Goal: Task Accomplishment & Management: Complete application form

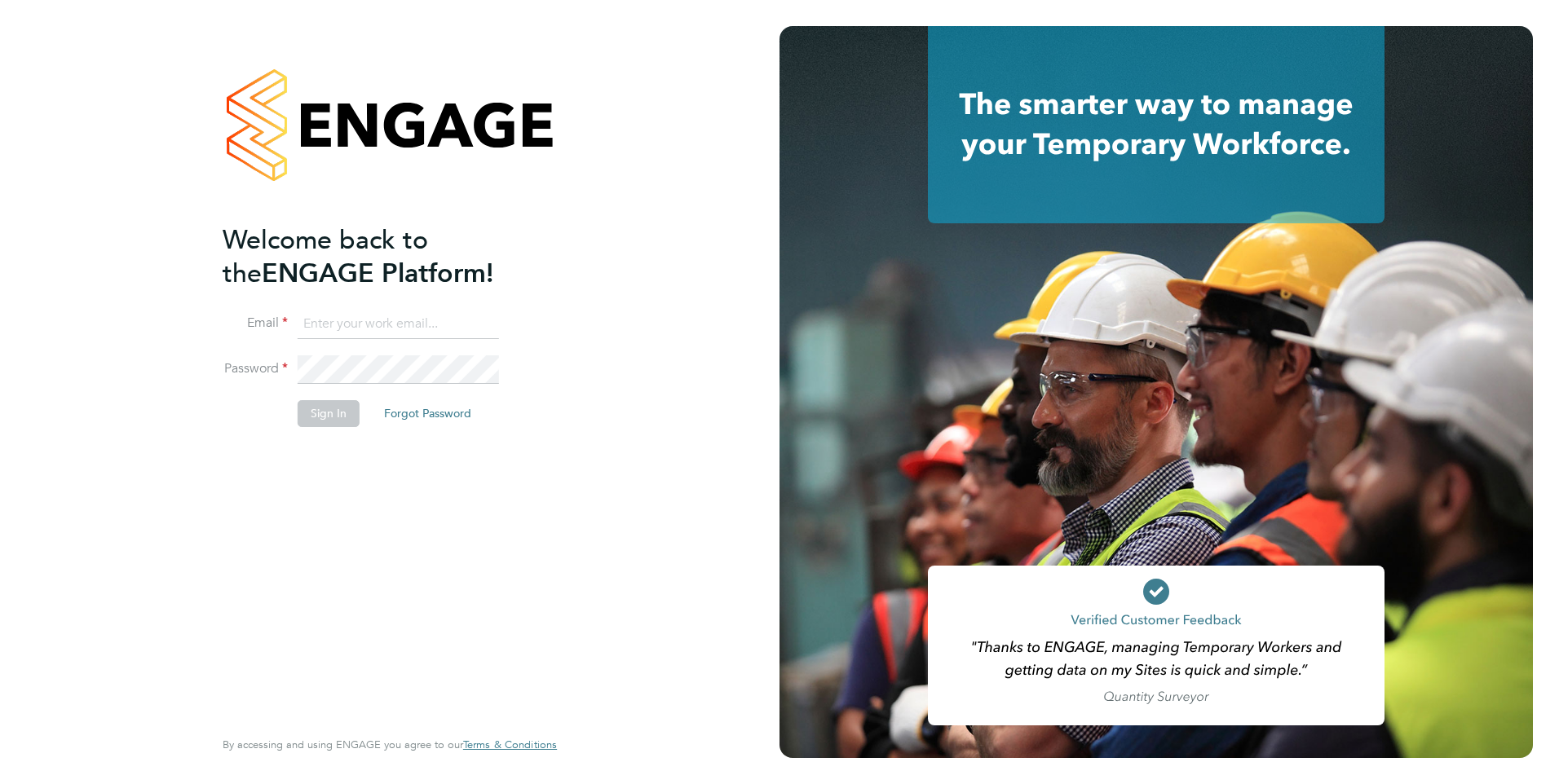
type input "Anna.Kucharska@ncclondon.ac.uk"
click at [304, 407] on button "Sign In" at bounding box center [328, 414] width 62 height 26
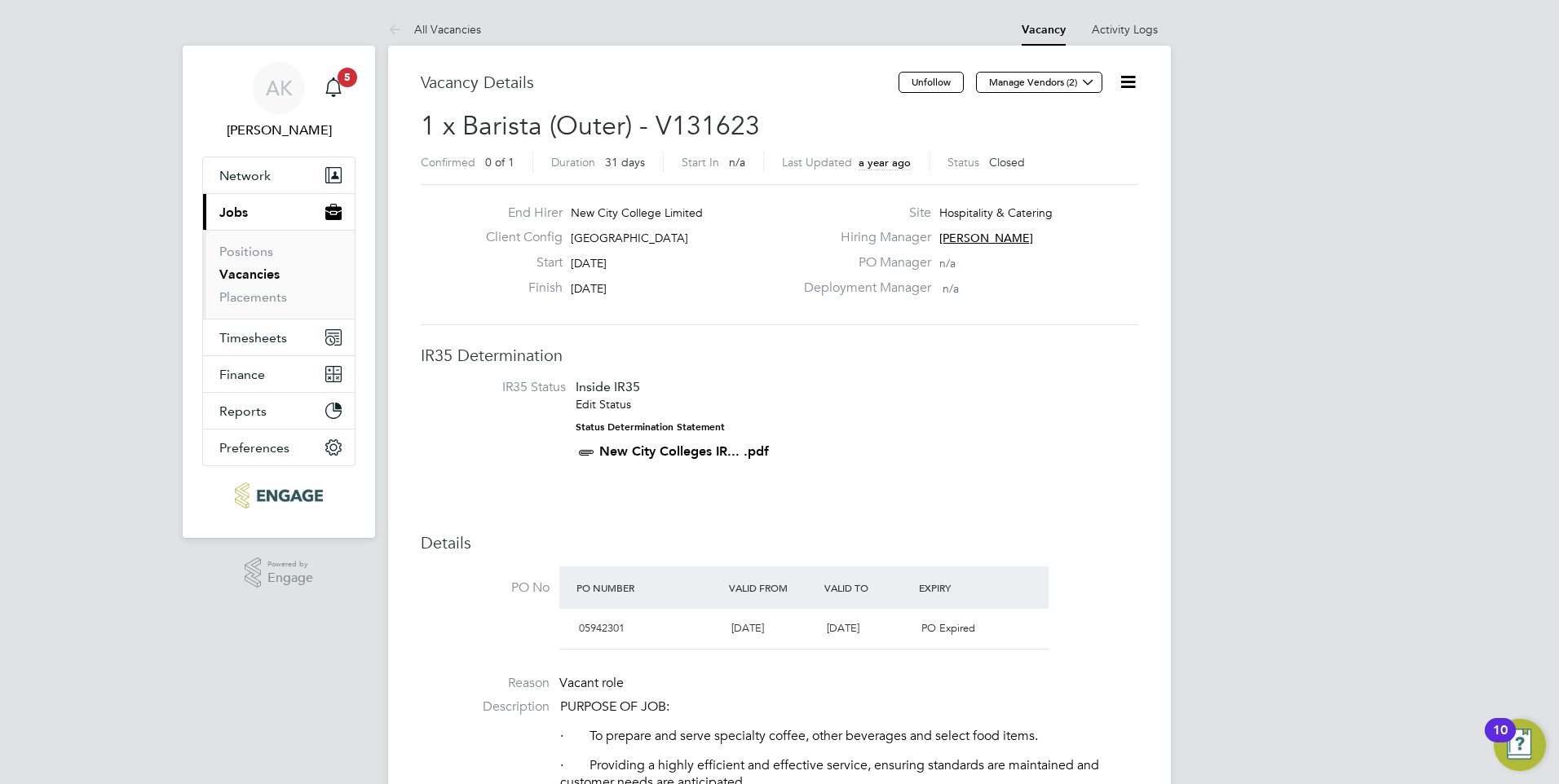
click at [264, 273] on link "Vacancies" at bounding box center [249, 274] width 60 height 16
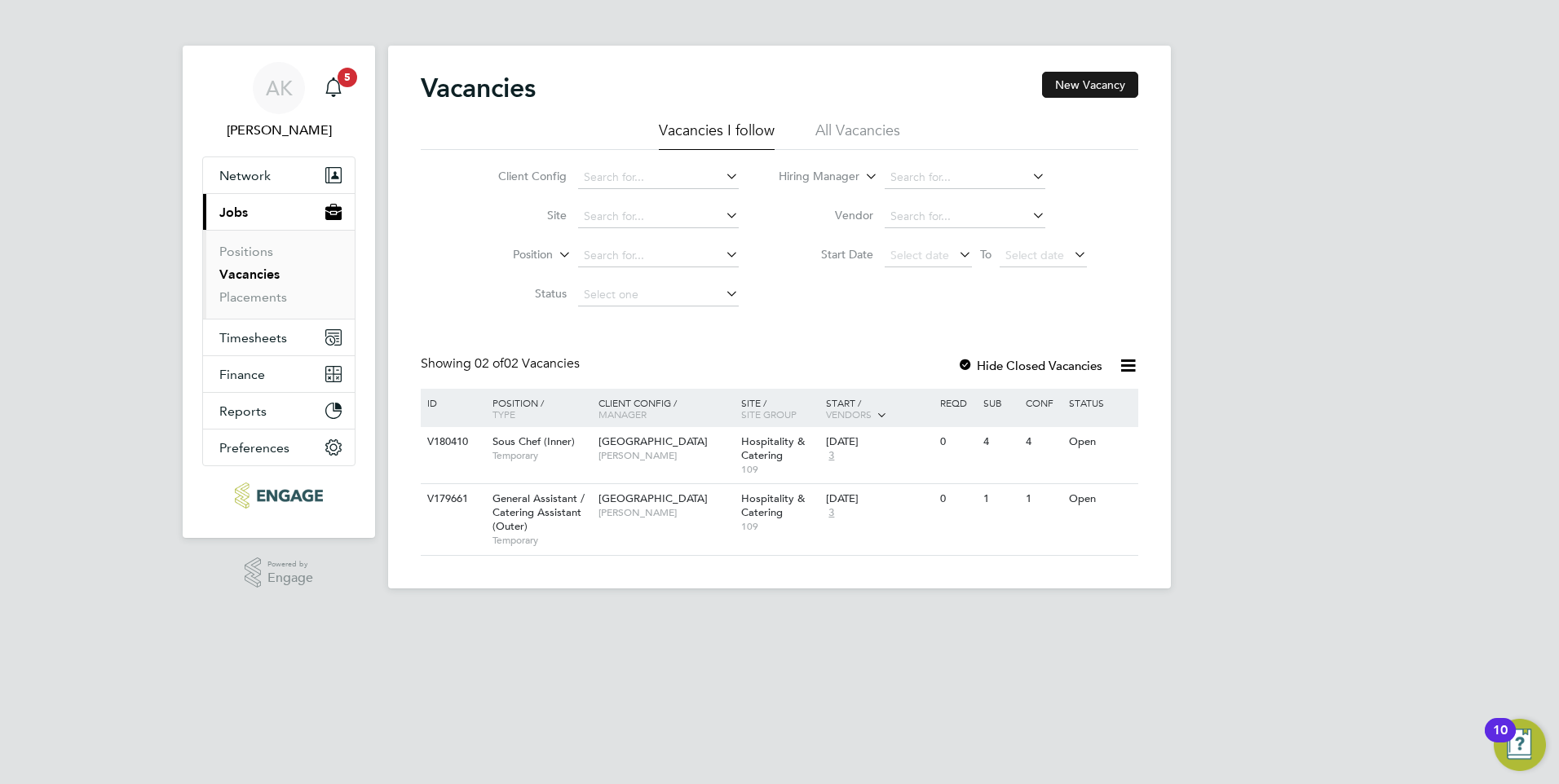
click at [1073, 80] on button "New Vacancy" at bounding box center [1089, 85] width 96 height 26
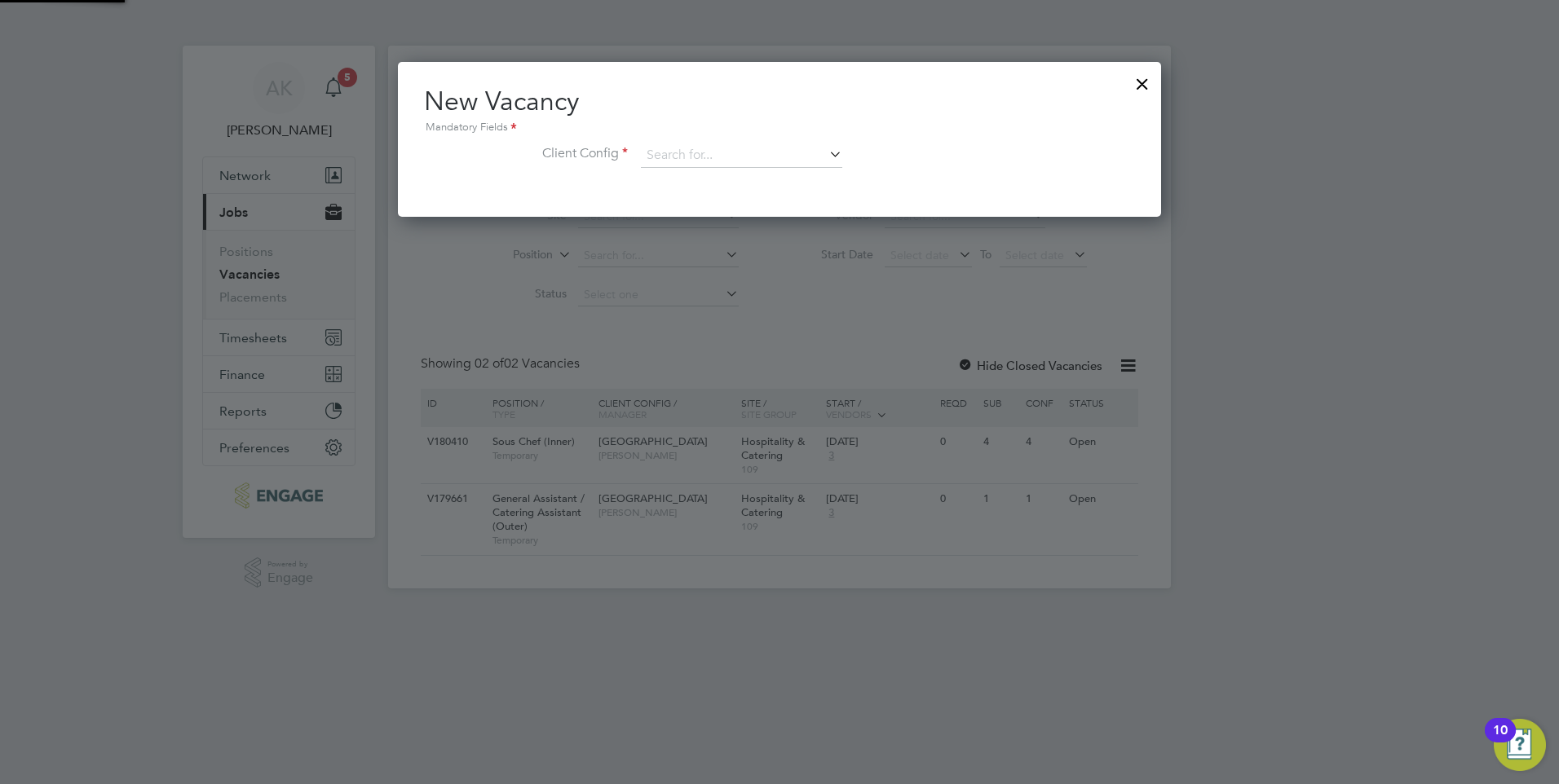
scroll to position [155, 764]
click at [826, 154] on icon at bounding box center [826, 154] width 0 height 23
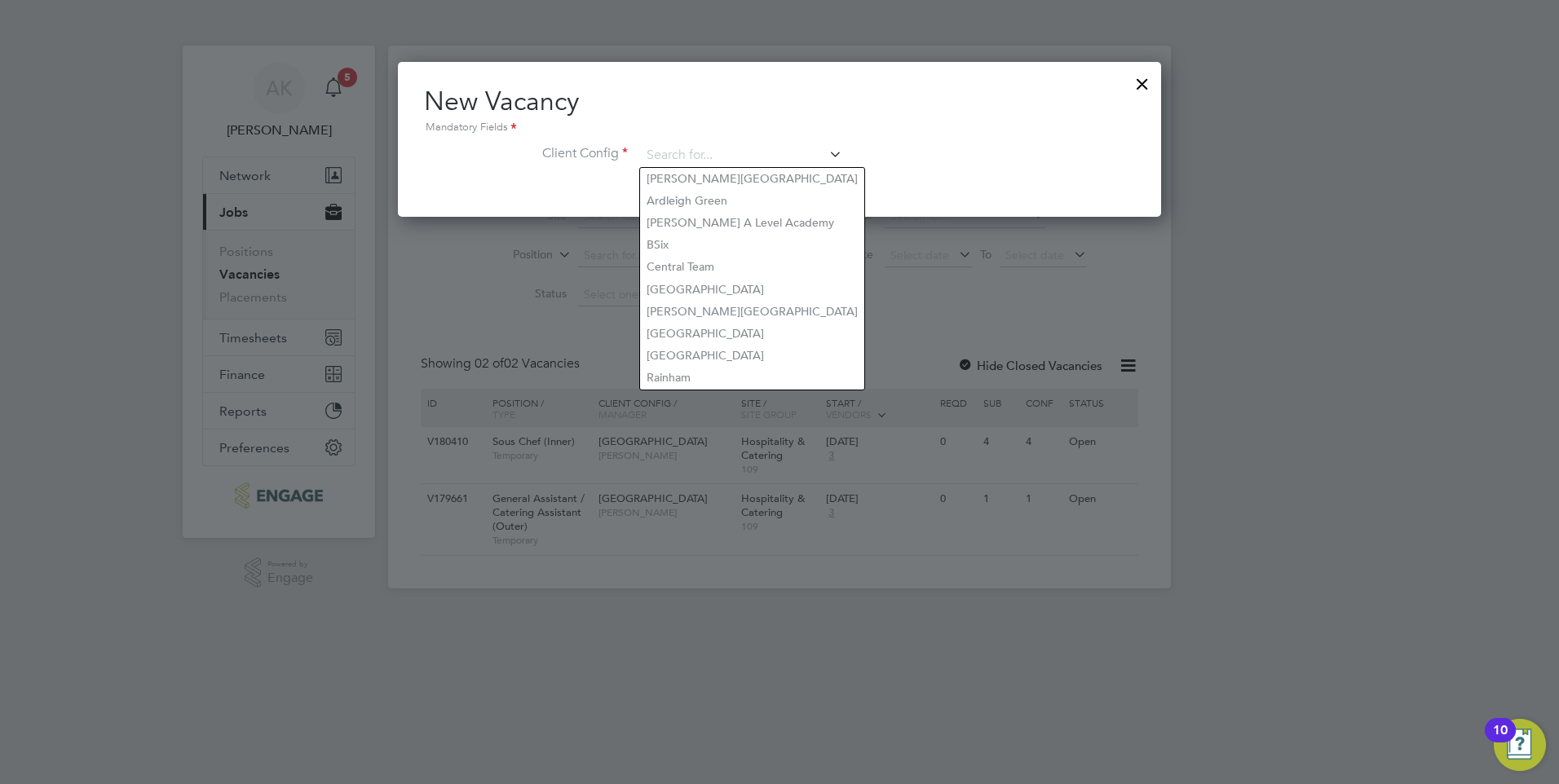
click at [1006, 140] on div "New Vacancy Mandatory Fields Client Config" at bounding box center [779, 134] width 711 height 99
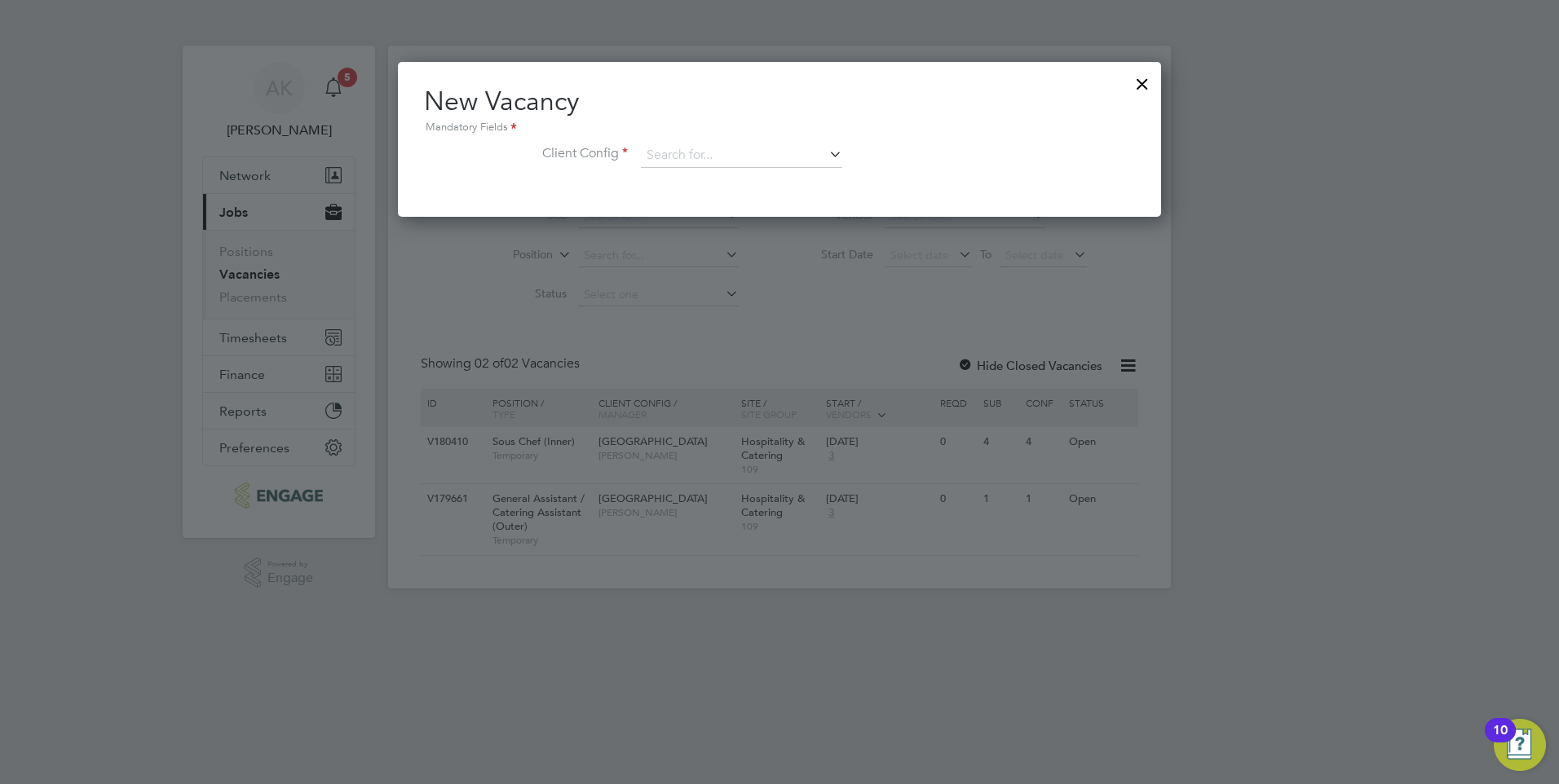
click at [826, 149] on icon at bounding box center [826, 154] width 0 height 23
click at [726, 368] on li "Rainham" at bounding box center [752, 378] width 224 height 22
type input "Rainham"
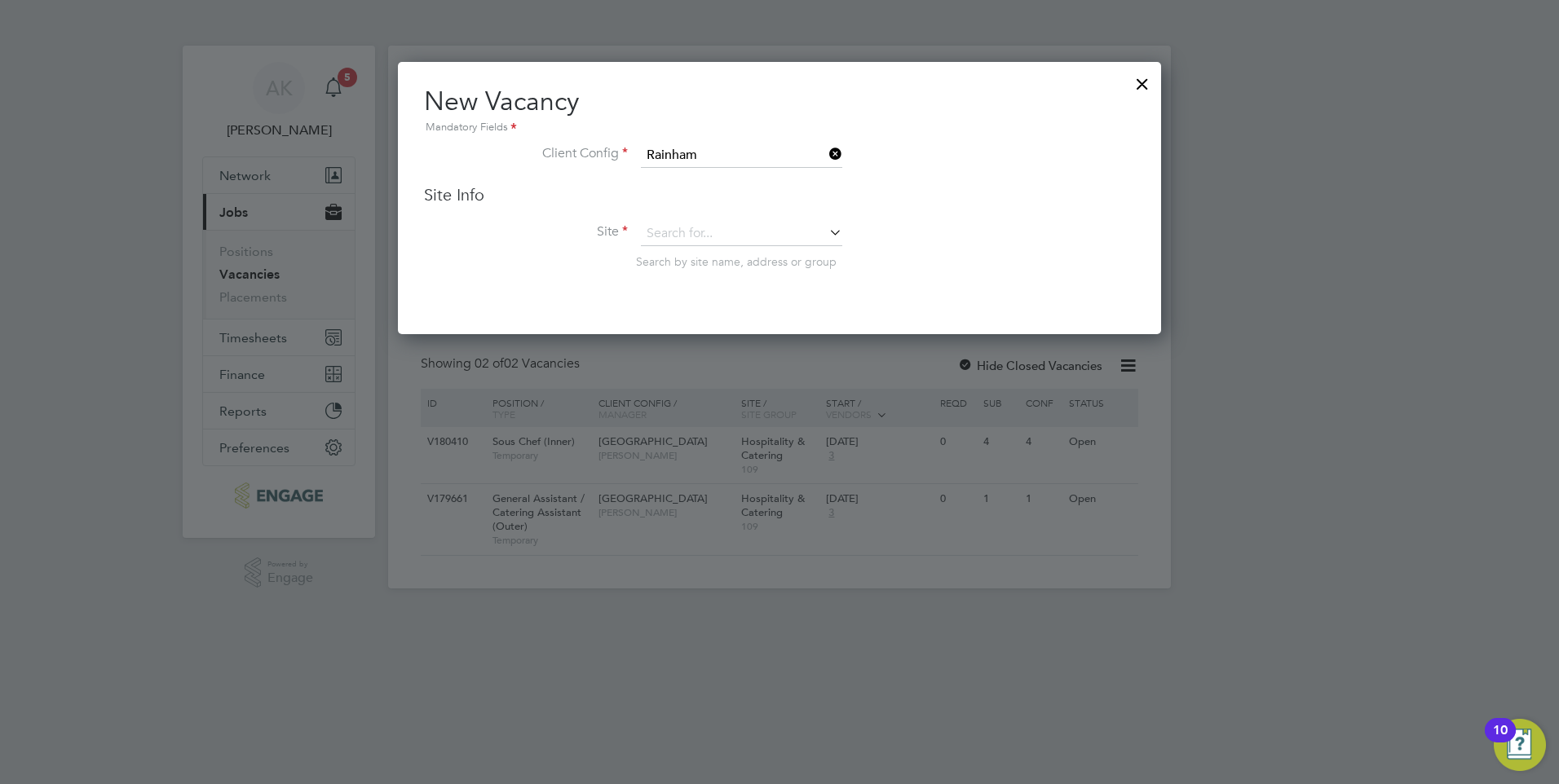
click at [826, 231] on icon at bounding box center [826, 232] width 0 height 23
click at [713, 253] on li "Hospitality & Cat ering" at bounding box center [741, 257] width 203 height 22
type input "Hospitality & Catering"
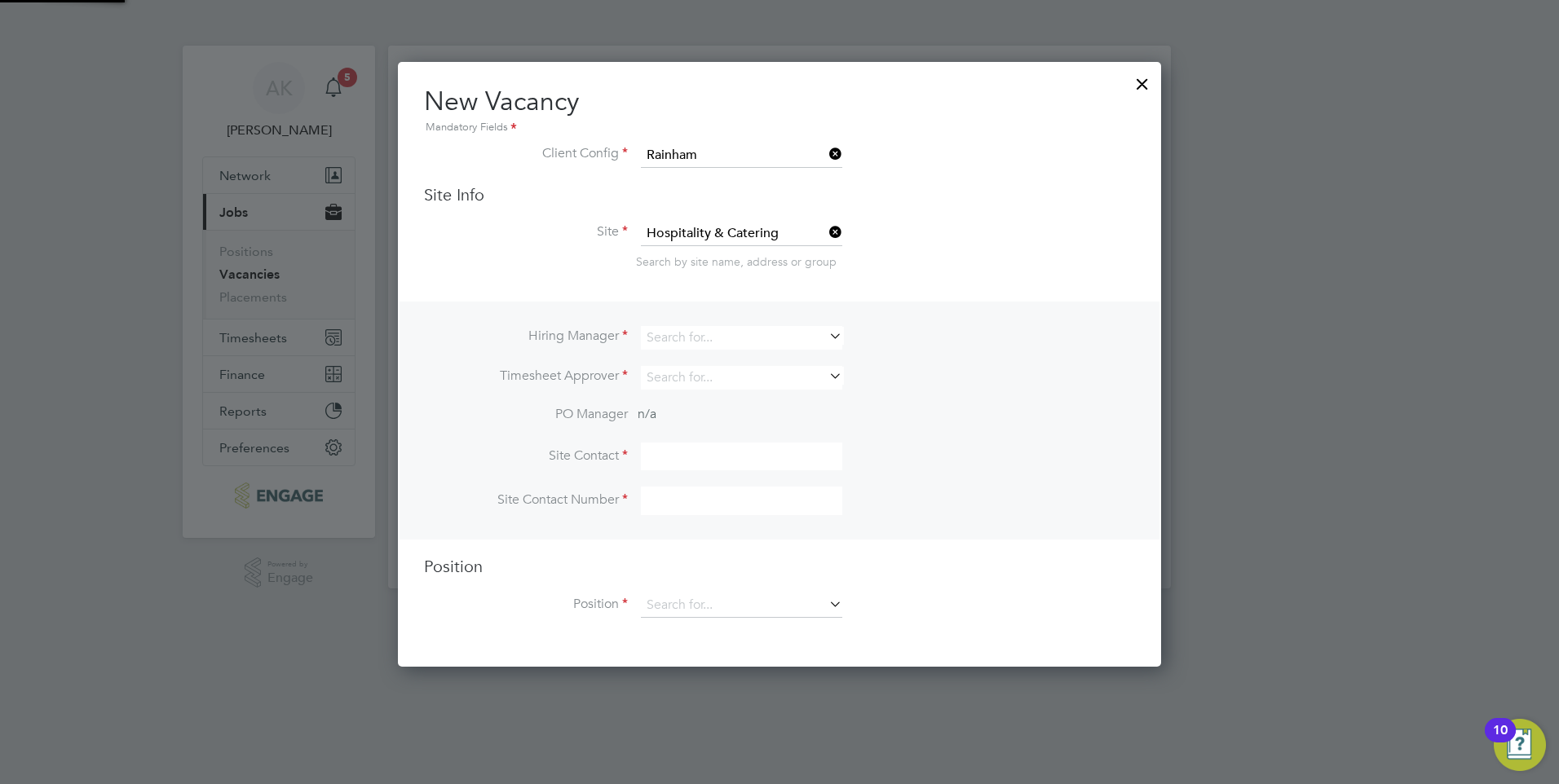
scroll to position [607, 764]
click at [699, 337] on input at bounding box center [741, 337] width 201 height 24
click at [689, 356] on li "Anna Kucharska" at bounding box center [741, 360] width 203 height 22
type input "[PERSON_NAME]"
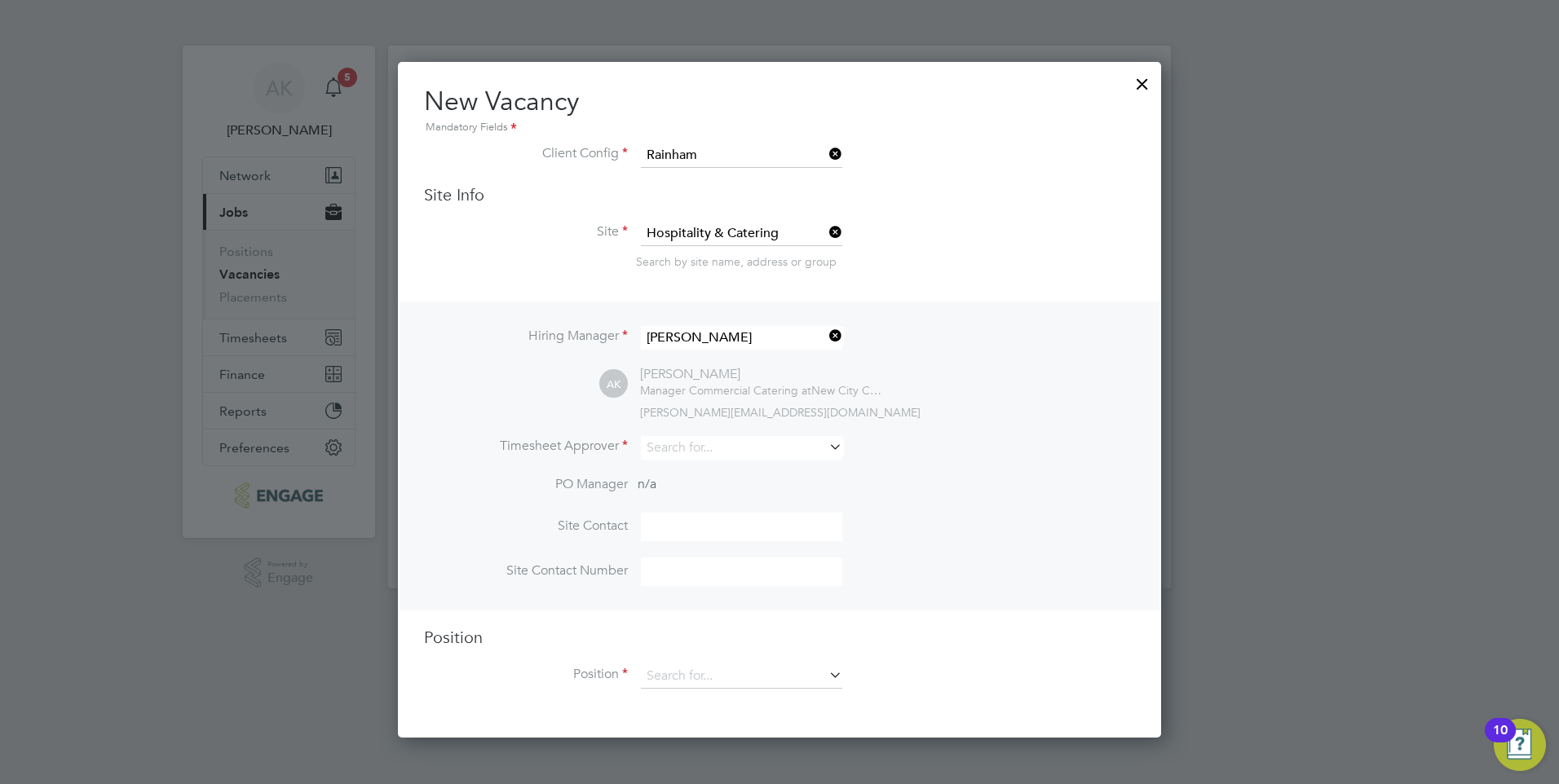
scroll to position [676, 764]
click at [761, 447] on input at bounding box center [741, 447] width 201 height 24
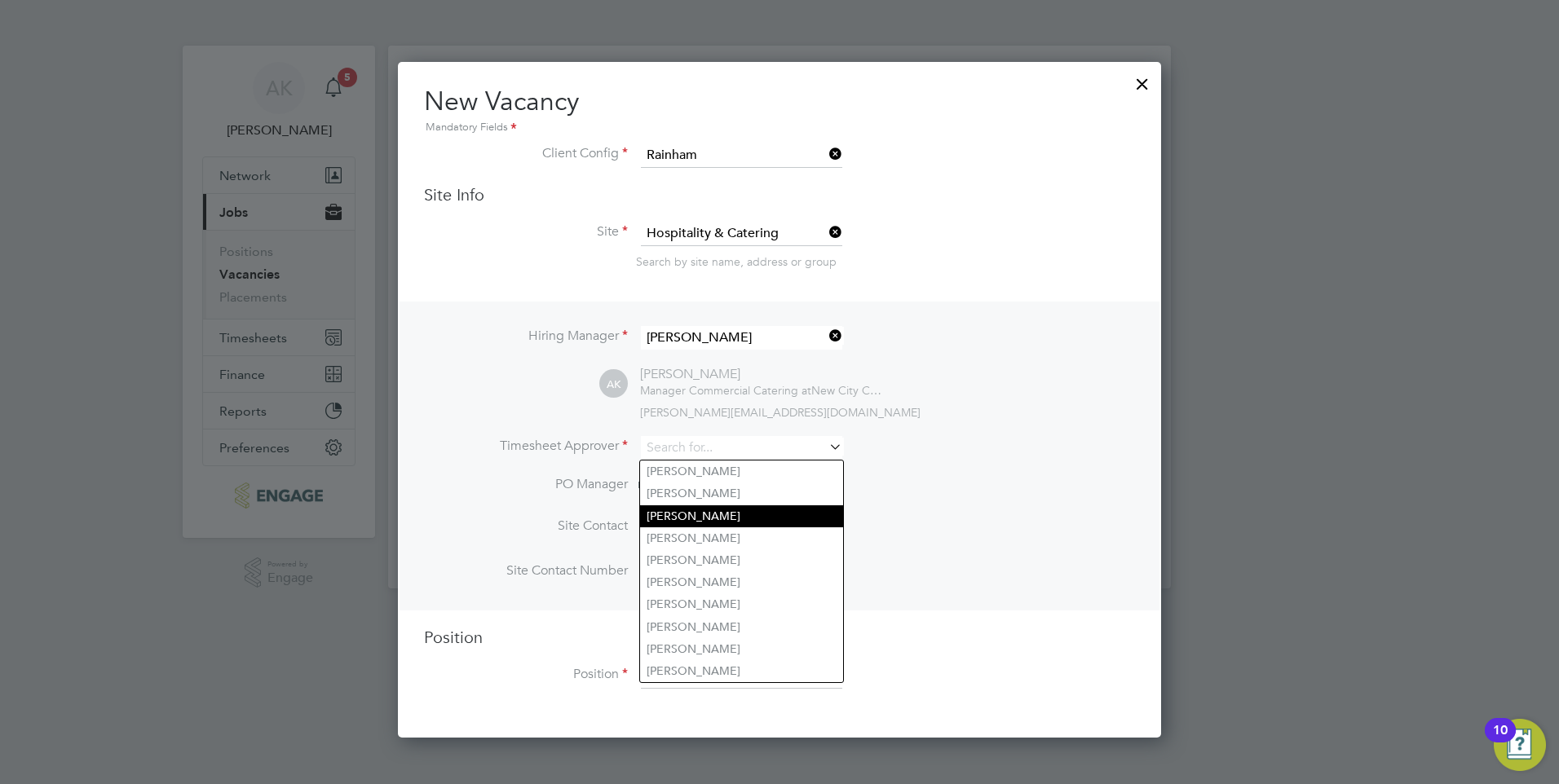
click at [733, 510] on li "[PERSON_NAME]" at bounding box center [741, 516] width 203 height 22
type input "[PERSON_NAME]"
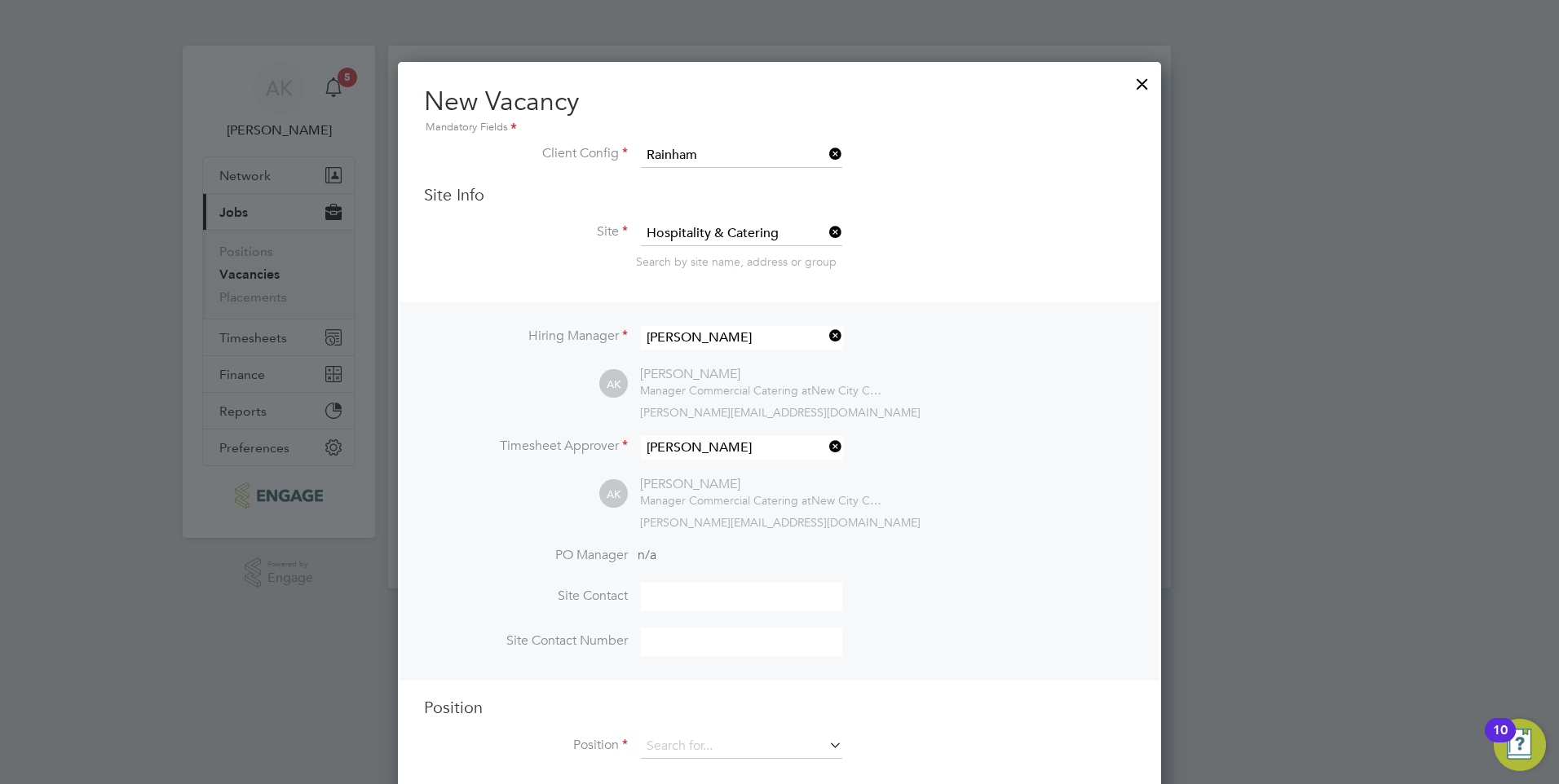
scroll to position [749, 764]
click at [723, 596] on input at bounding box center [741, 597] width 201 height 29
type input "s"
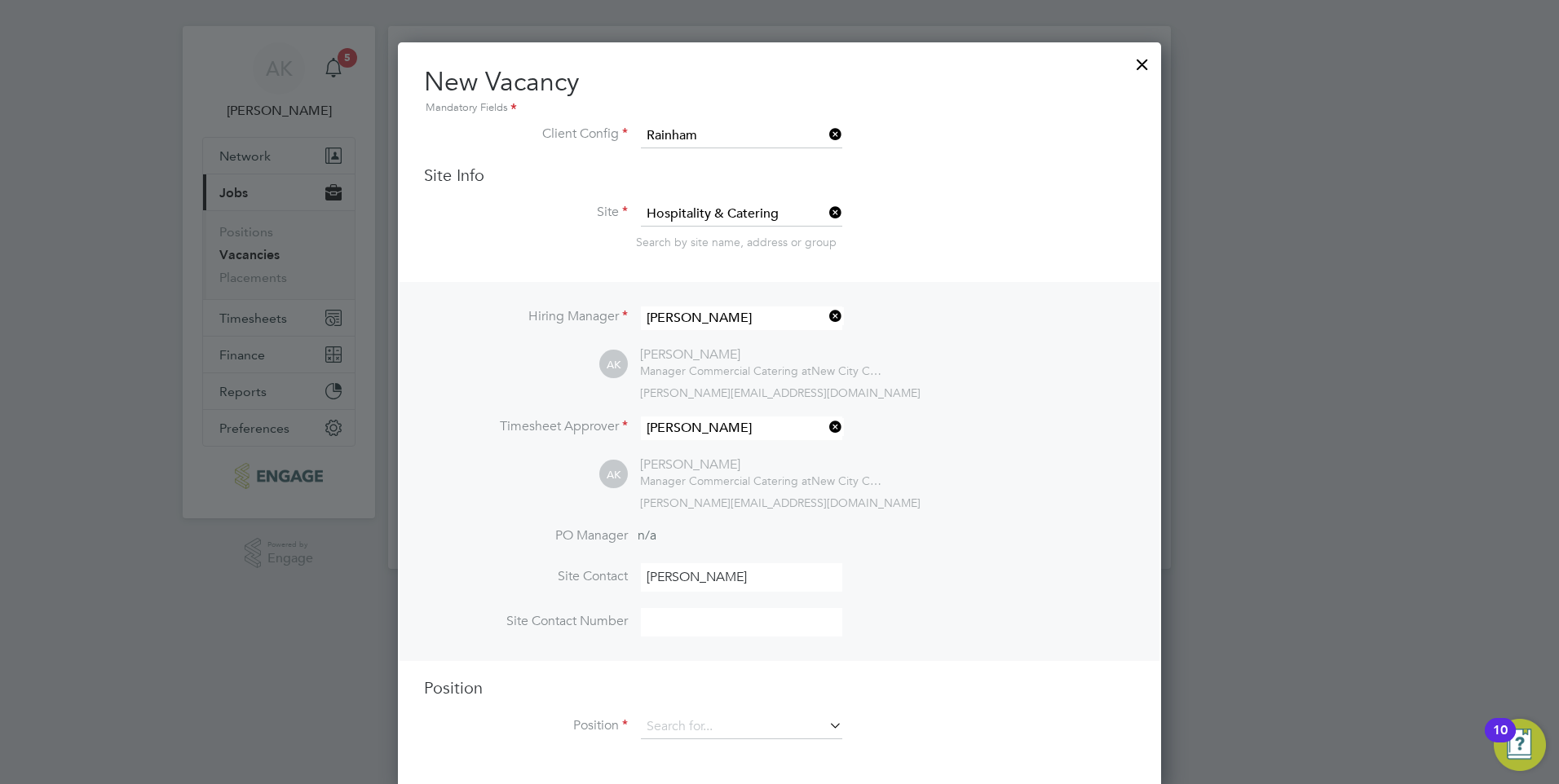
scroll to position [25, 0]
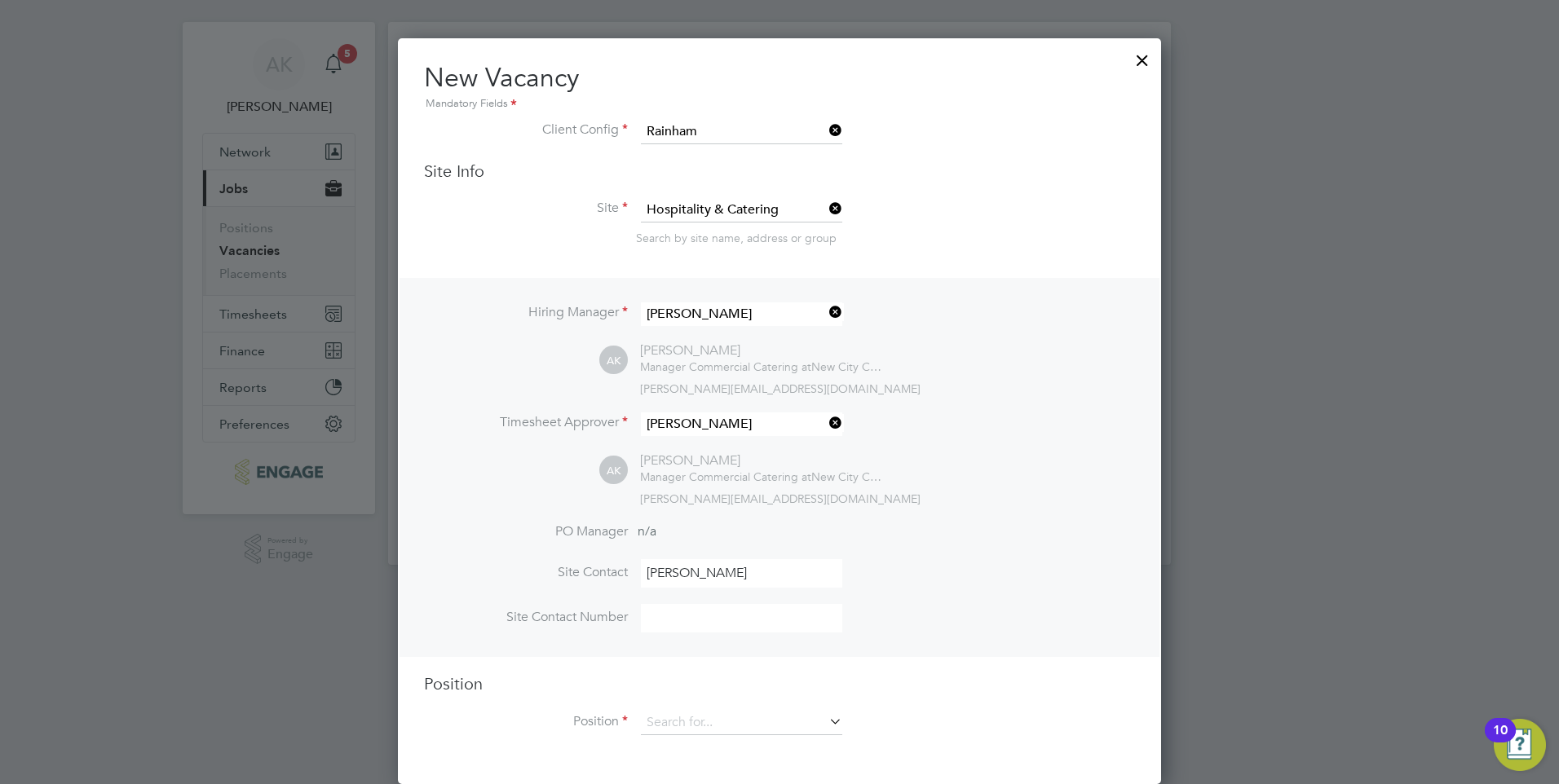
type input "Sharon"
click at [826, 719] on icon at bounding box center [826, 722] width 0 height 23
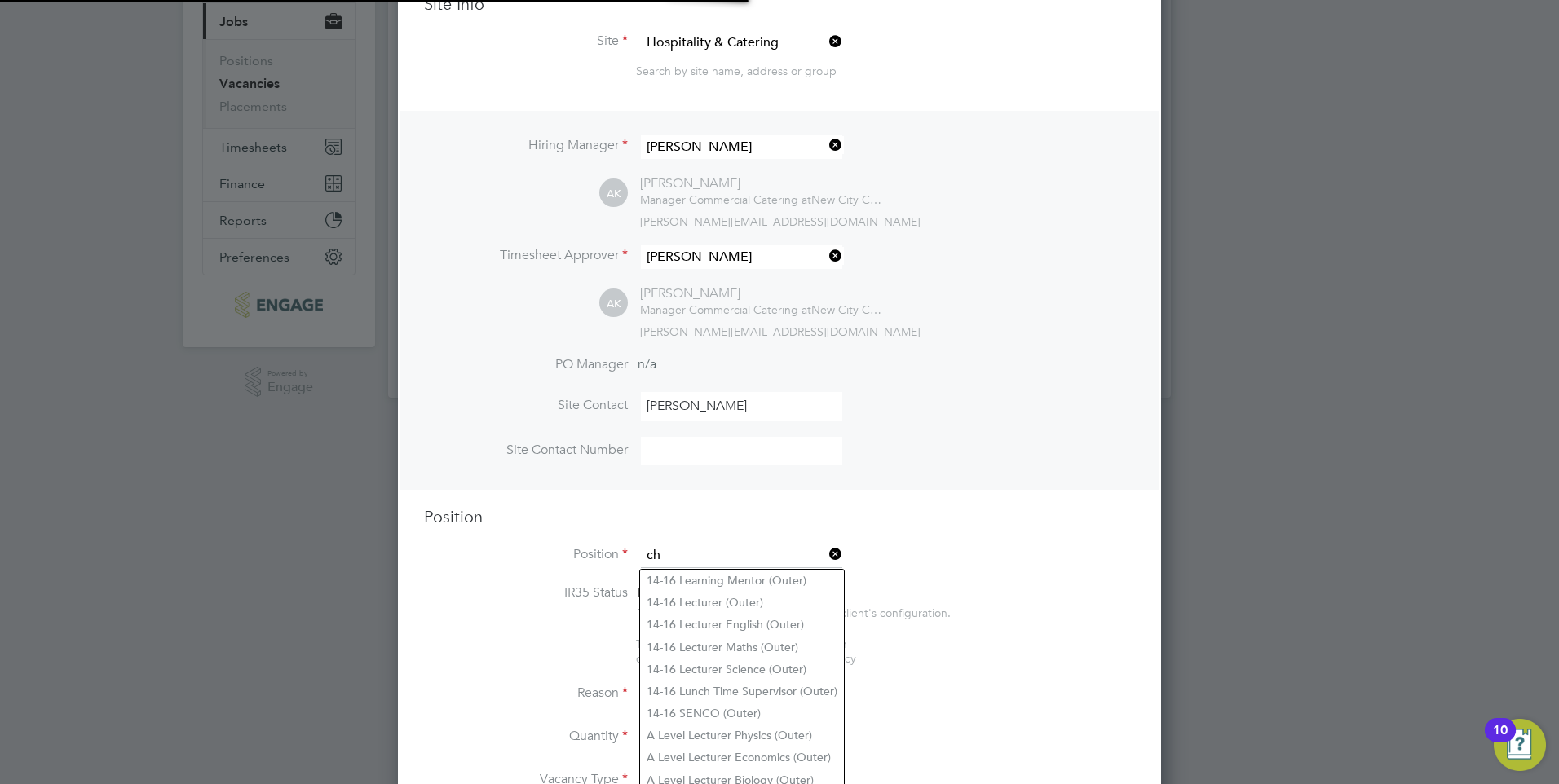
scroll to position [2505, 764]
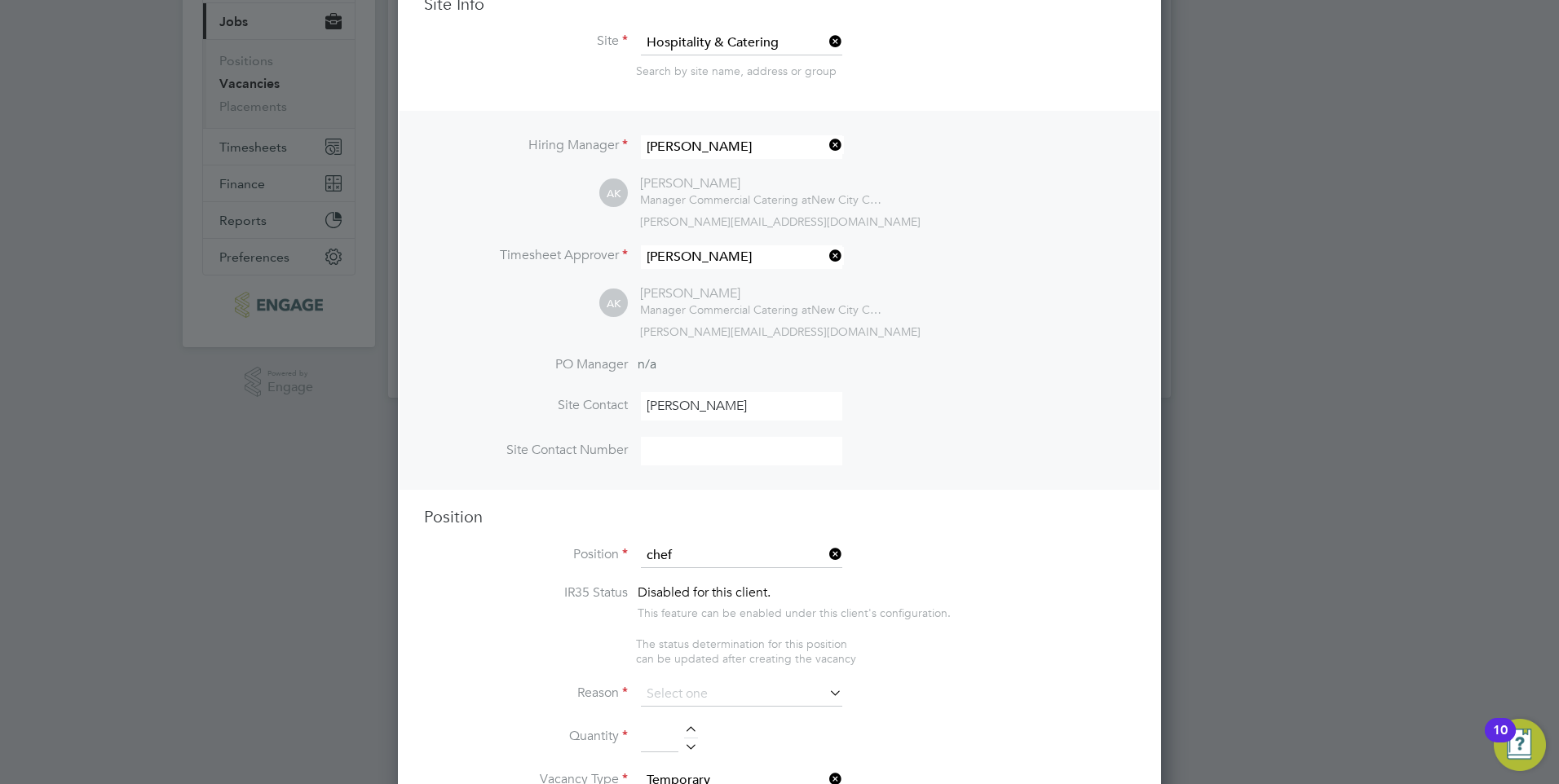
click at [699, 626] on li "Sous Chef (Inner)" at bounding box center [741, 625] width 203 height 22
type input "Sous Chef (Inner)"
type textarea "**PURPOSE OF JOB:** · To keep the kitchen and back of house areas in a clean, h…"
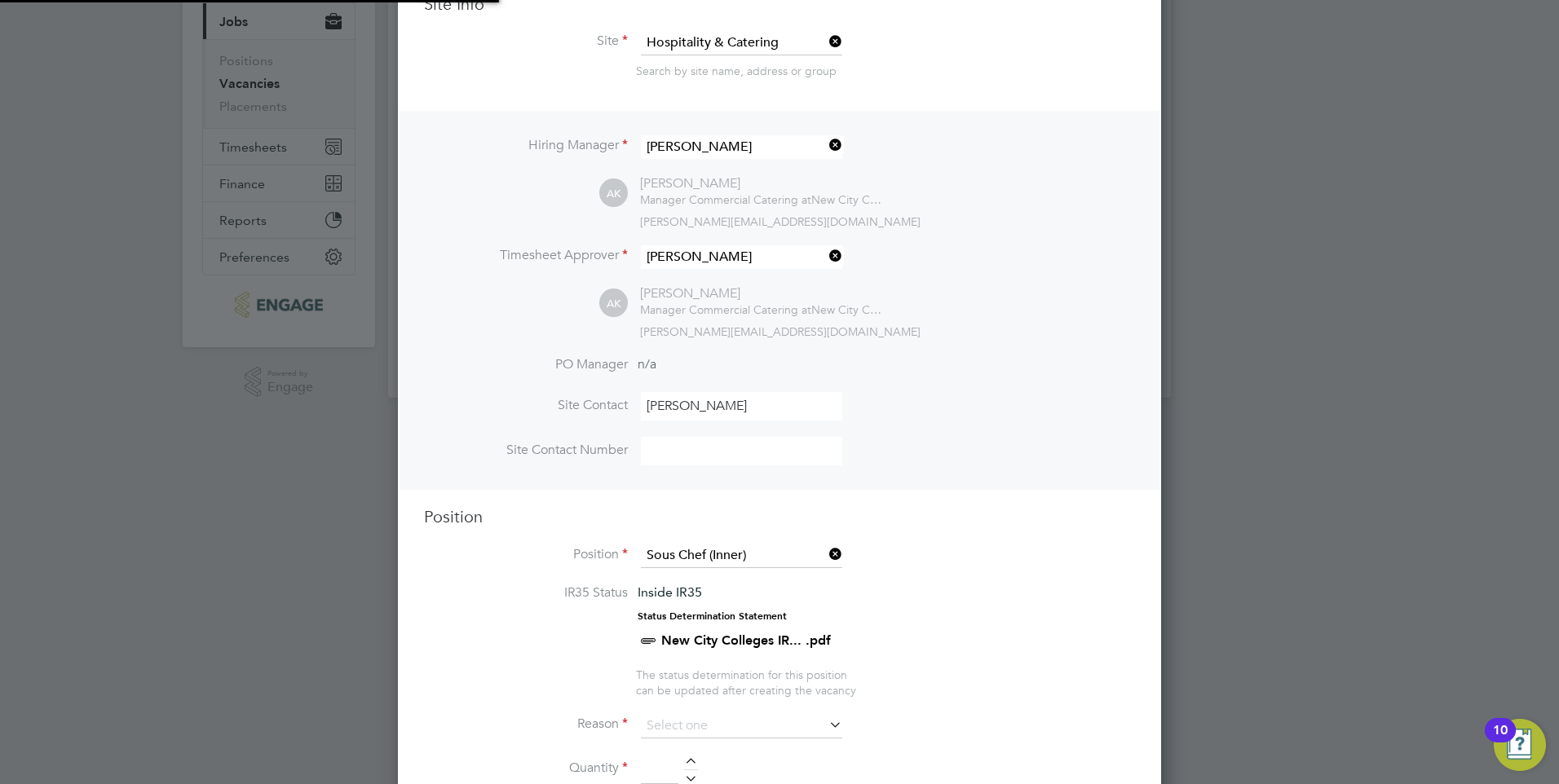
scroll to position [48, 85]
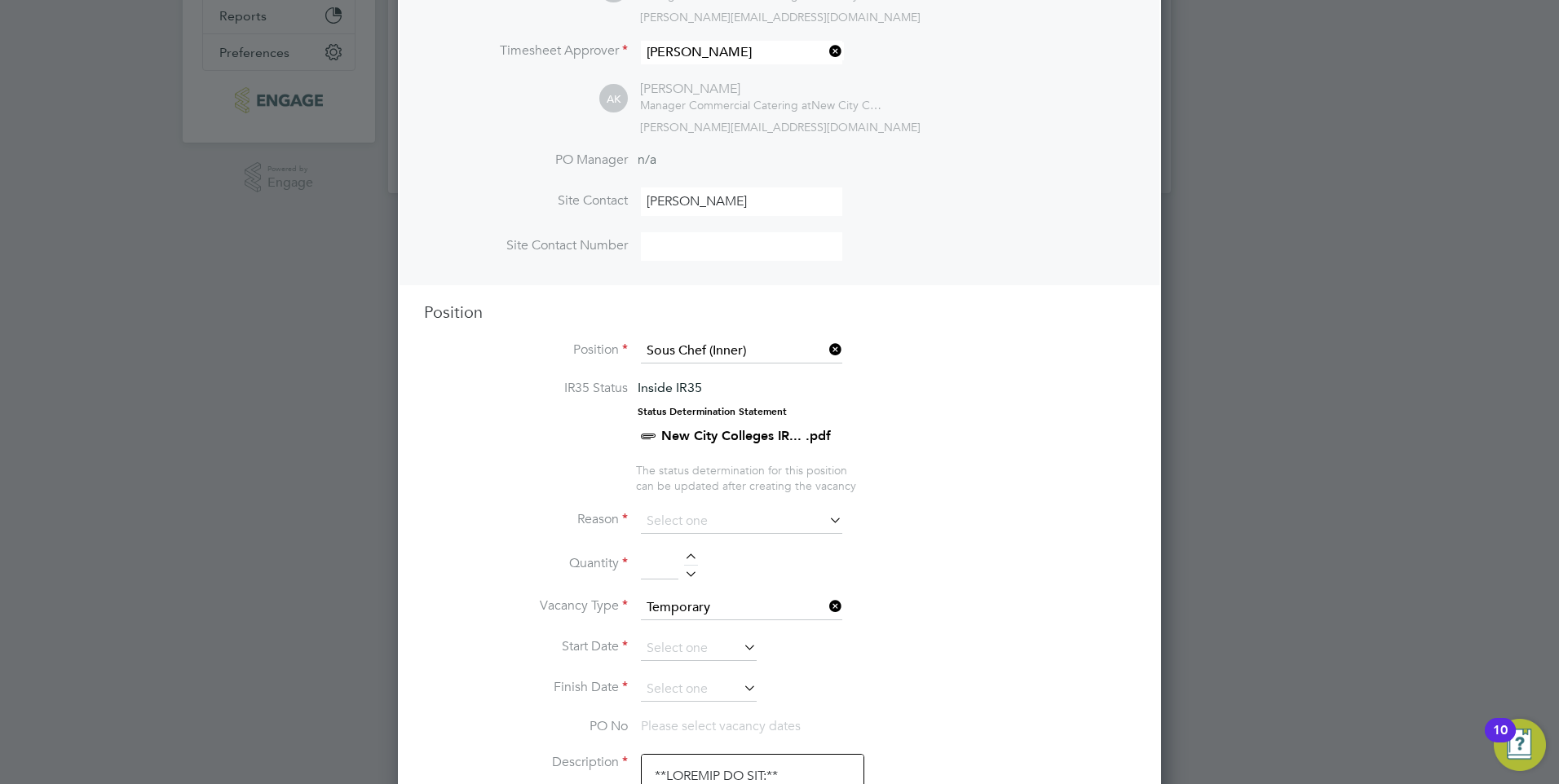
scroll to position [435, 0]
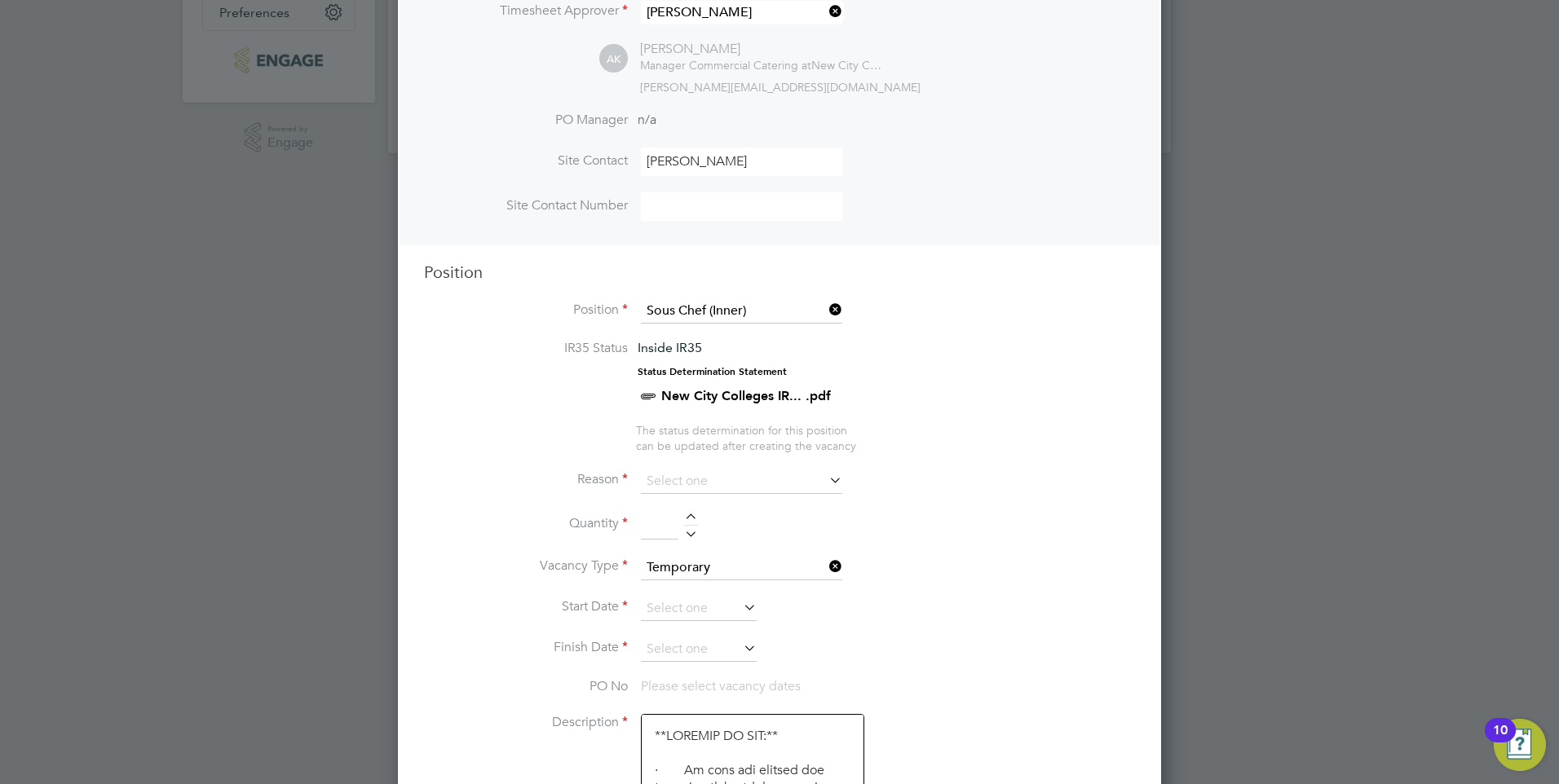
click at [826, 481] on icon at bounding box center [826, 480] width 0 height 23
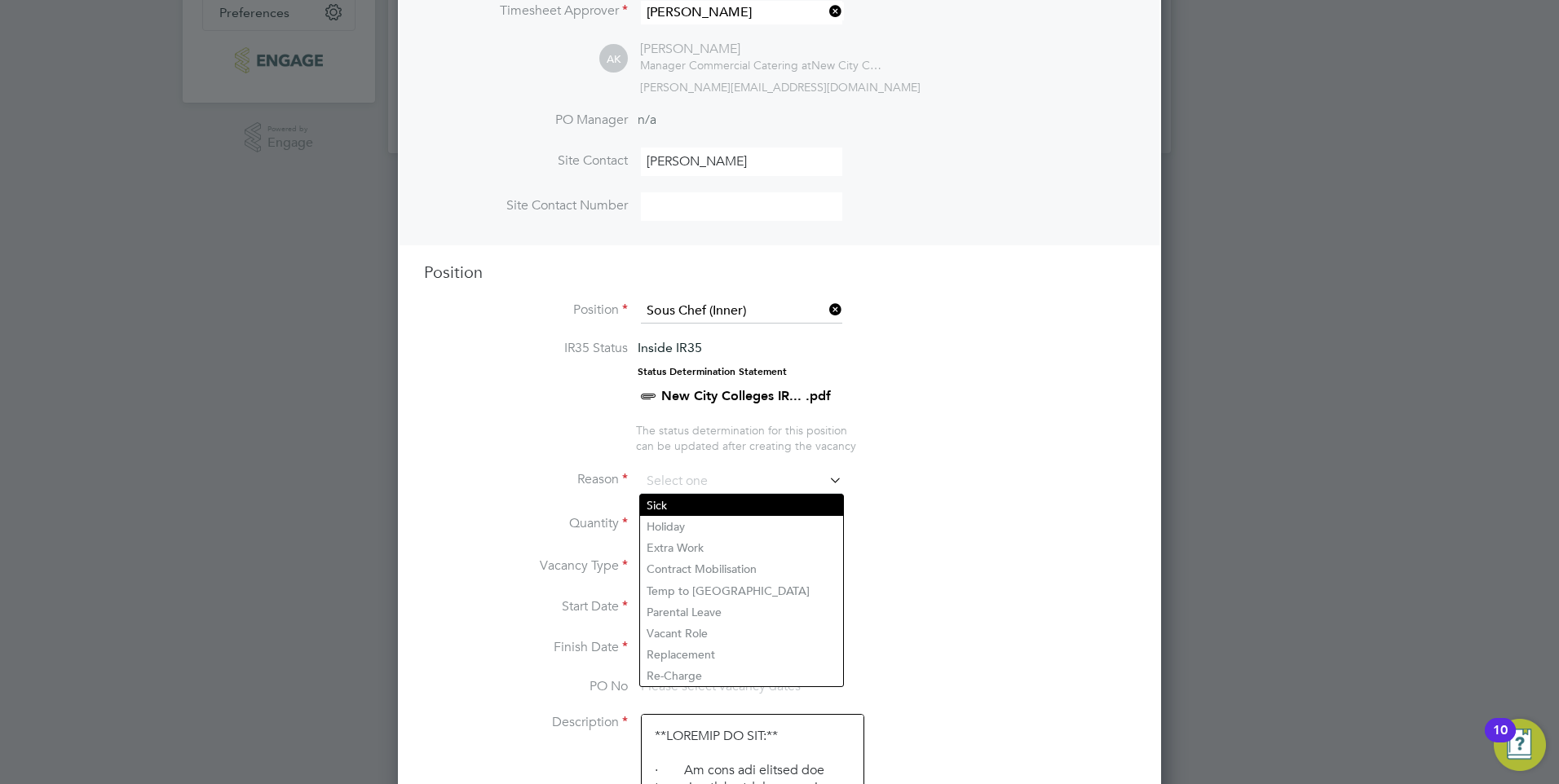
click at [663, 505] on li "Sick" at bounding box center [741, 506] width 203 height 21
type input "Sick"
click at [913, 481] on li "Reason Sick" at bounding box center [779, 490] width 711 height 41
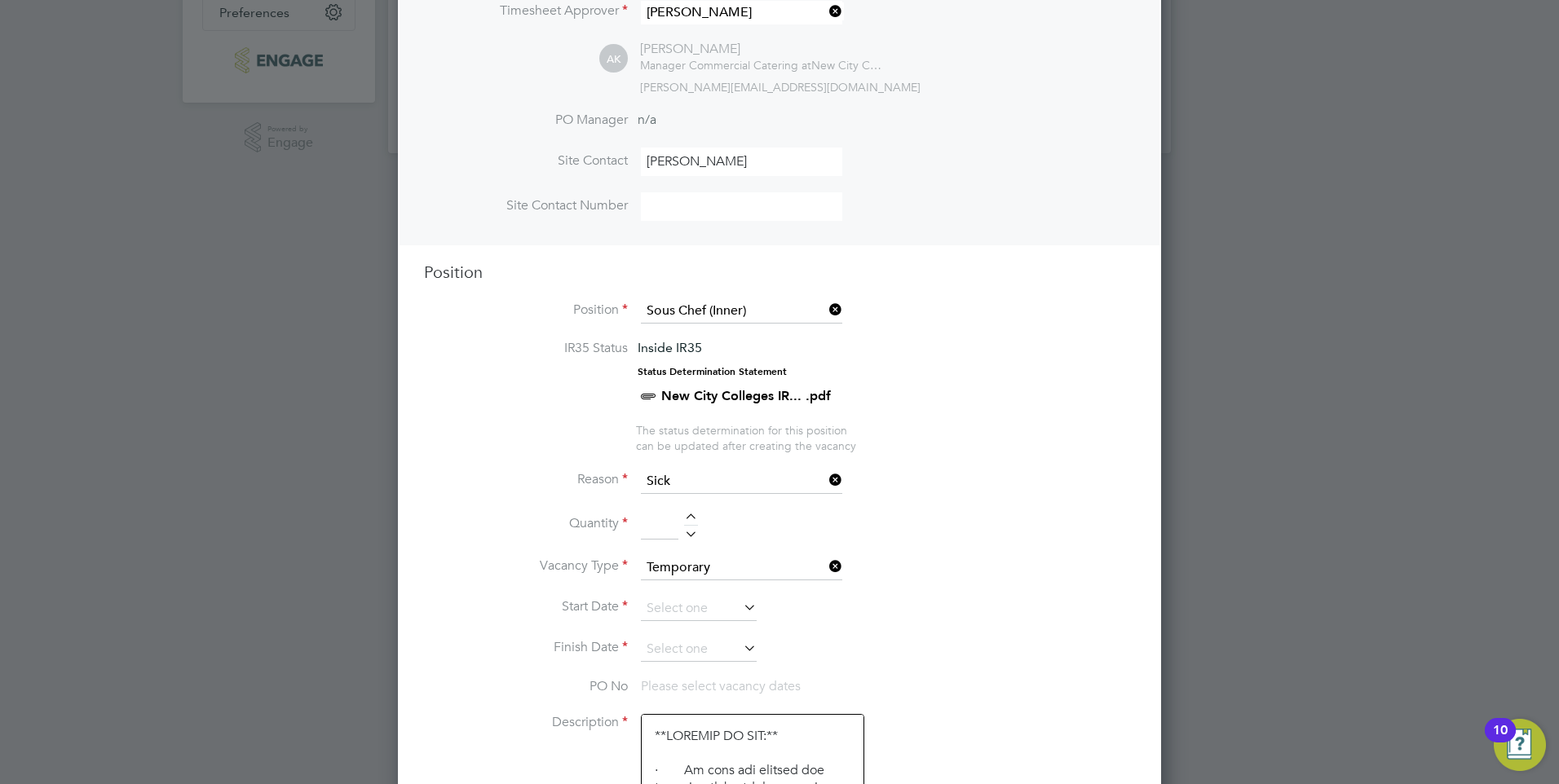
click at [690, 512] on li "Quantity" at bounding box center [779, 534] width 711 height 46
click at [690, 516] on div at bounding box center [690, 520] width 14 height 11
type input "1"
click at [951, 534] on li "Quantity 1" at bounding box center [779, 534] width 711 height 46
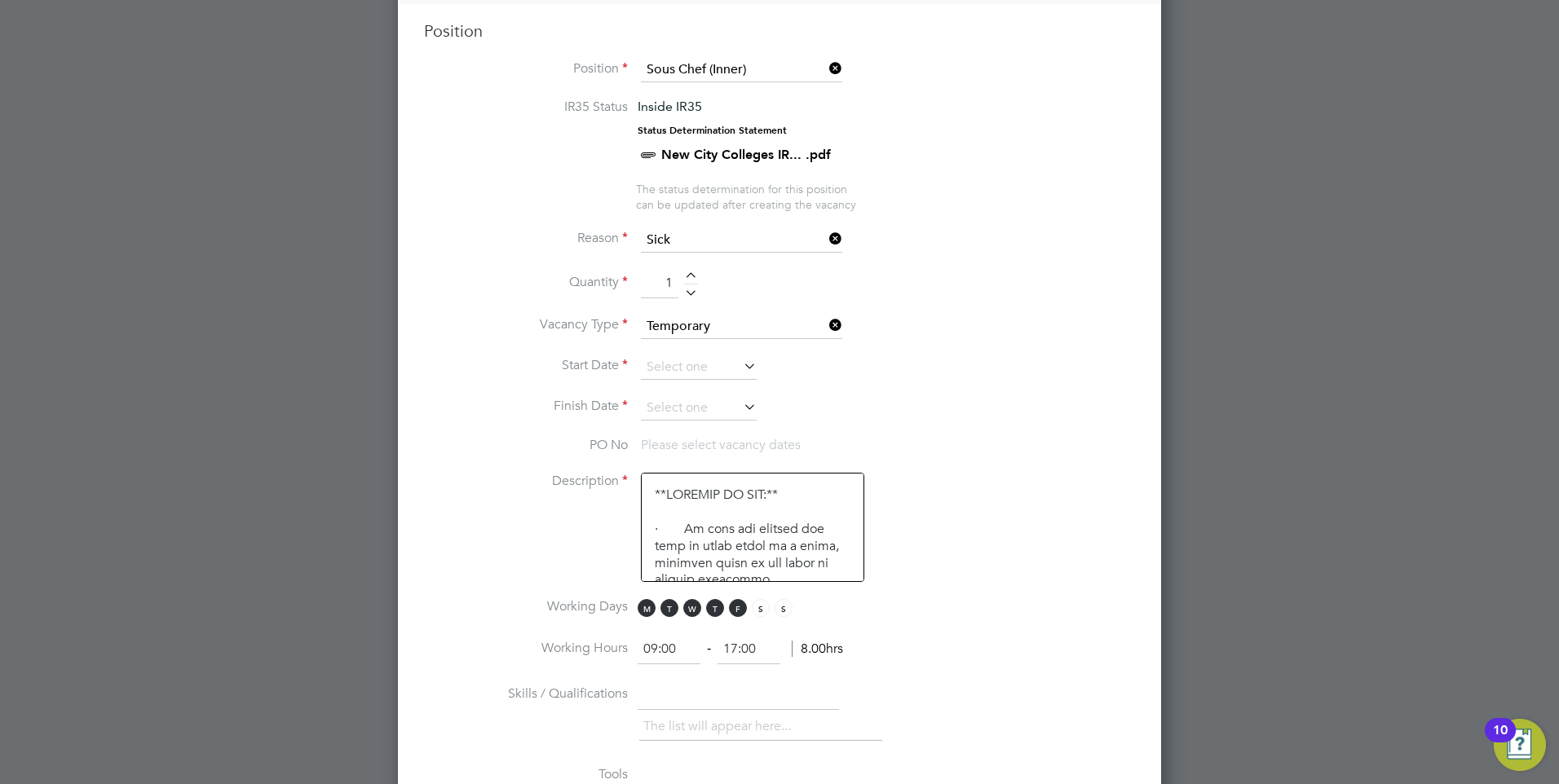
scroll to position [680, 0]
click at [741, 364] on icon at bounding box center [741, 363] width 0 height 23
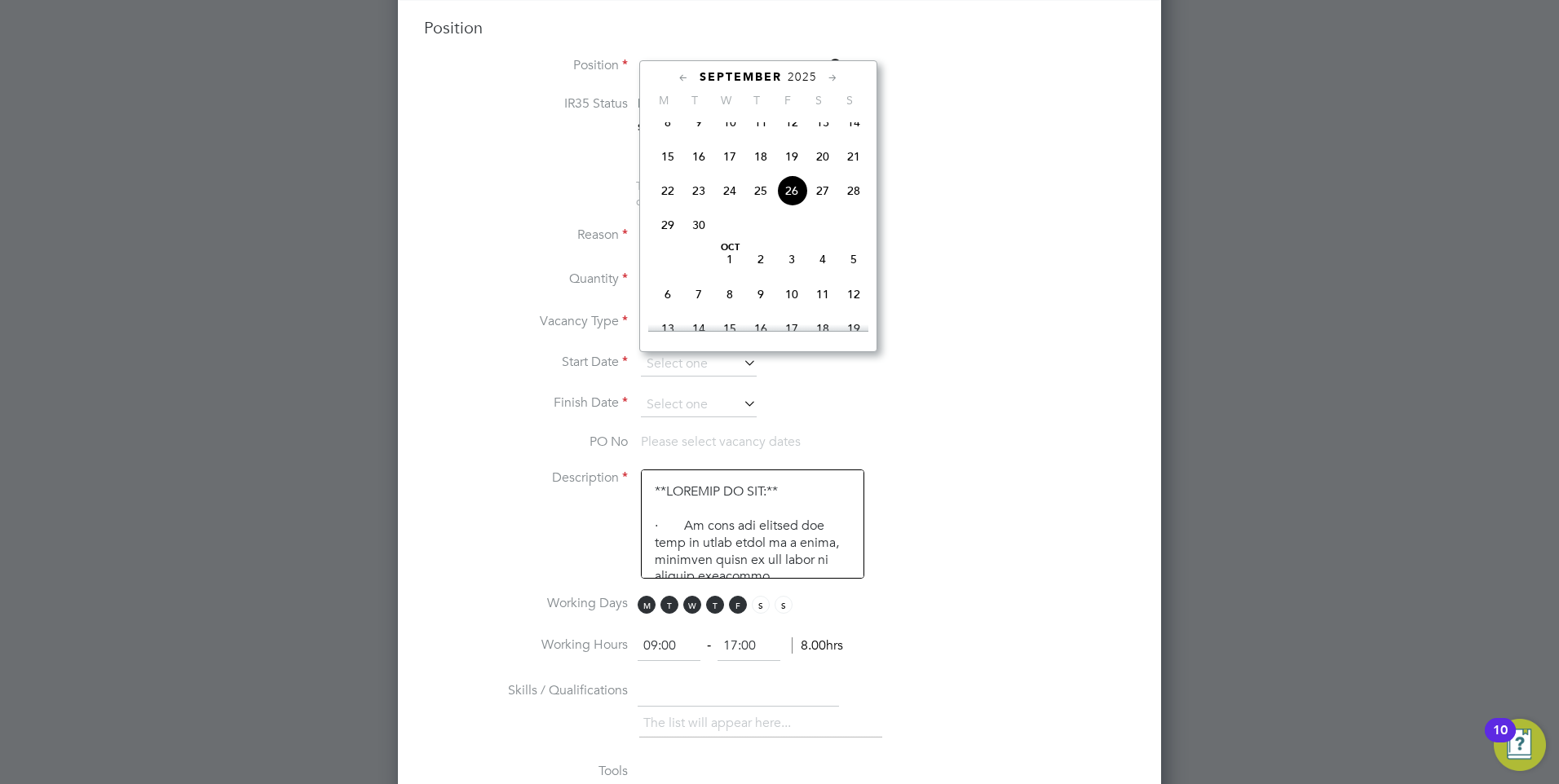
click at [664, 241] on span "29" at bounding box center [668, 225] width 31 height 31
type input "29 Sep 2025"
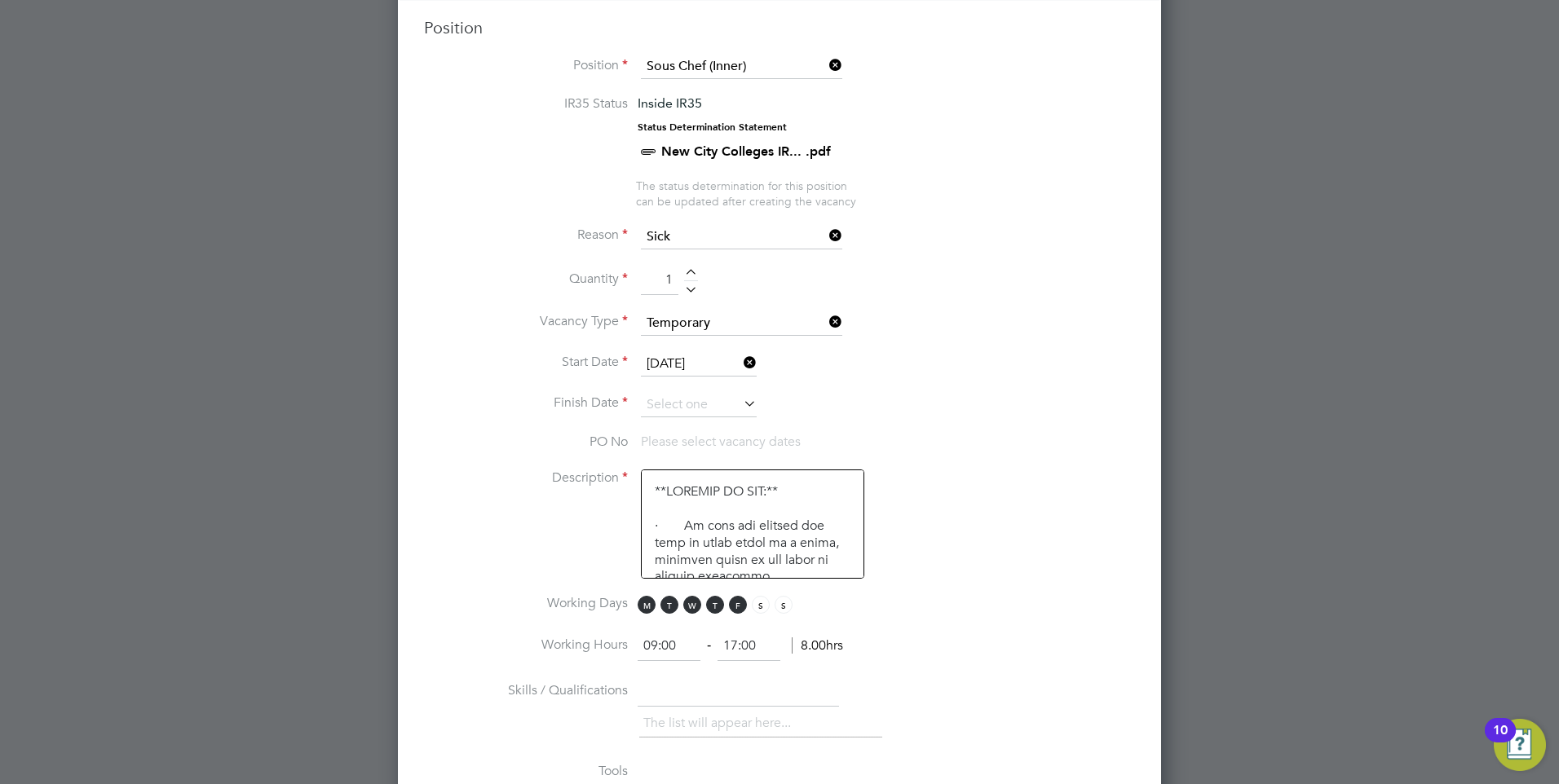
click at [989, 399] on li "Finish Date" at bounding box center [779, 414] width 711 height 41
click at [741, 402] on icon at bounding box center [741, 404] width 0 height 23
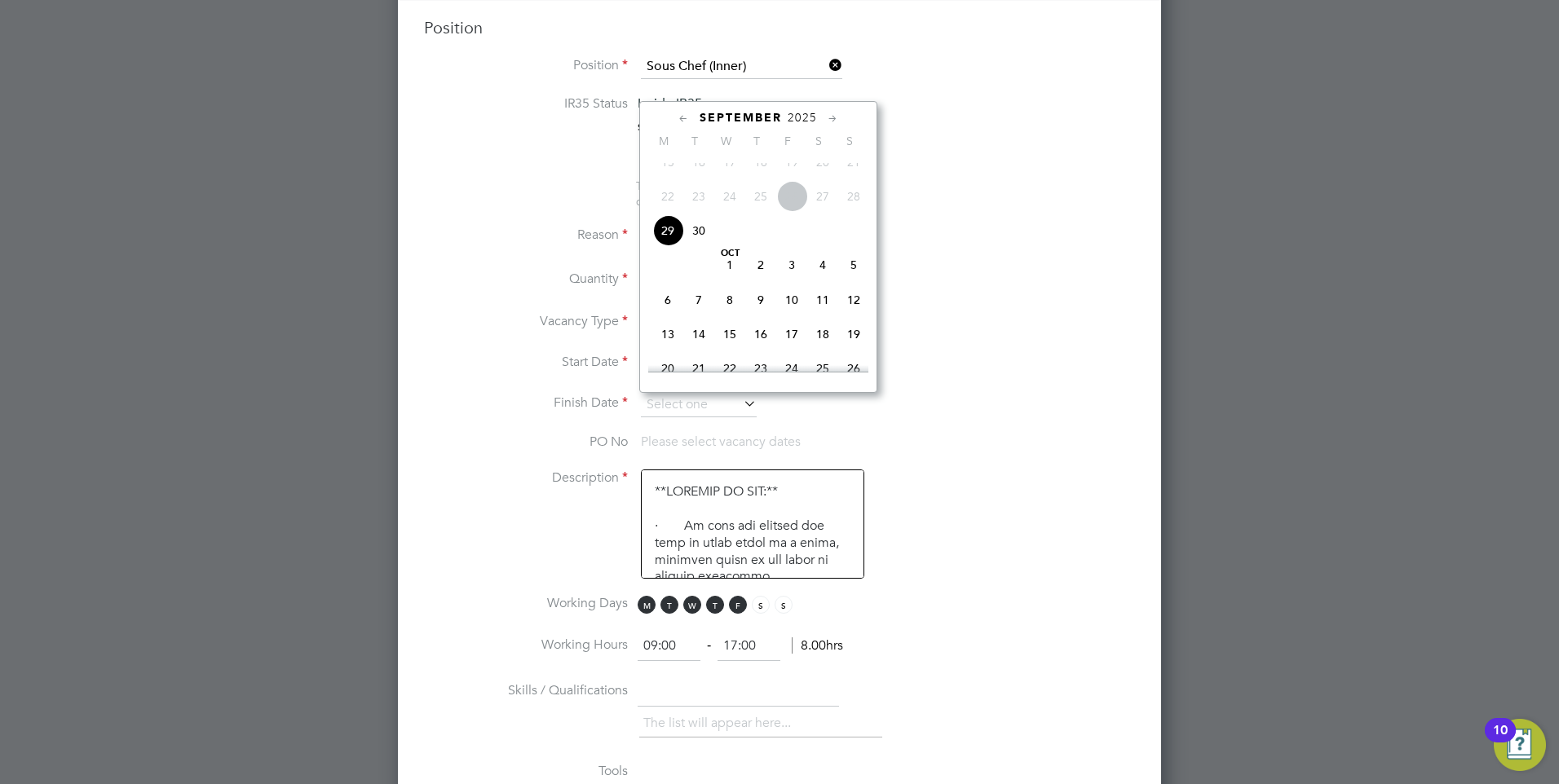
scroll to position [717, 0]
click at [762, 299] on span "23" at bounding box center [761, 287] width 31 height 31
type input "23 Oct 2025"
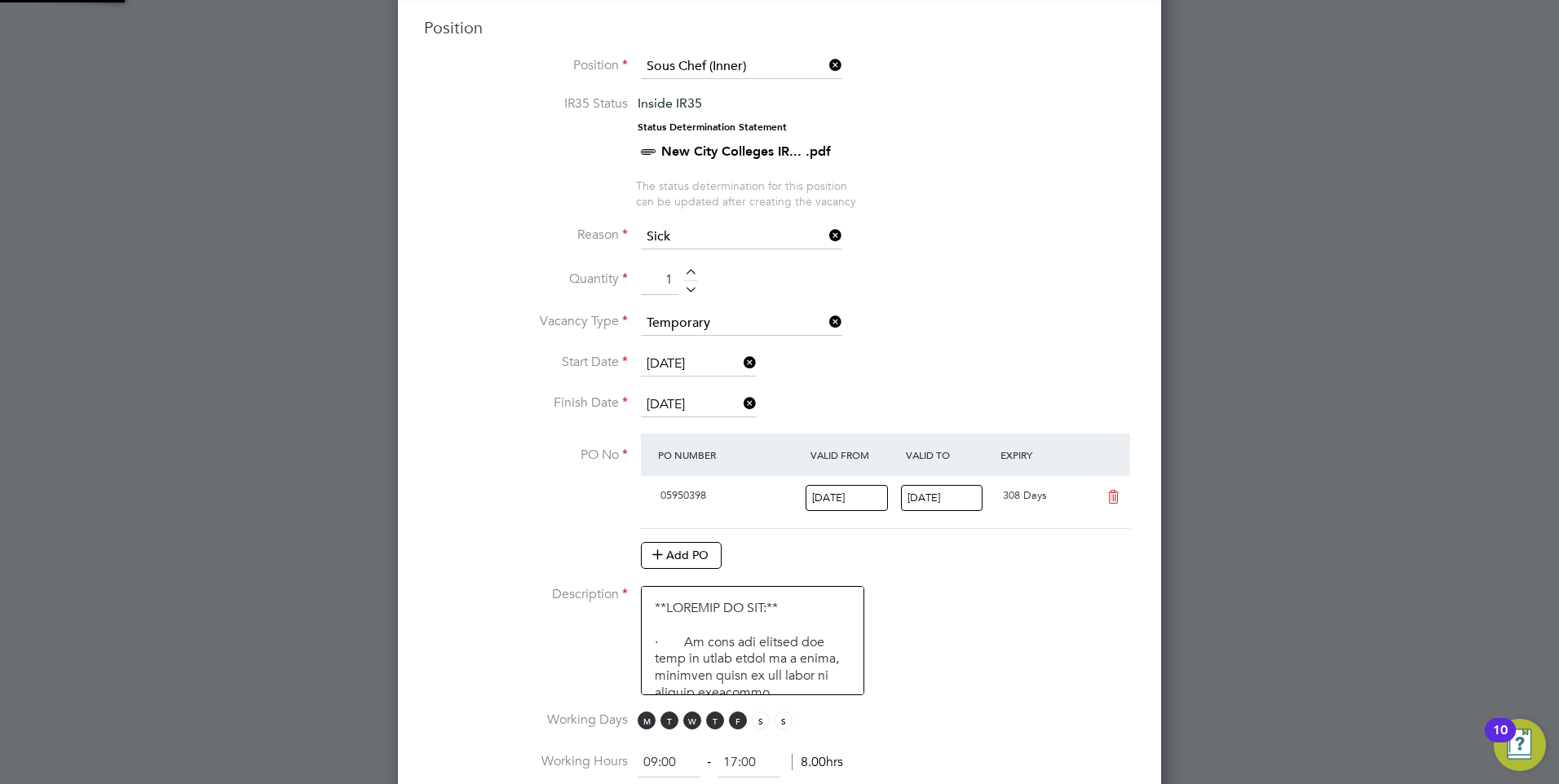
scroll to position [28, 154]
click at [1360, 374] on div at bounding box center [779, 392] width 1559 height 784
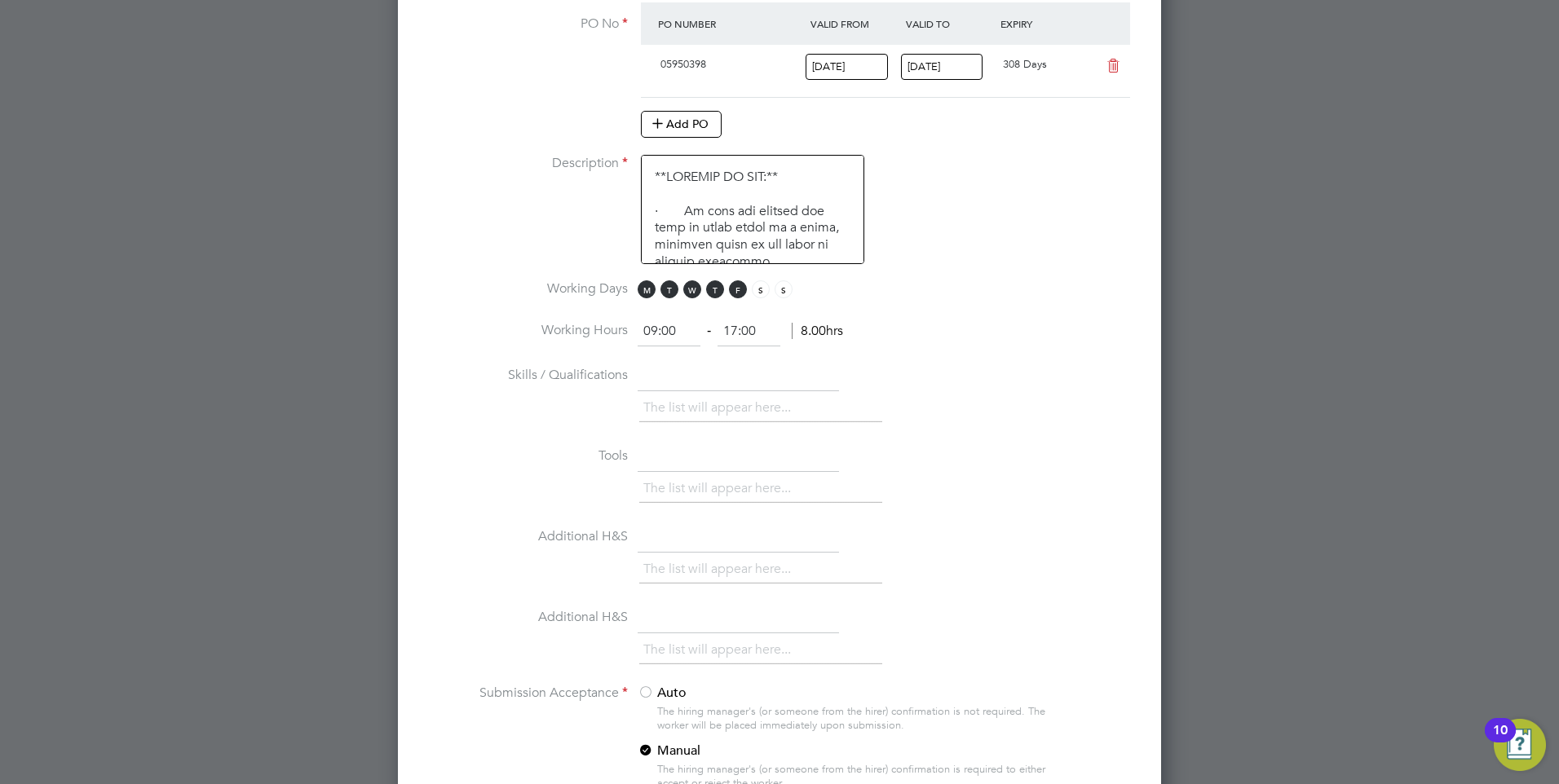
scroll to position [1142, 0]
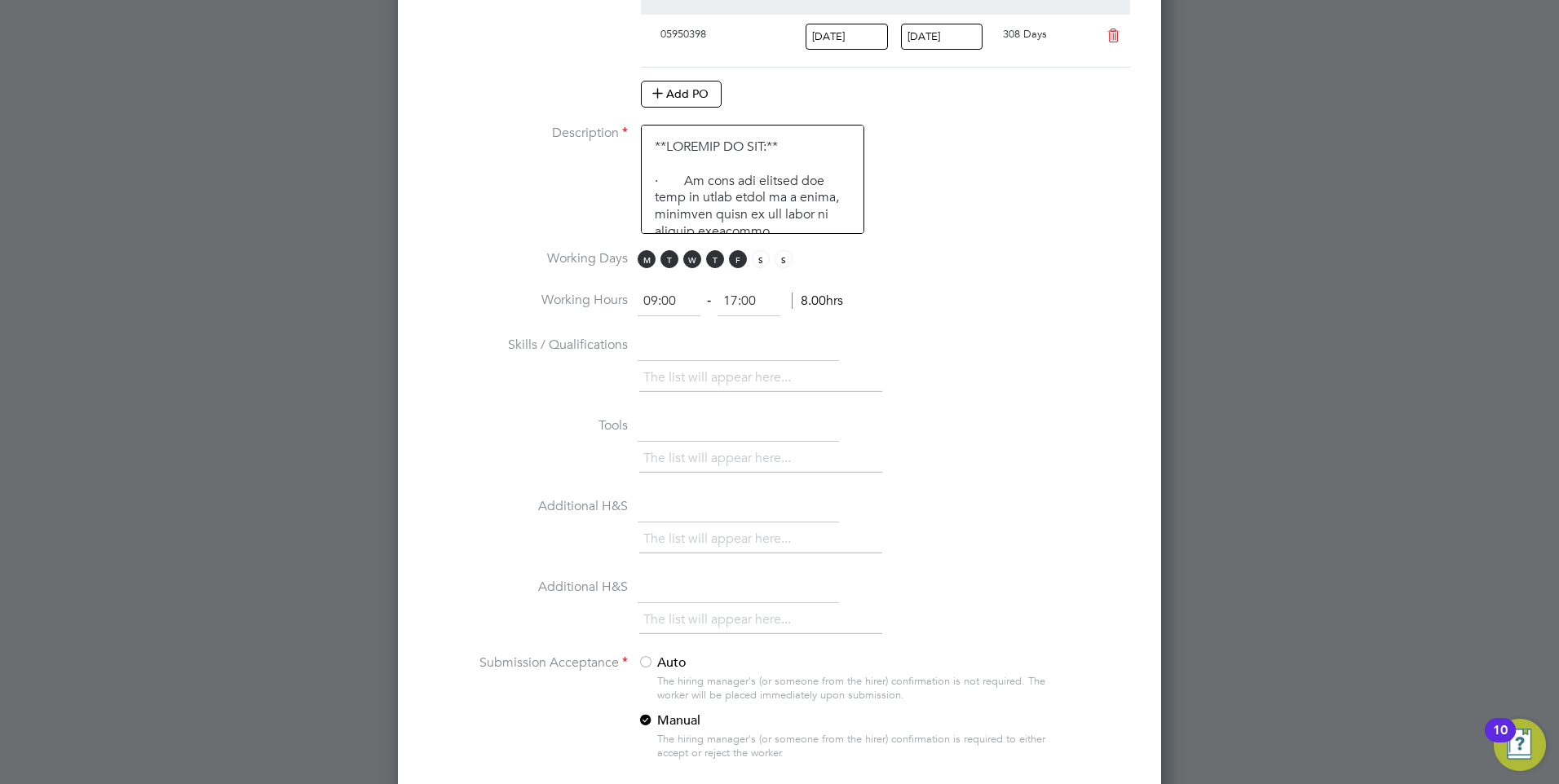
click at [690, 300] on input "09:00" at bounding box center [669, 302] width 62 height 30
click at [654, 298] on input "09:00" at bounding box center [669, 302] width 62 height 30
click at [657, 299] on input "09:00" at bounding box center [669, 302] width 62 height 30
type input "07:00"
click at [738, 296] on input "17:00" at bounding box center [749, 302] width 62 height 30
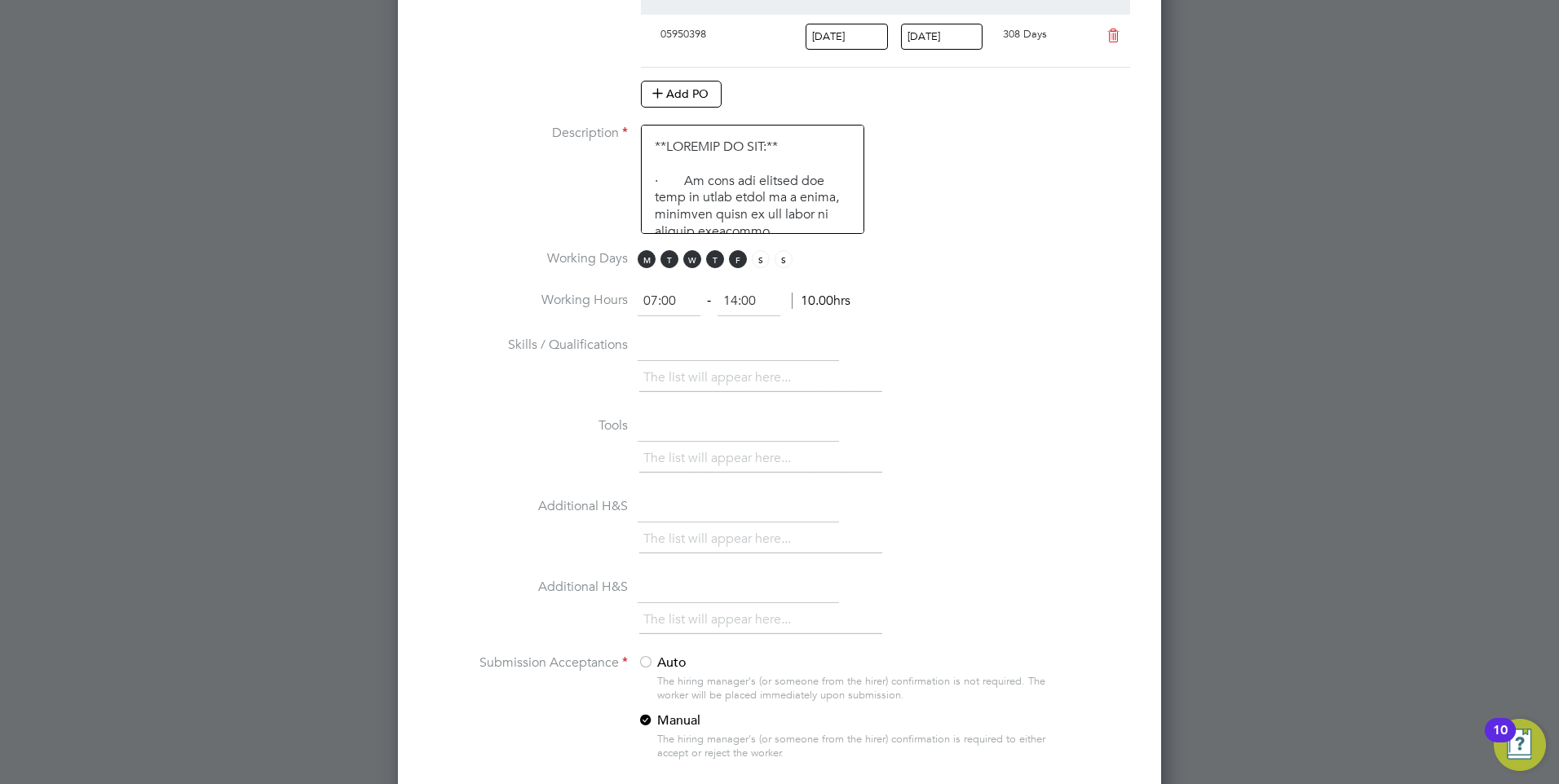
click at [749, 300] on input "14:00" at bounding box center [749, 302] width 62 height 30
type input "14:30"
click at [1032, 309] on li "Working Hours 07:00 ‐ 14:30 7.50hrs" at bounding box center [779, 310] width 711 height 46
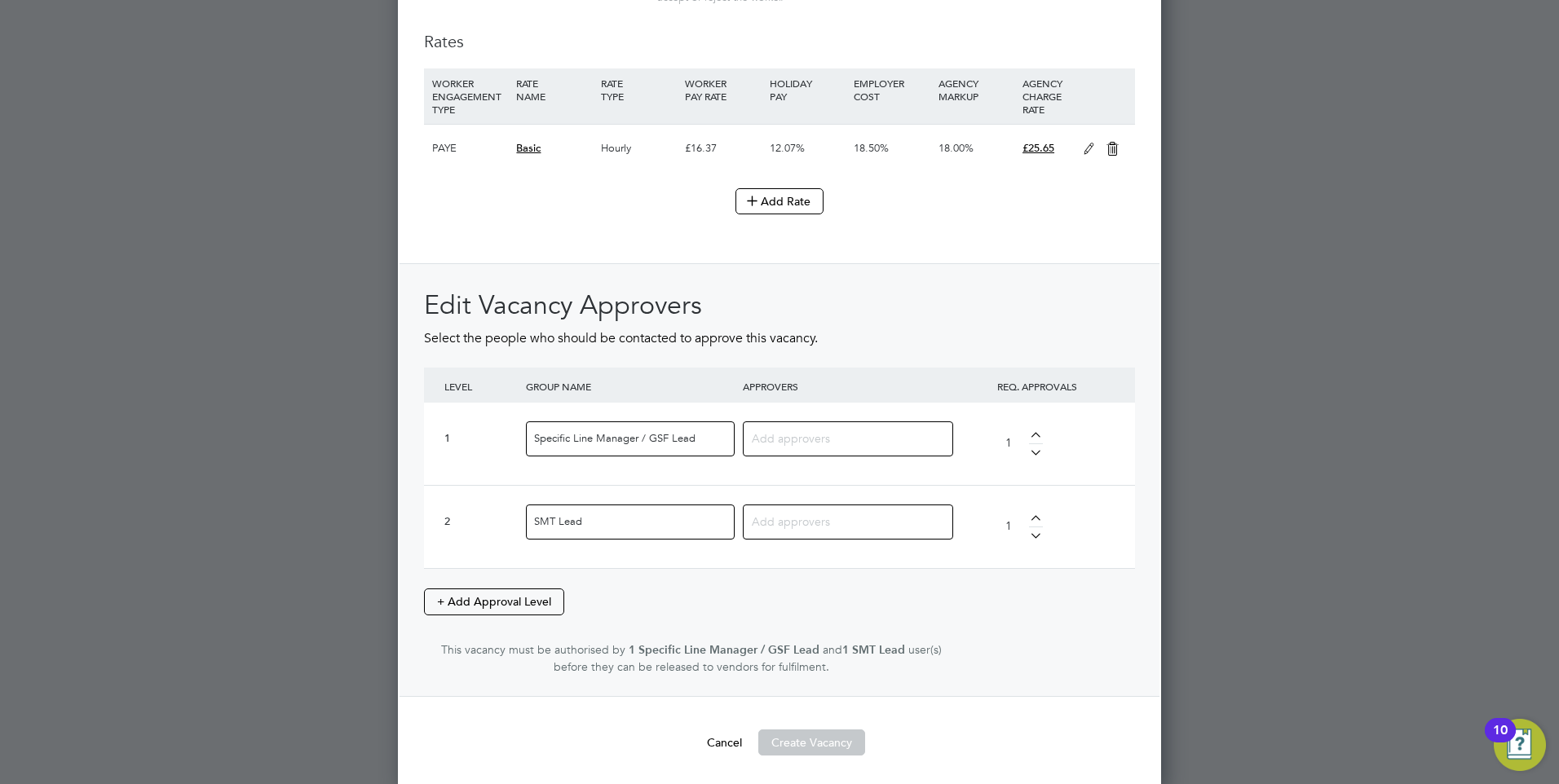
scroll to position [1900, 0]
click at [863, 431] on input at bounding box center [842, 434] width 181 height 21
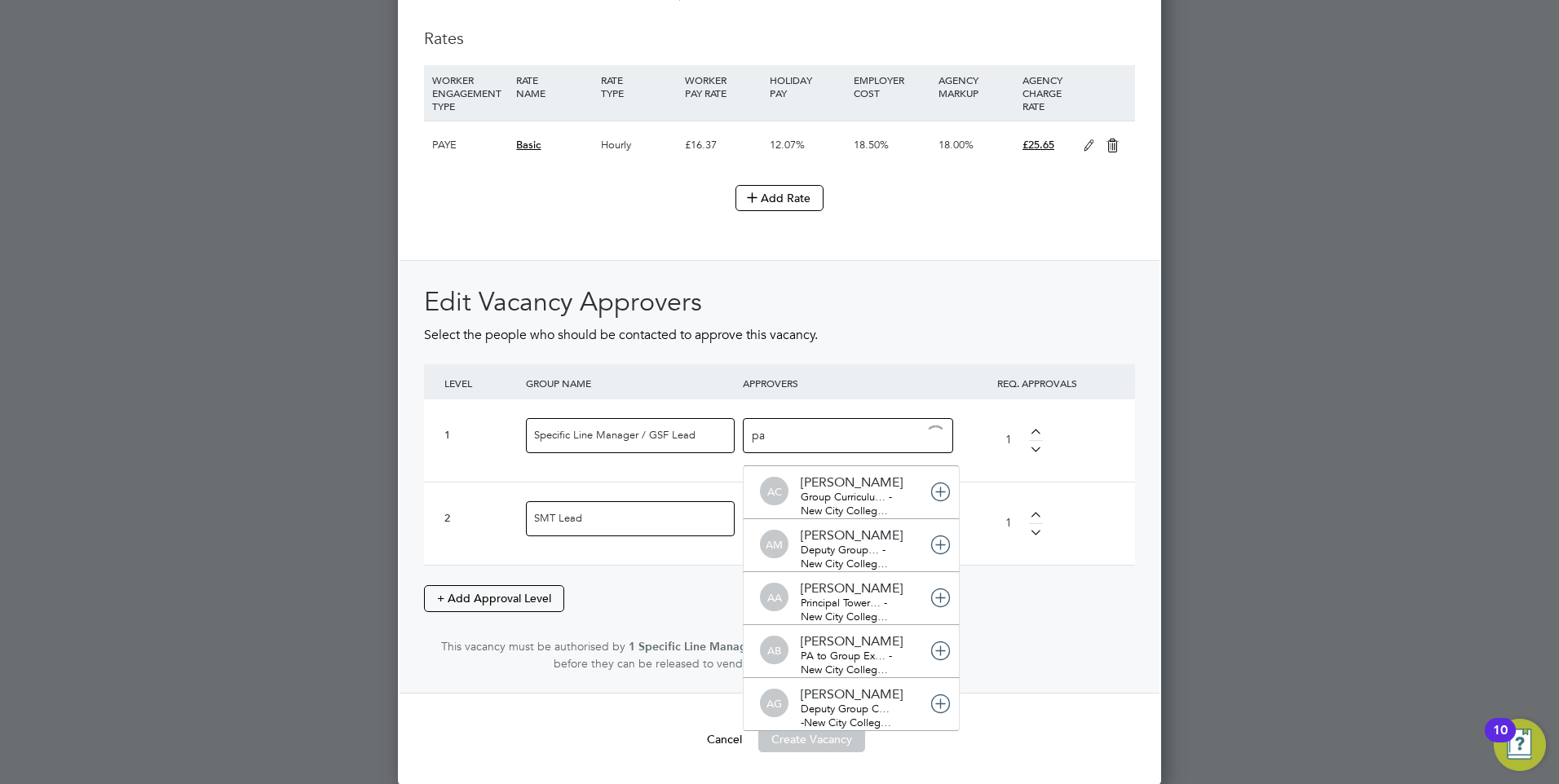
scroll to position [17, 115]
type input "pau"
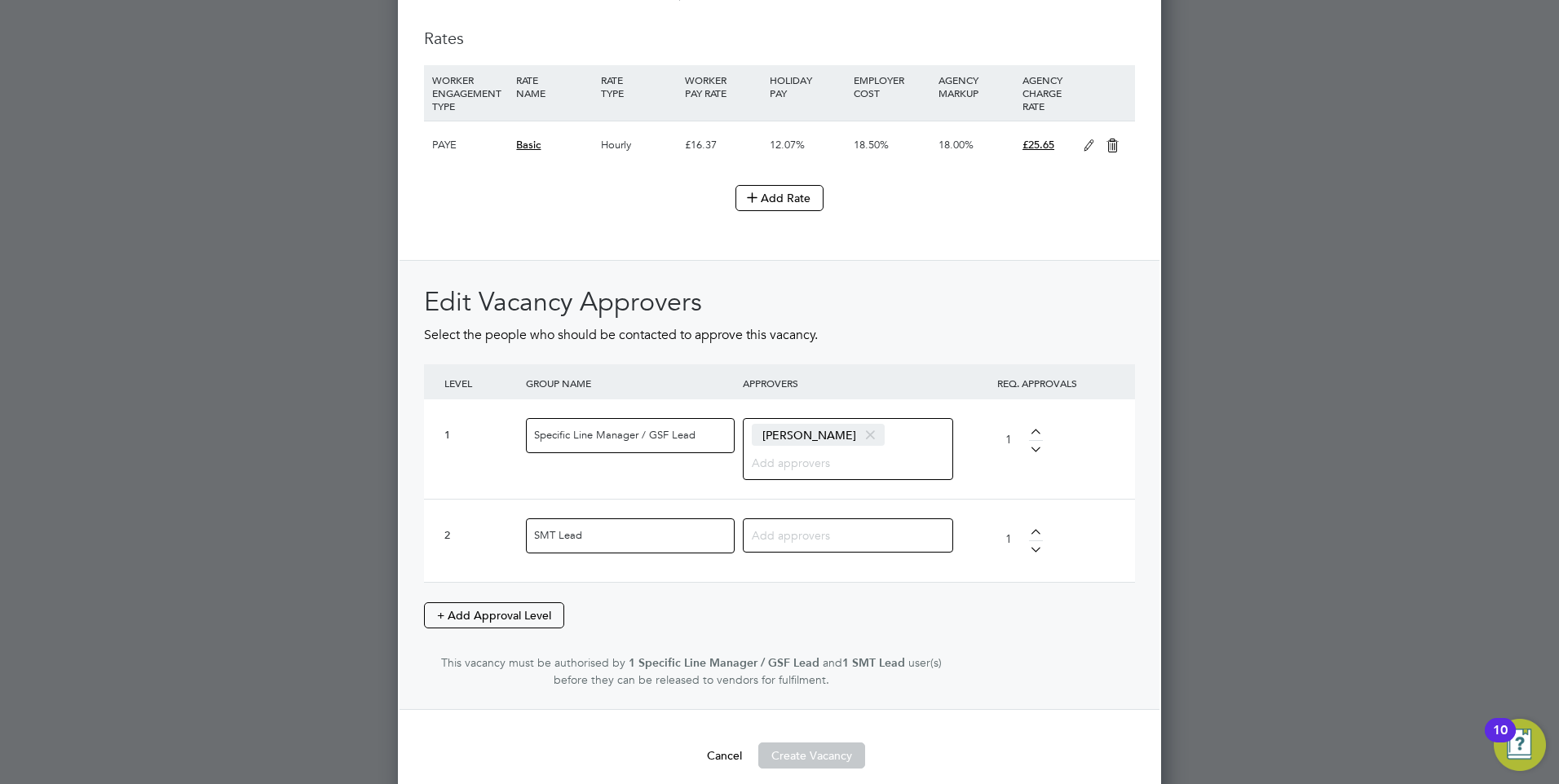
click at [824, 544] on input at bounding box center [842, 535] width 181 height 21
type input "c"
type input "l"
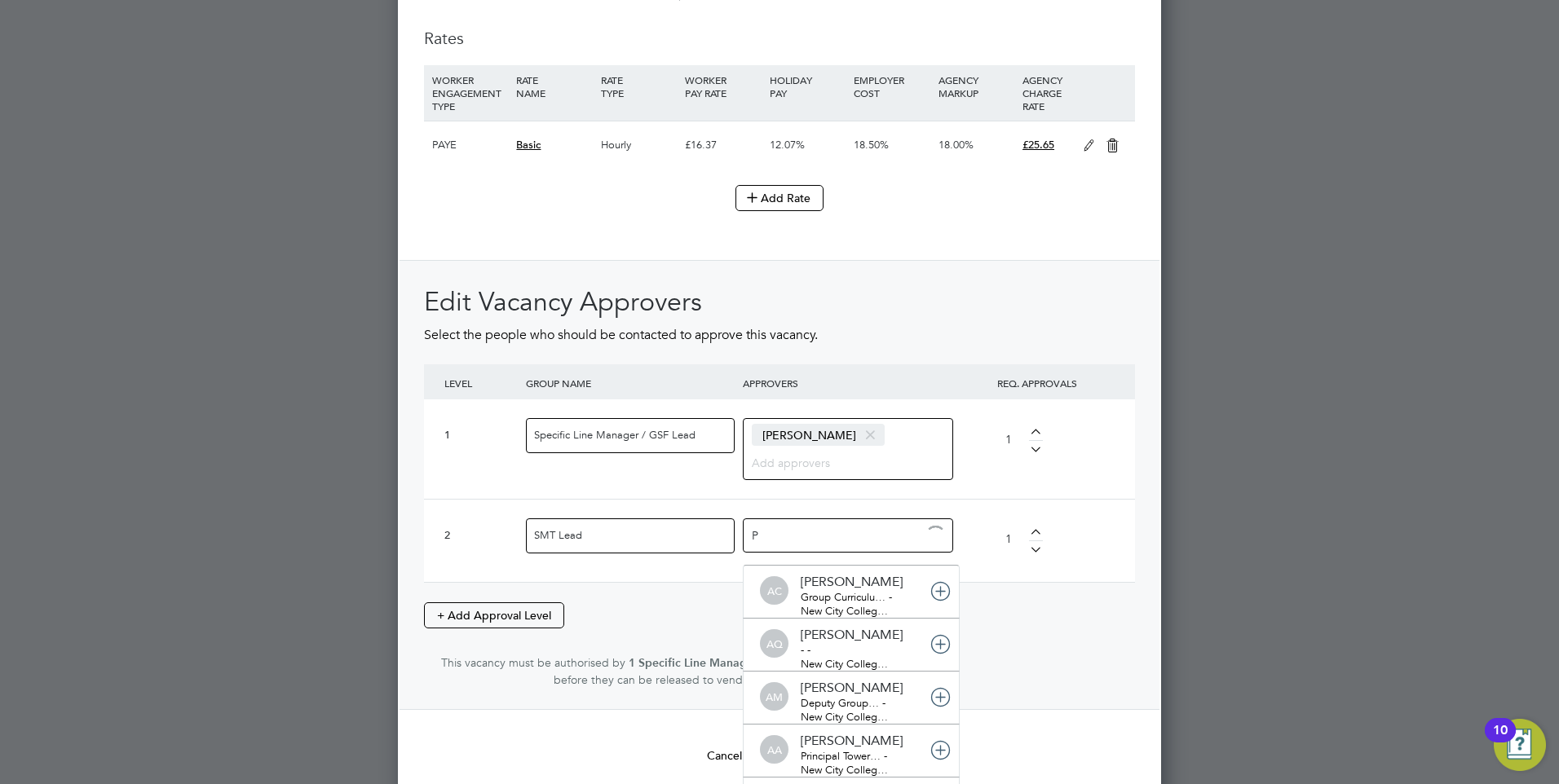
type input "Pe"
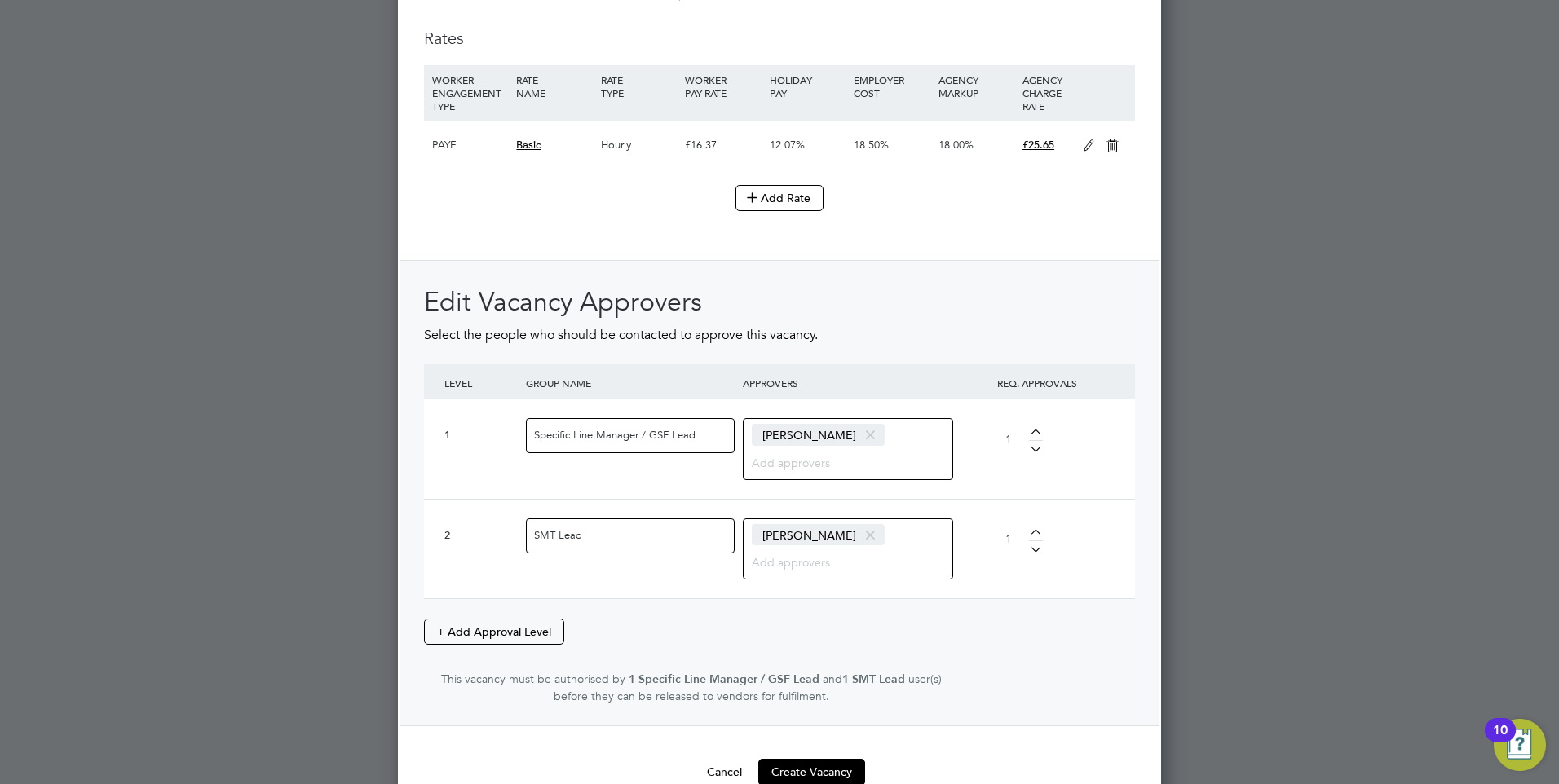
click at [1002, 580] on div "2 SMT Lead Peter Armah 1" at bounding box center [779, 548] width 711 height 99
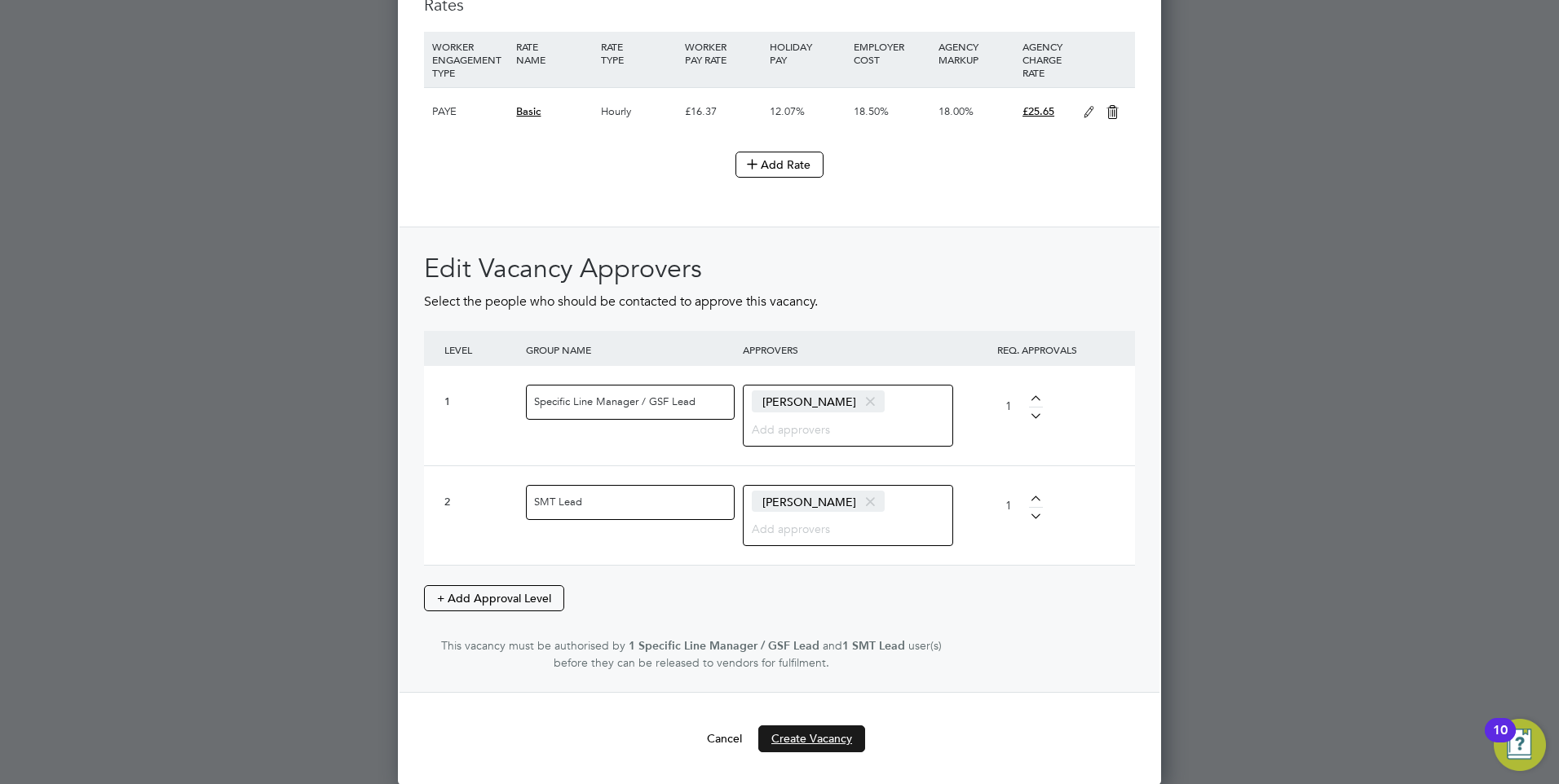
click at [815, 737] on button "Create Vacancy" at bounding box center [812, 739] width 107 height 26
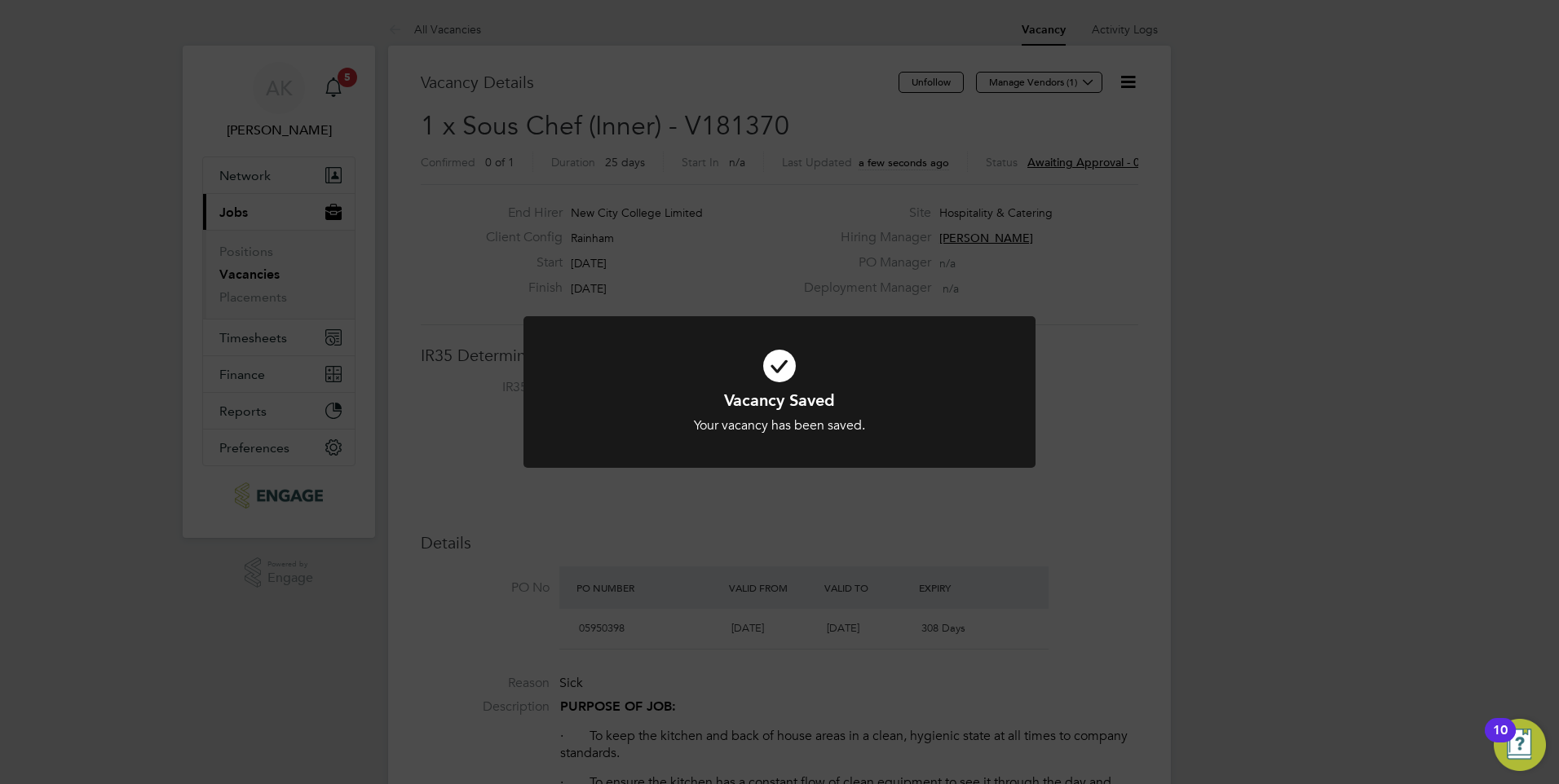
click at [784, 364] on icon at bounding box center [779, 365] width 424 height 63
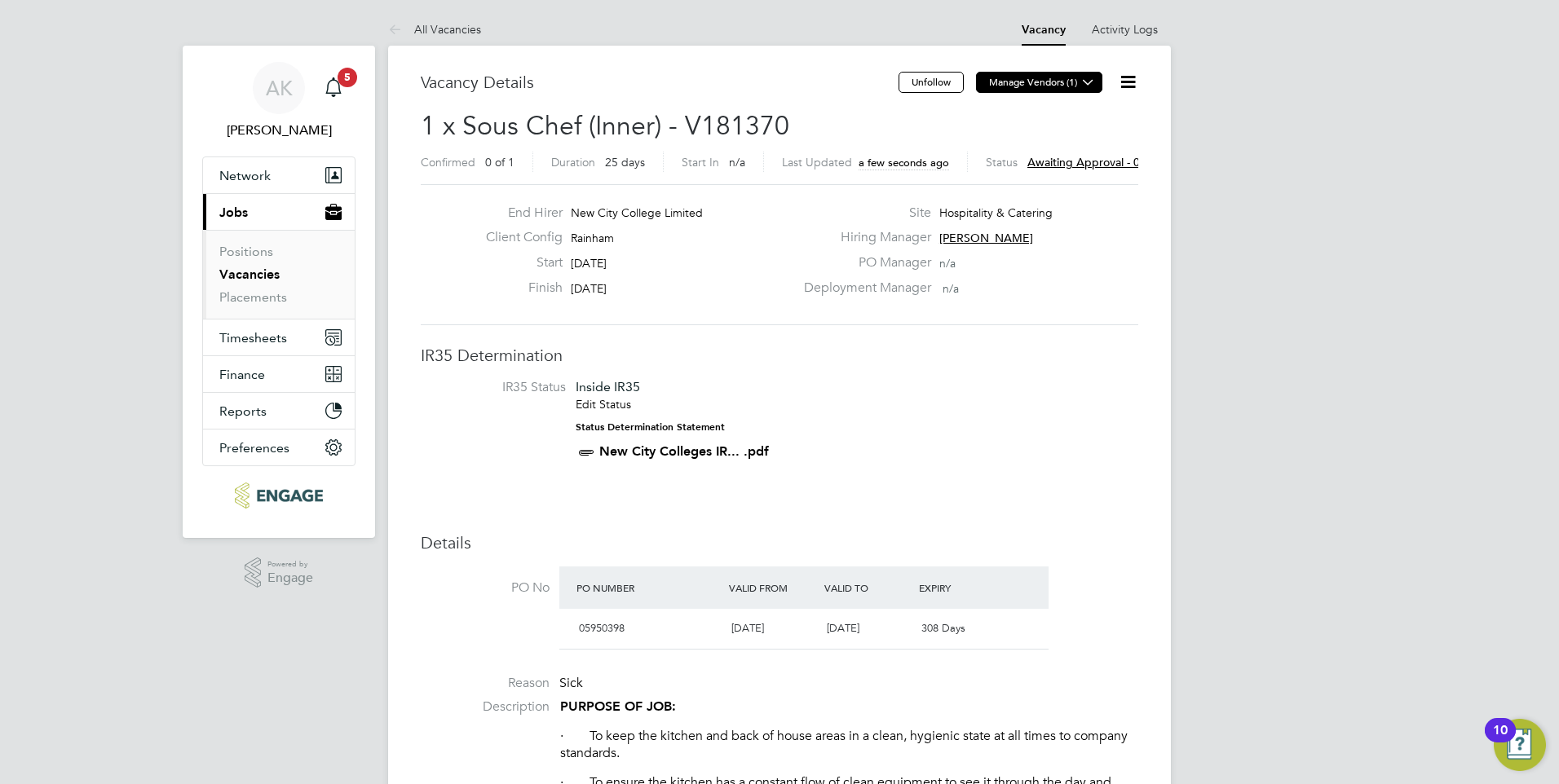
click at [1065, 78] on button "Manage Vendors (1)" at bounding box center [1039, 82] width 126 height 21
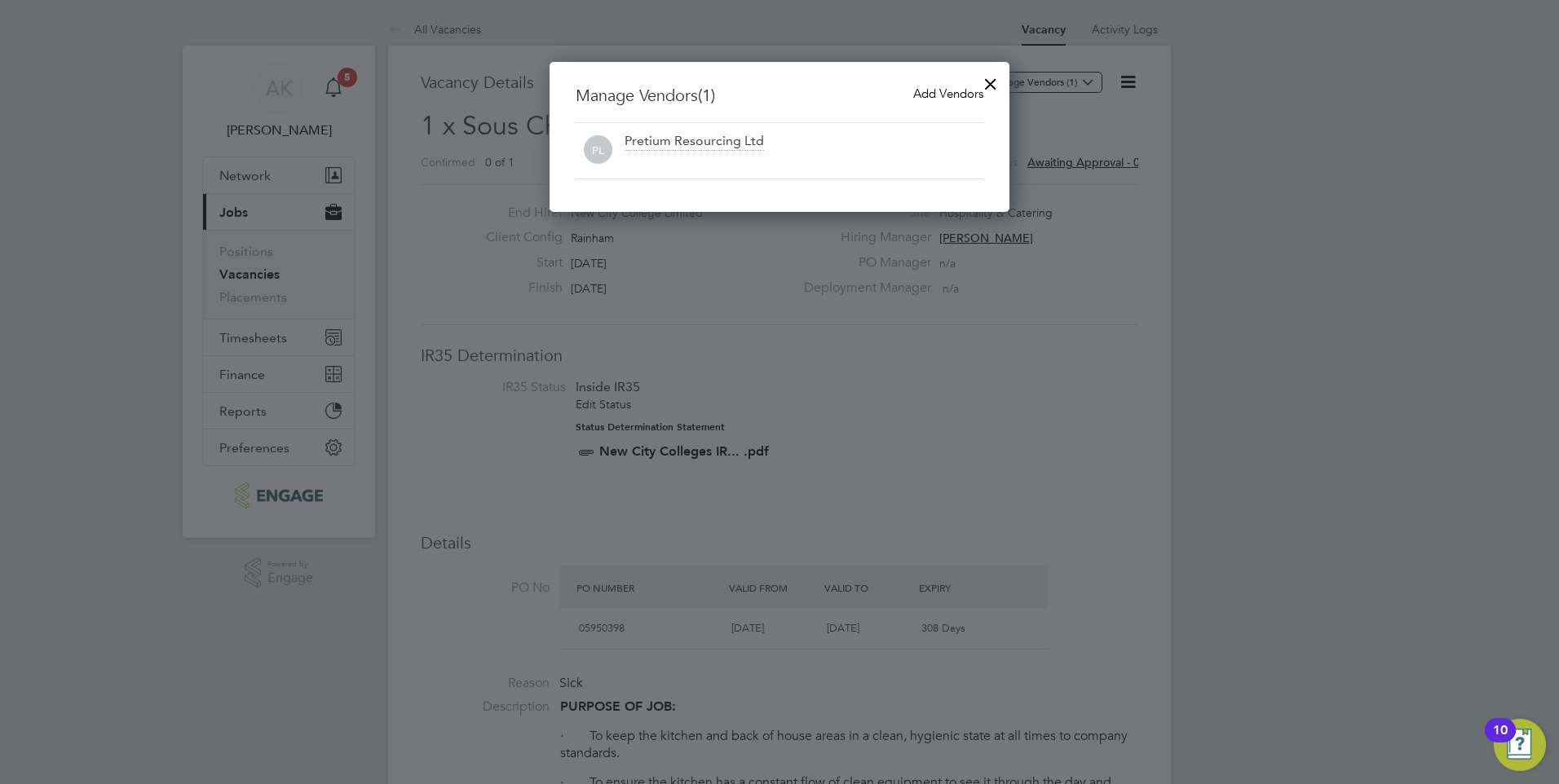
click at [938, 92] on span "Add Vendors" at bounding box center [947, 93] width 70 height 16
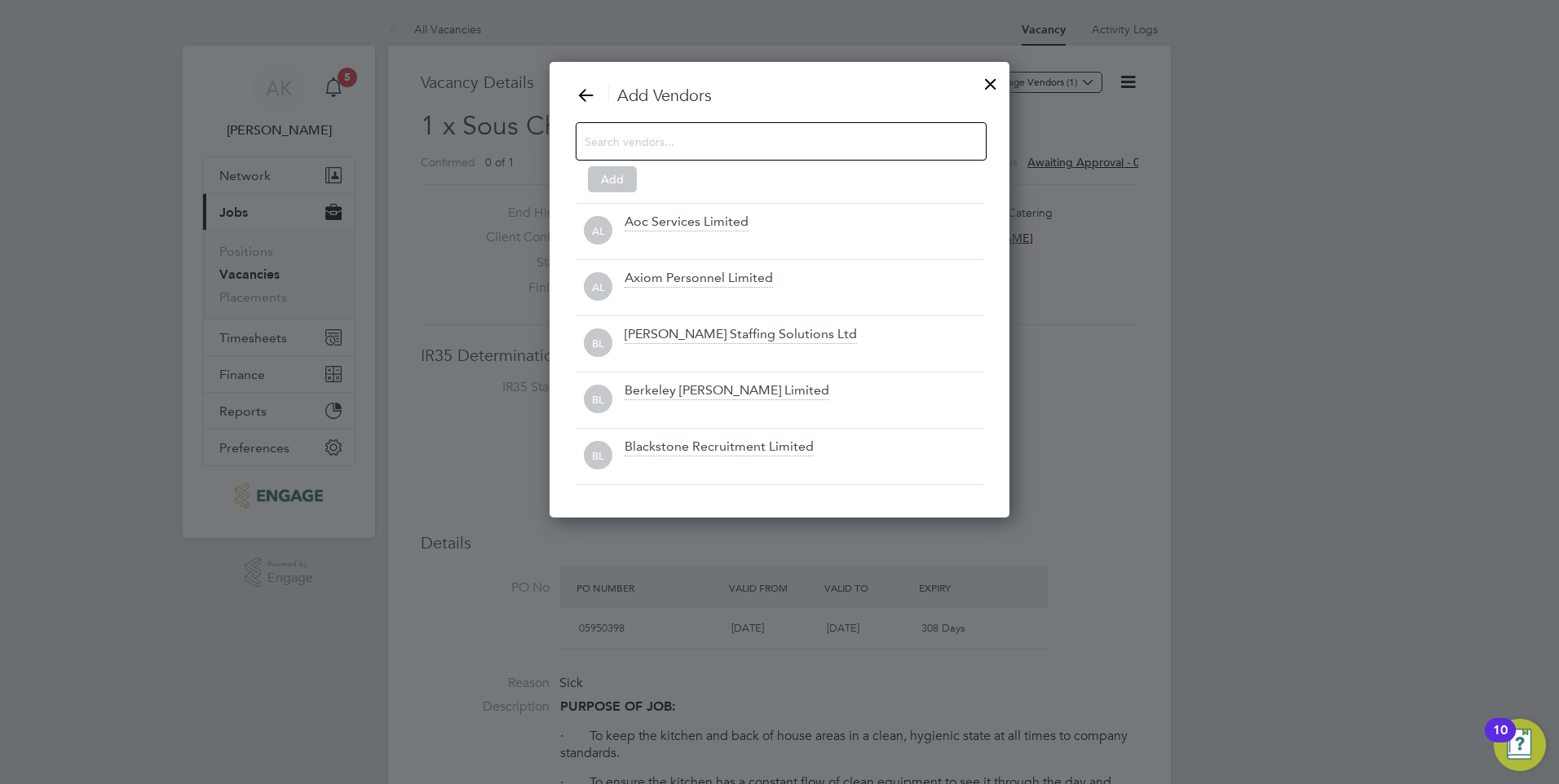
click at [689, 135] on input at bounding box center [768, 141] width 367 height 21
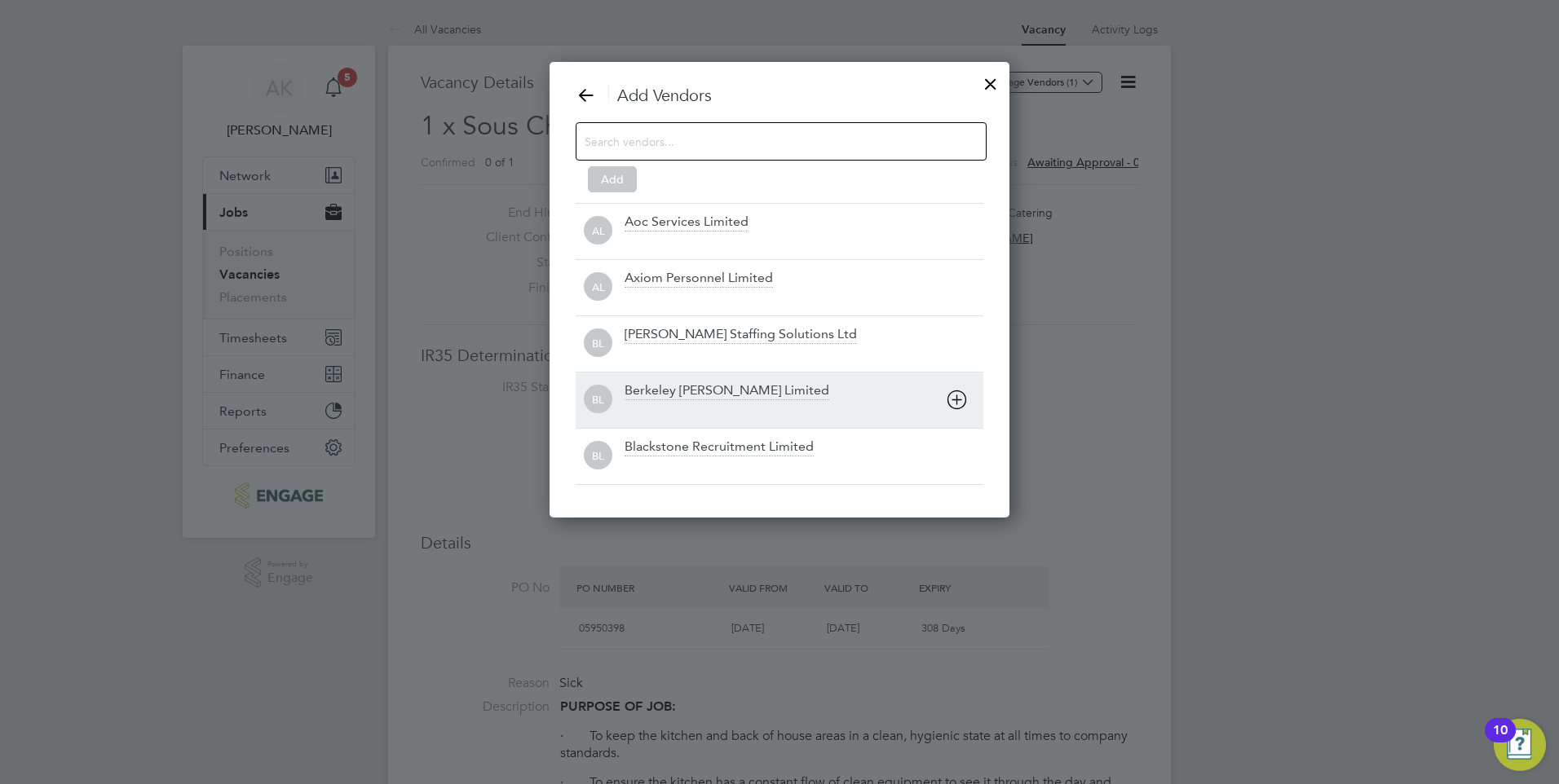
click at [687, 395] on div "Berkeley Scott Limited" at bounding box center [727, 392] width 204 height 18
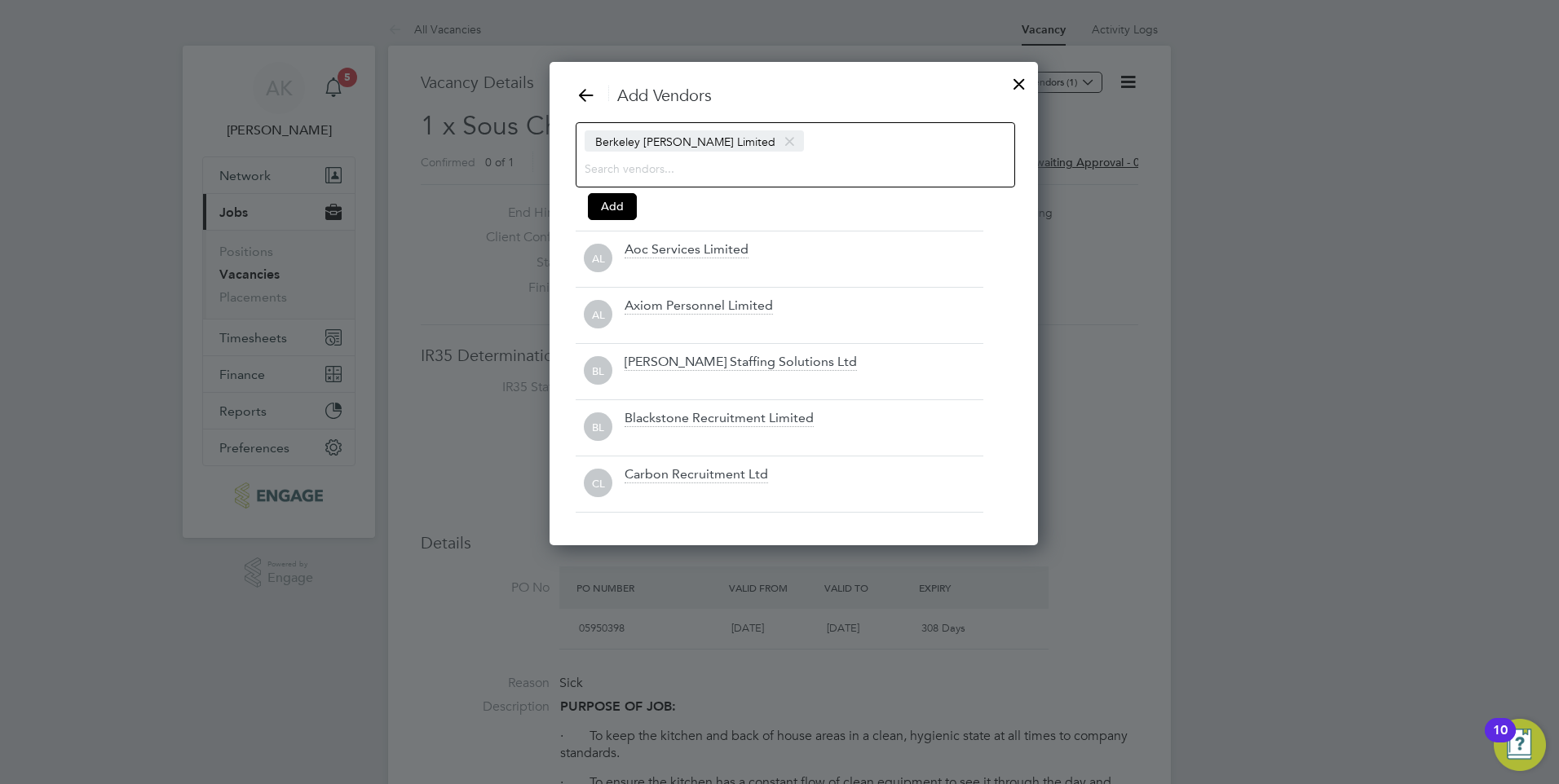
click at [630, 164] on input at bounding box center [781, 168] width 393 height 21
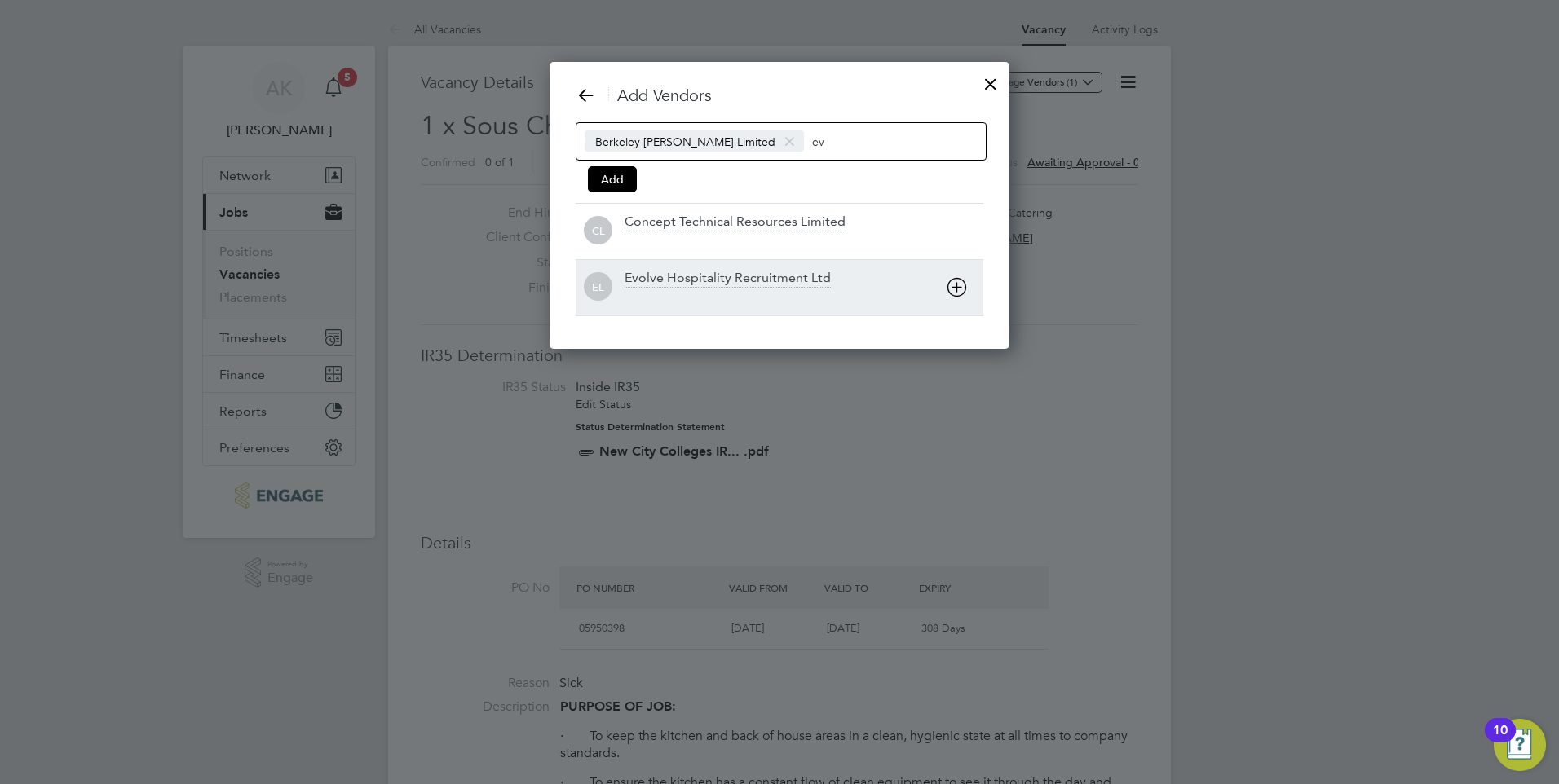
type input "ev"
click at [669, 272] on div "Evolve Hospitality Recruitment Ltd" at bounding box center [727, 279] width 206 height 18
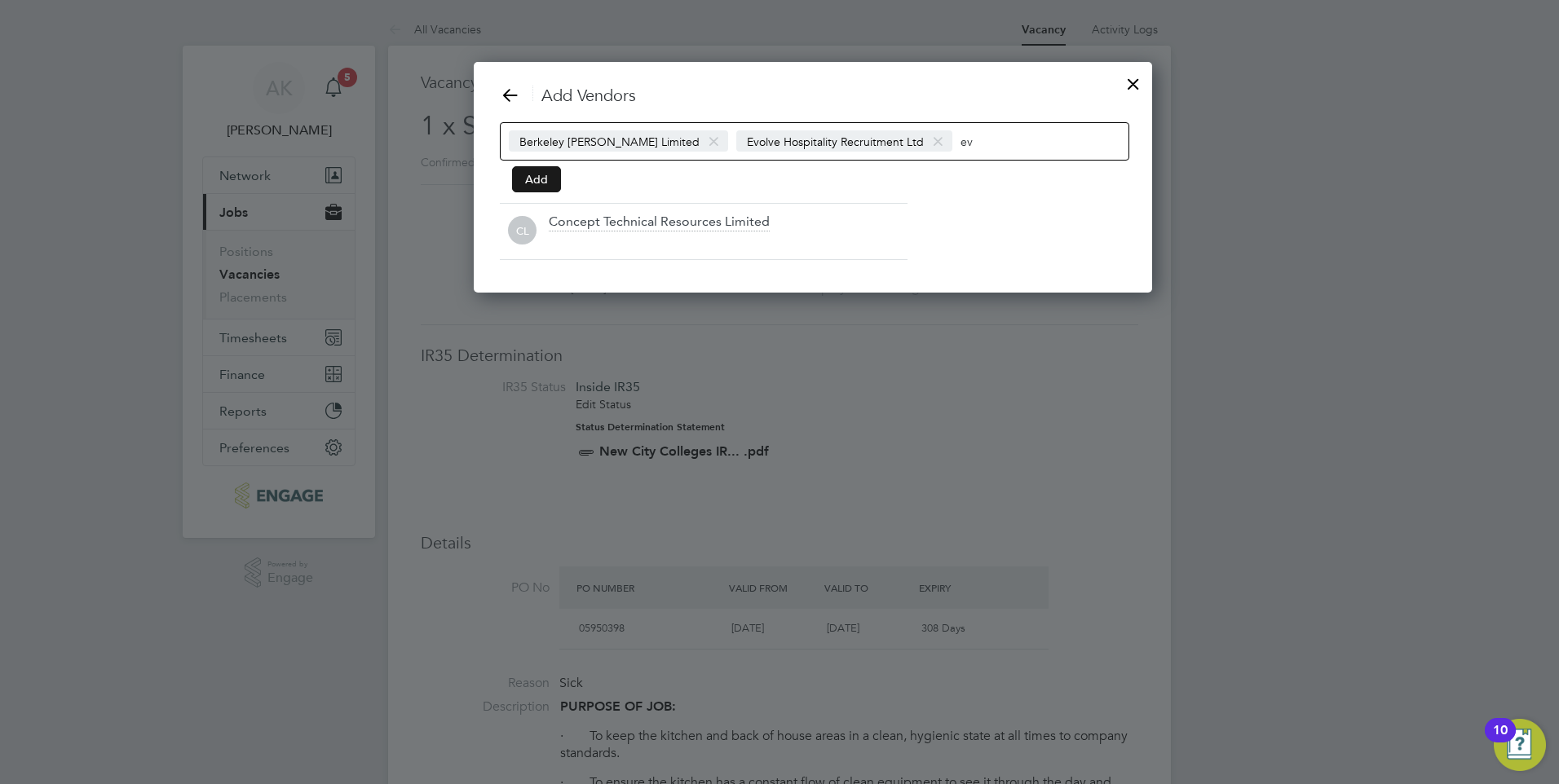
click at [542, 176] on button "Add" at bounding box center [537, 180] width 49 height 26
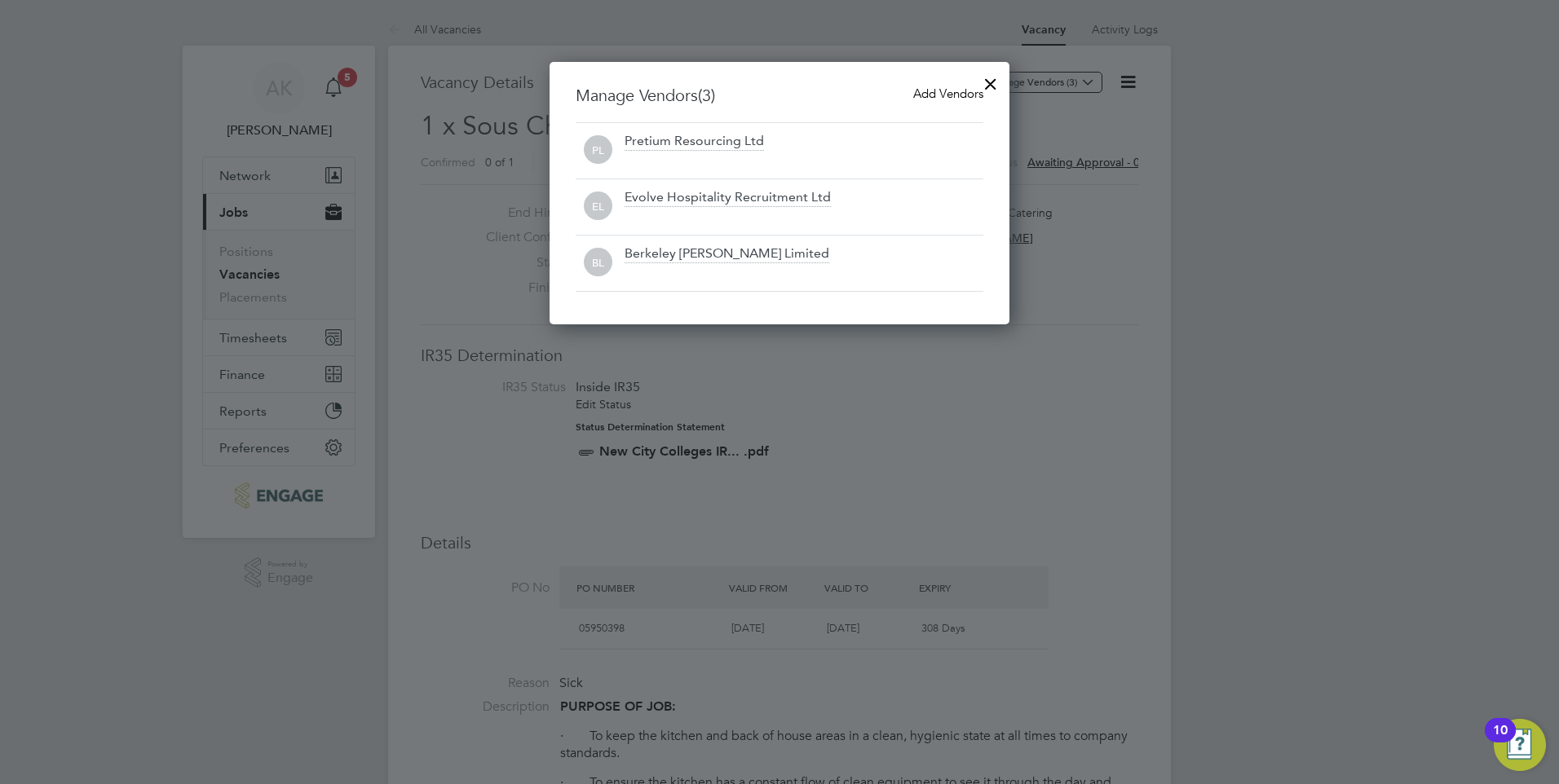
click at [987, 79] on div at bounding box center [991, 80] width 30 height 30
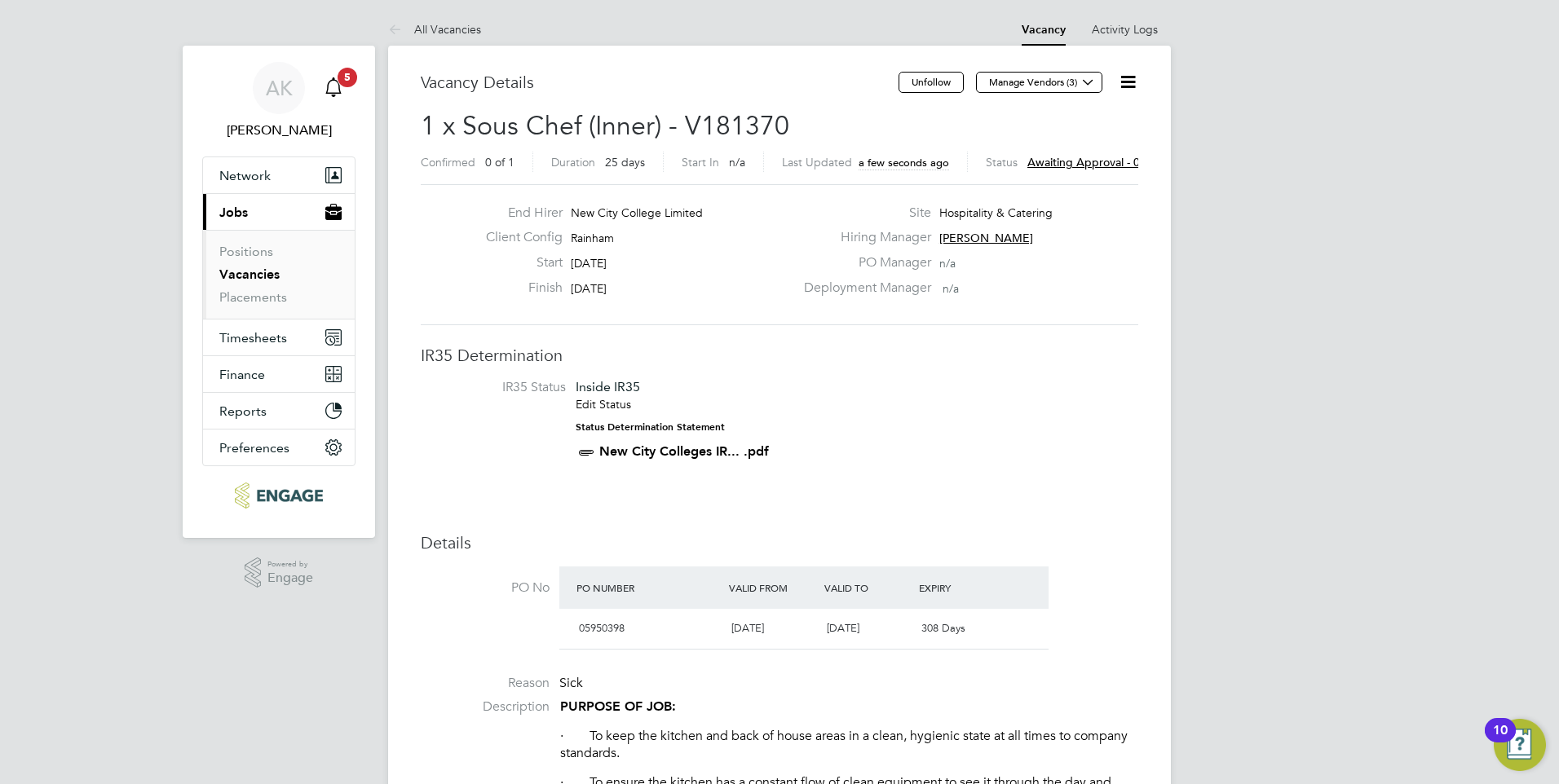
click at [333, 80] on icon "Main navigation" at bounding box center [332, 85] width 16 height 16
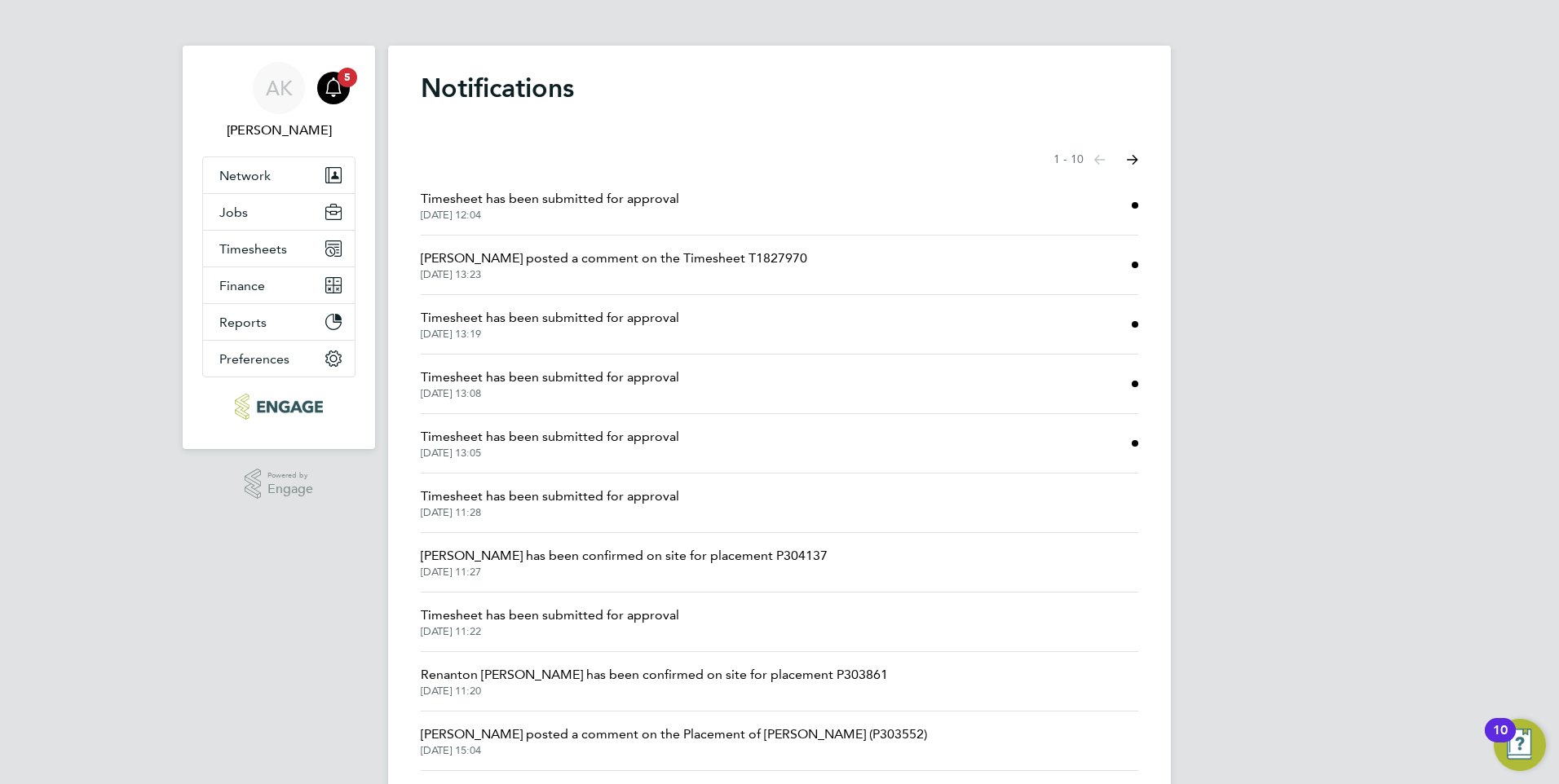
click at [575, 198] on span "Timesheet has been submitted for approval" at bounding box center [550, 199] width 259 height 20
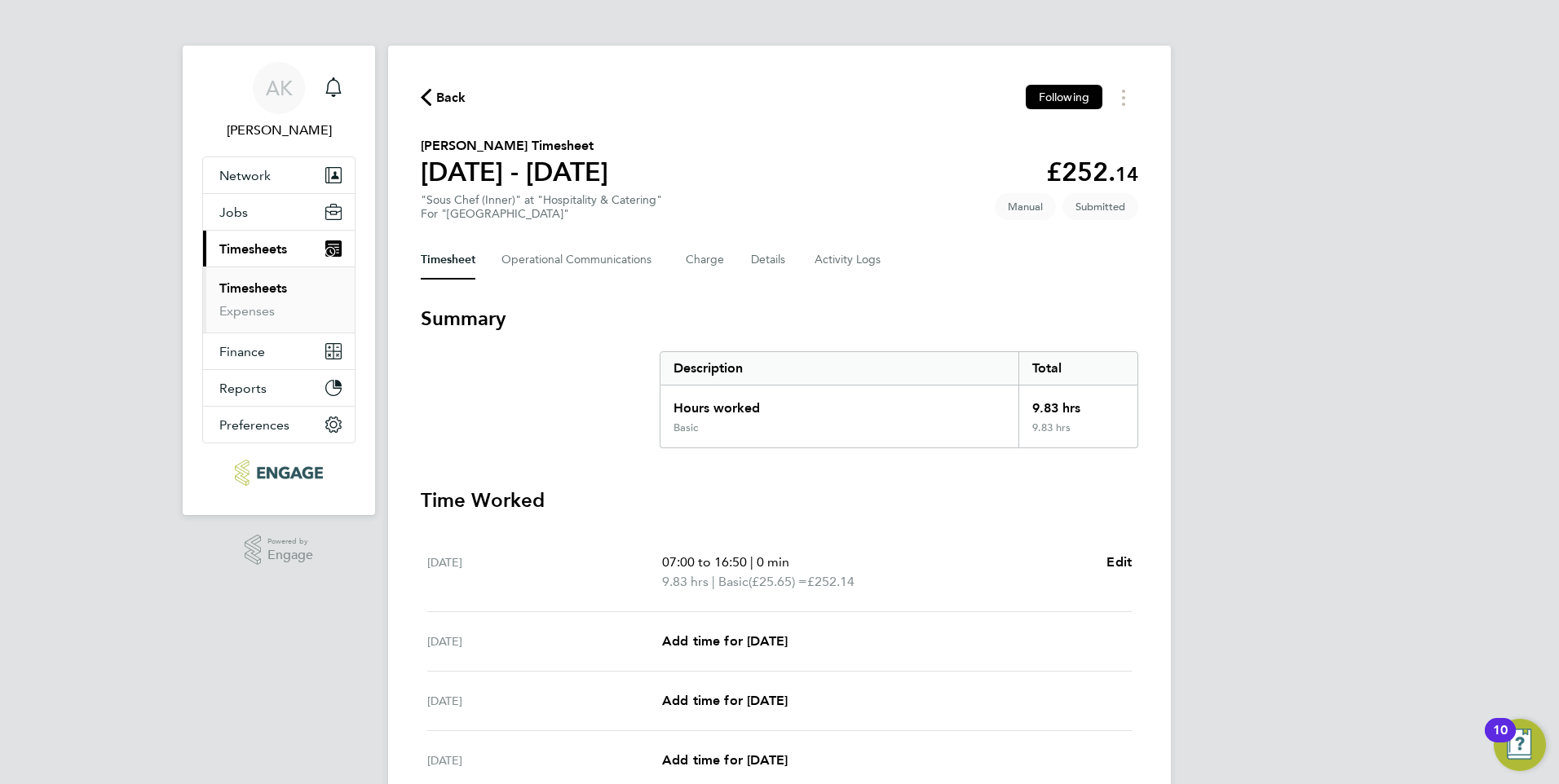
click at [444, 97] on span "Back" at bounding box center [451, 98] width 30 height 20
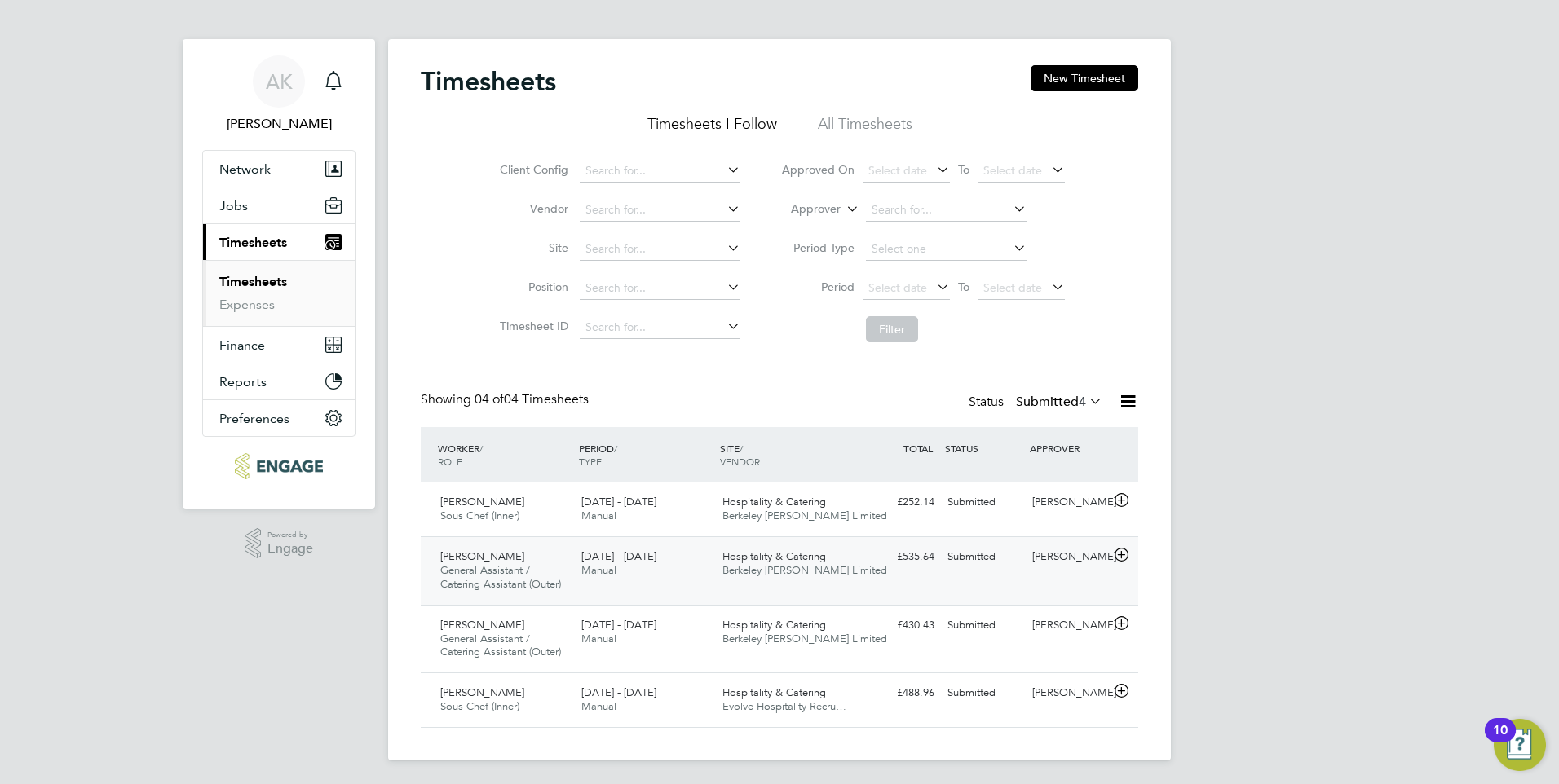
scroll to position [9, 0]
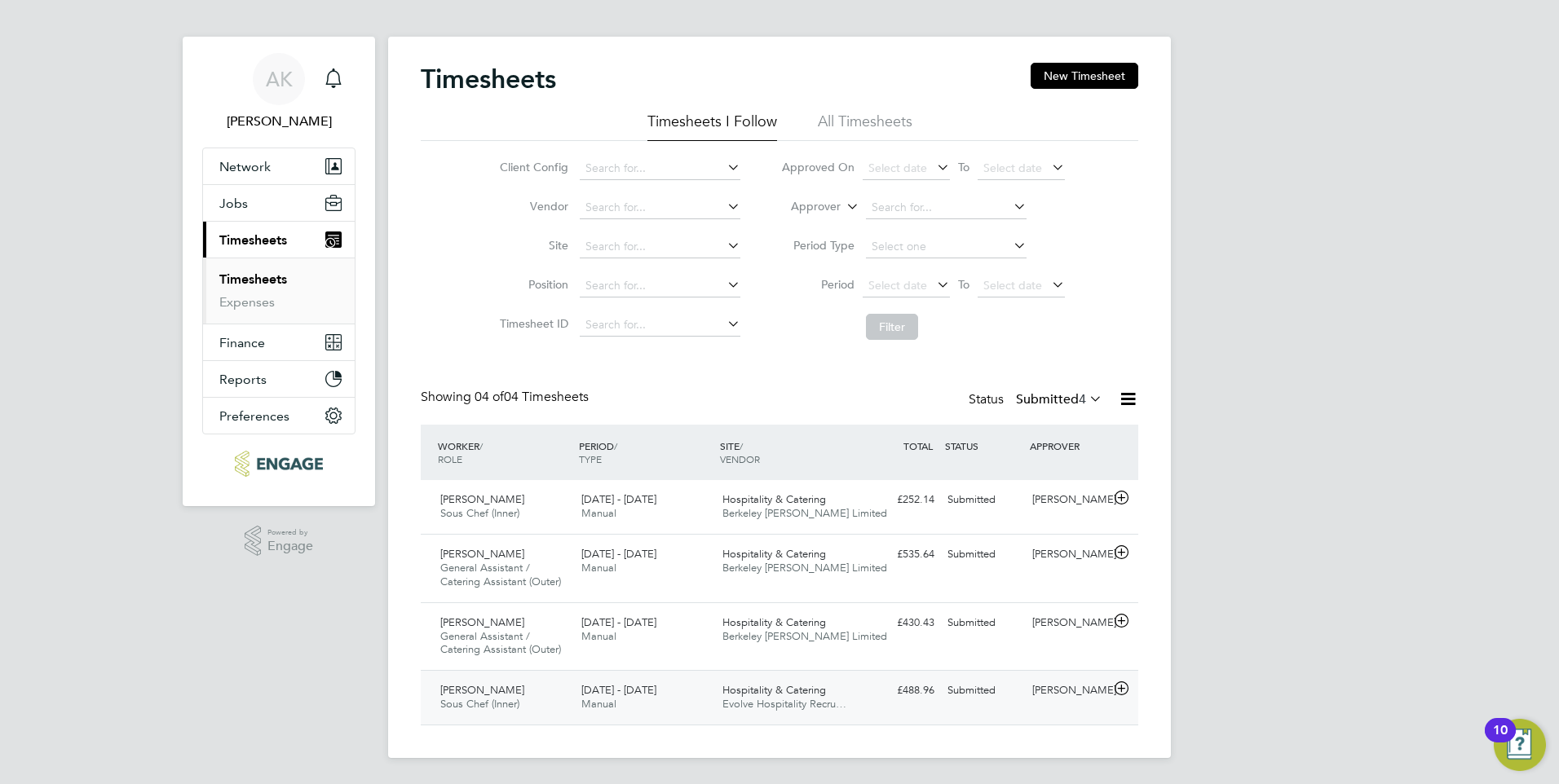
click at [498, 695] on span "Renanton Aloysious" at bounding box center [482, 690] width 84 height 14
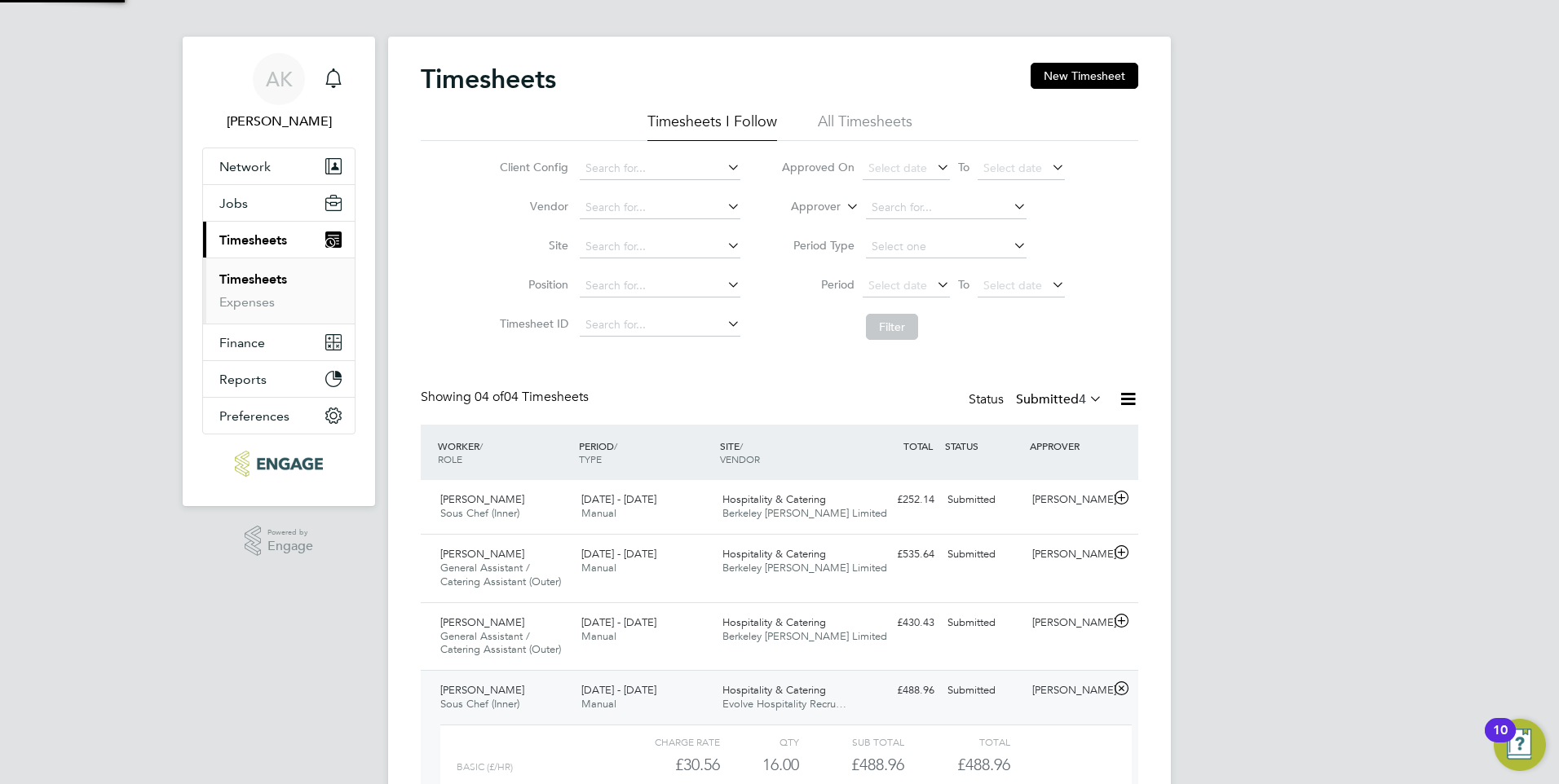
scroll to position [28, 159]
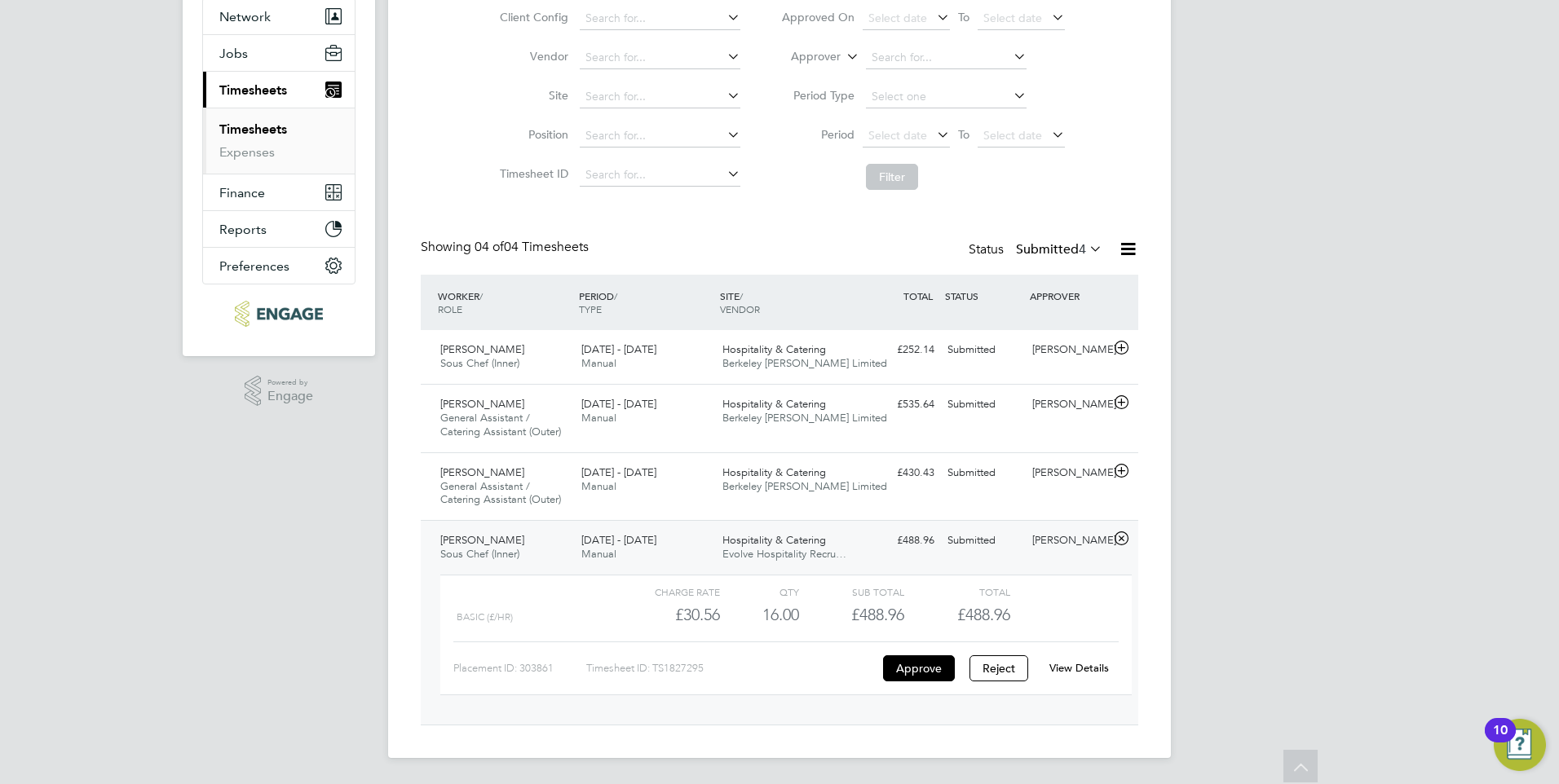
click at [1080, 665] on link "View Details" at bounding box center [1079, 668] width 60 height 14
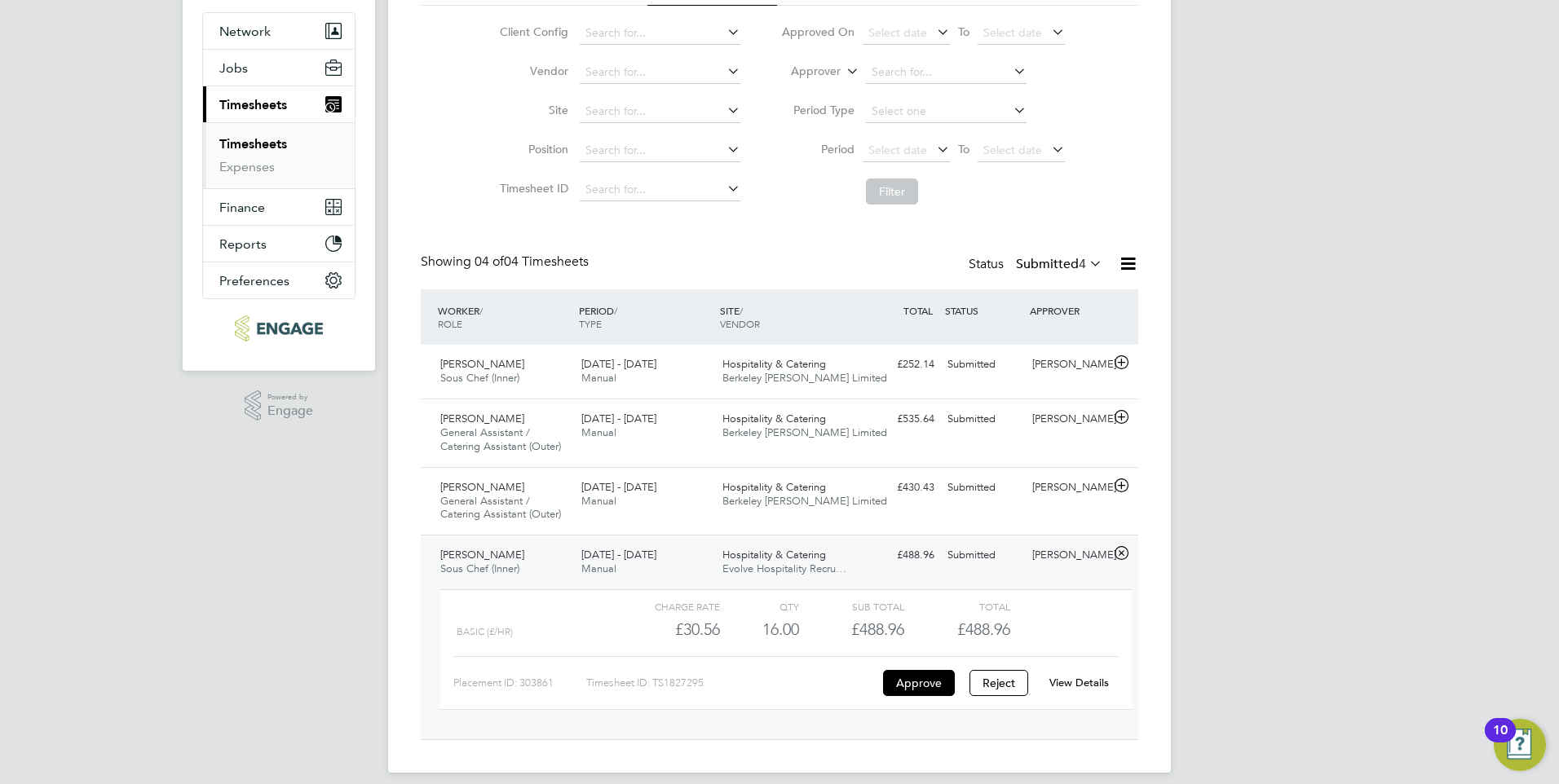
scroll to position [159, 0]
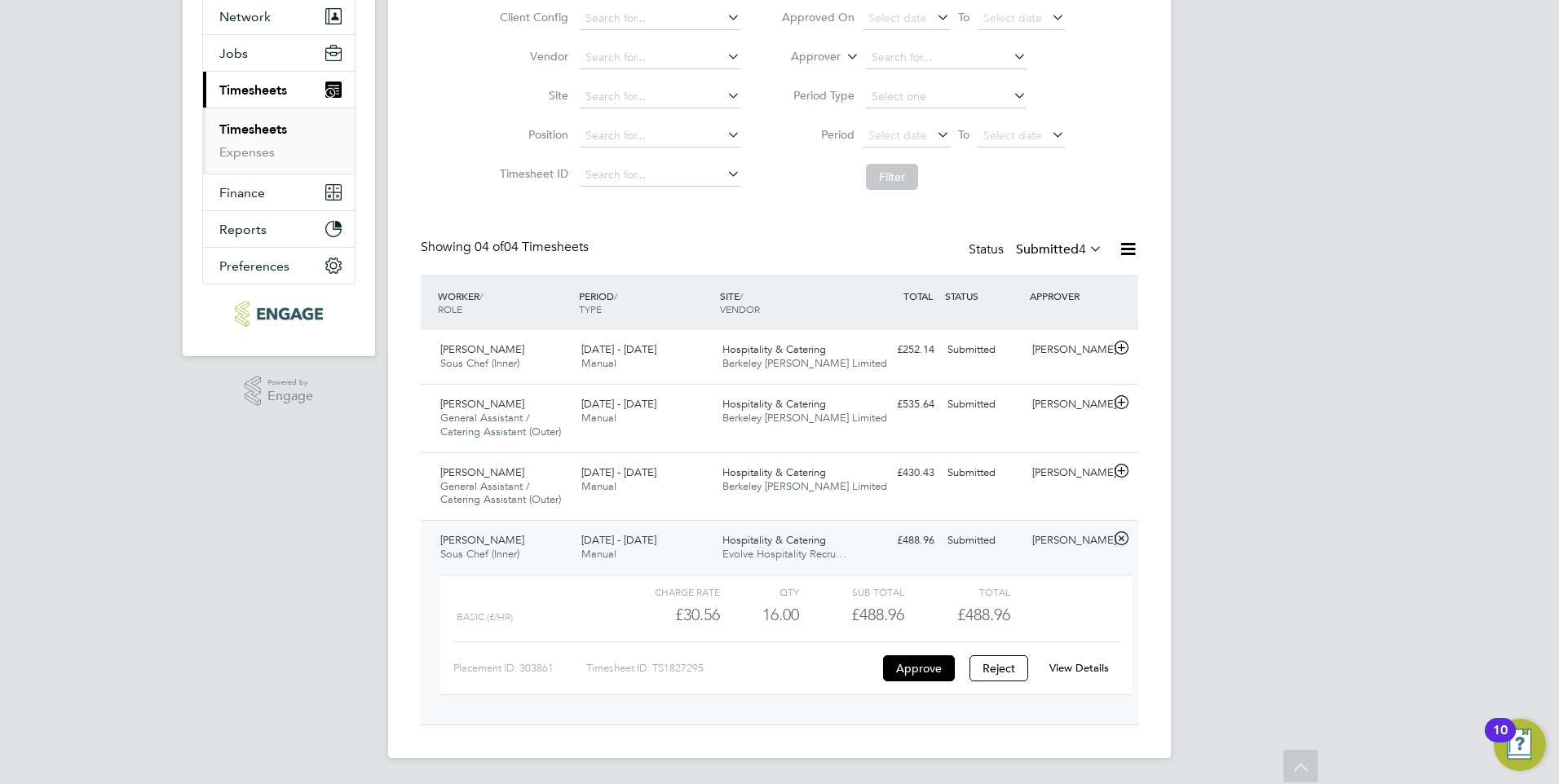
click at [472, 539] on span "Renanton Aloysious" at bounding box center [482, 540] width 84 height 14
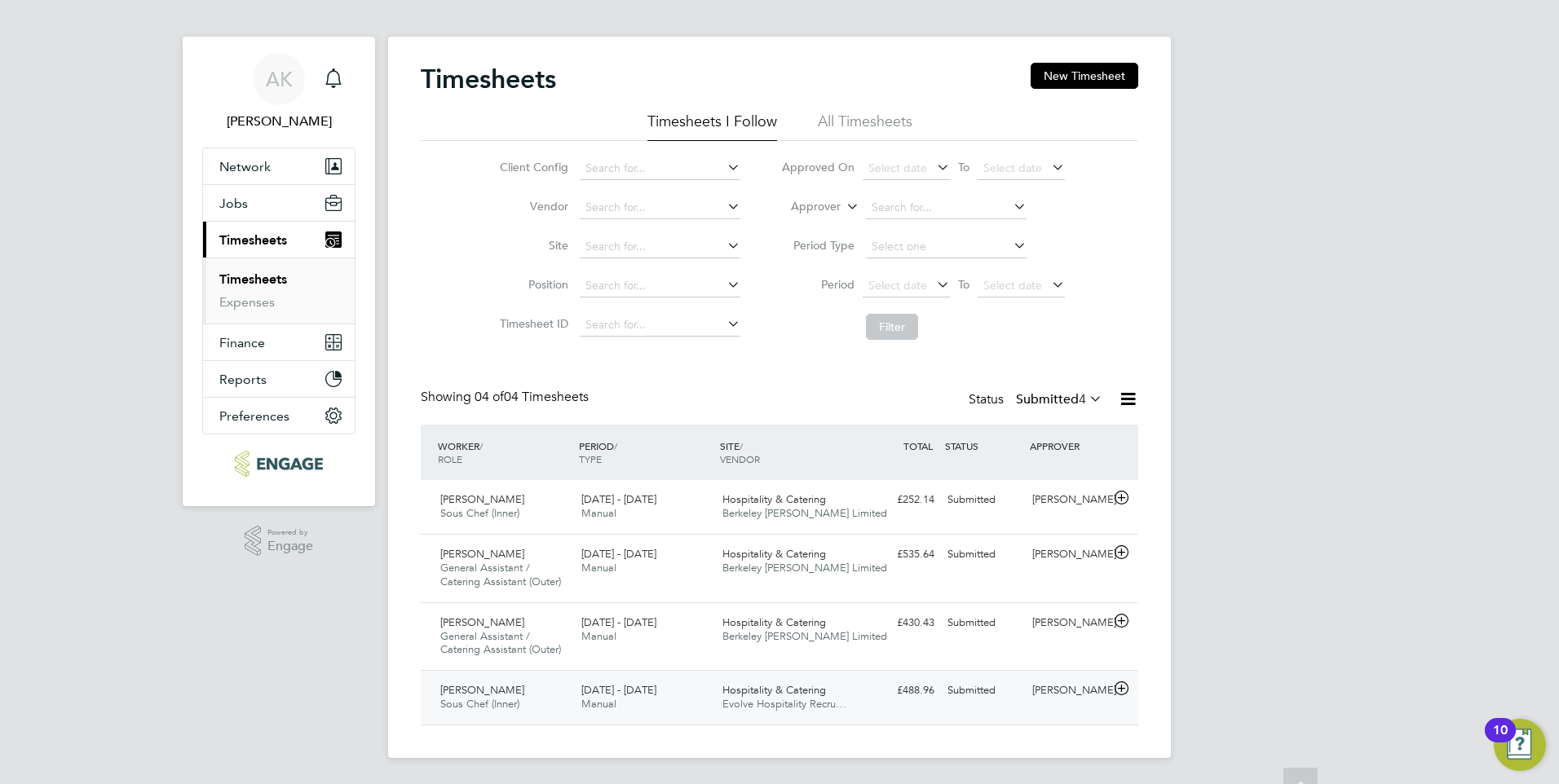
scroll to position [9, 0]
click at [246, 276] on link "Timesheets" at bounding box center [253, 279] width 67 height 16
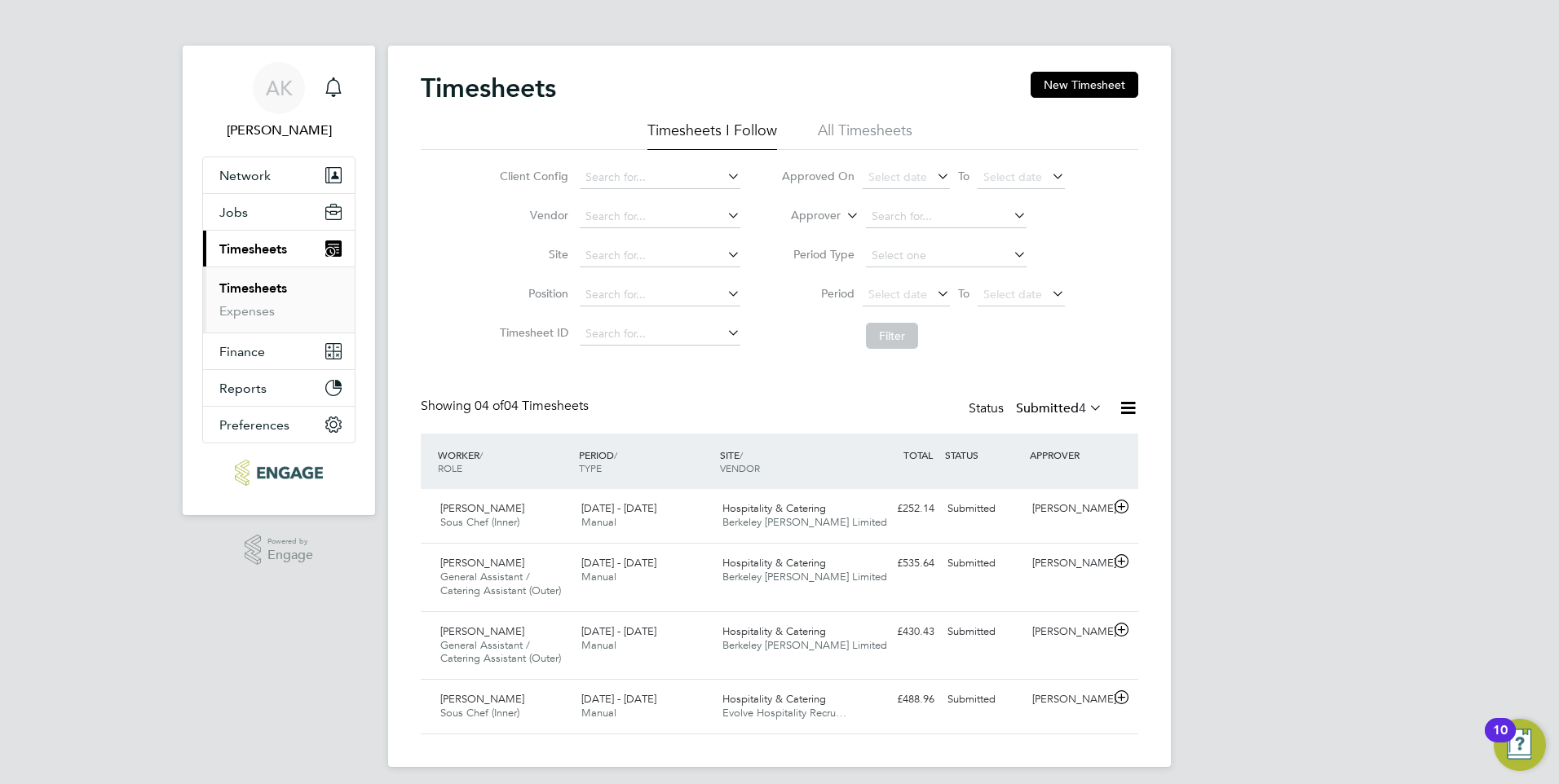
click at [255, 289] on link "Timesheets" at bounding box center [253, 288] width 67 height 16
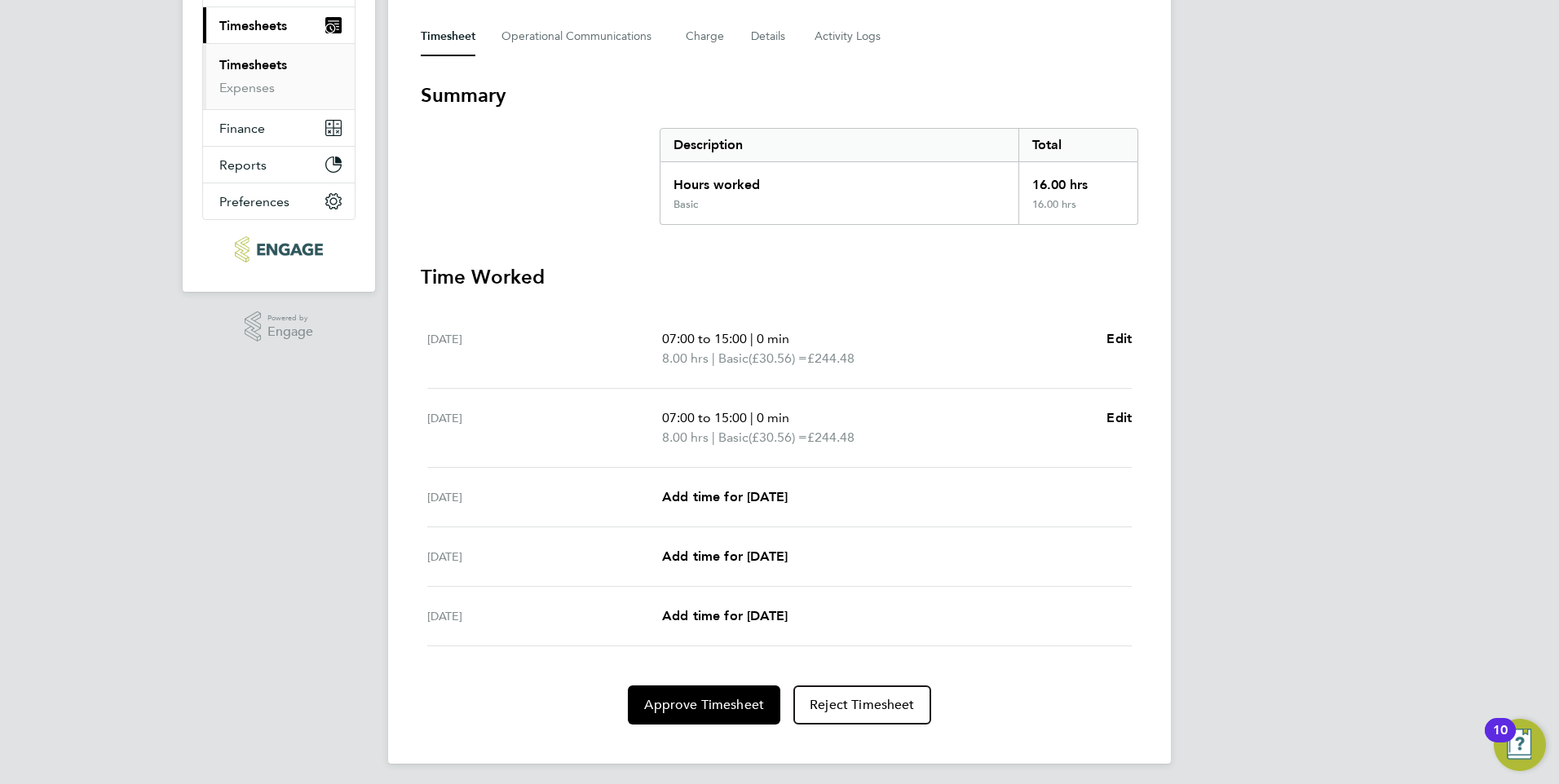
scroll to position [229, 0]
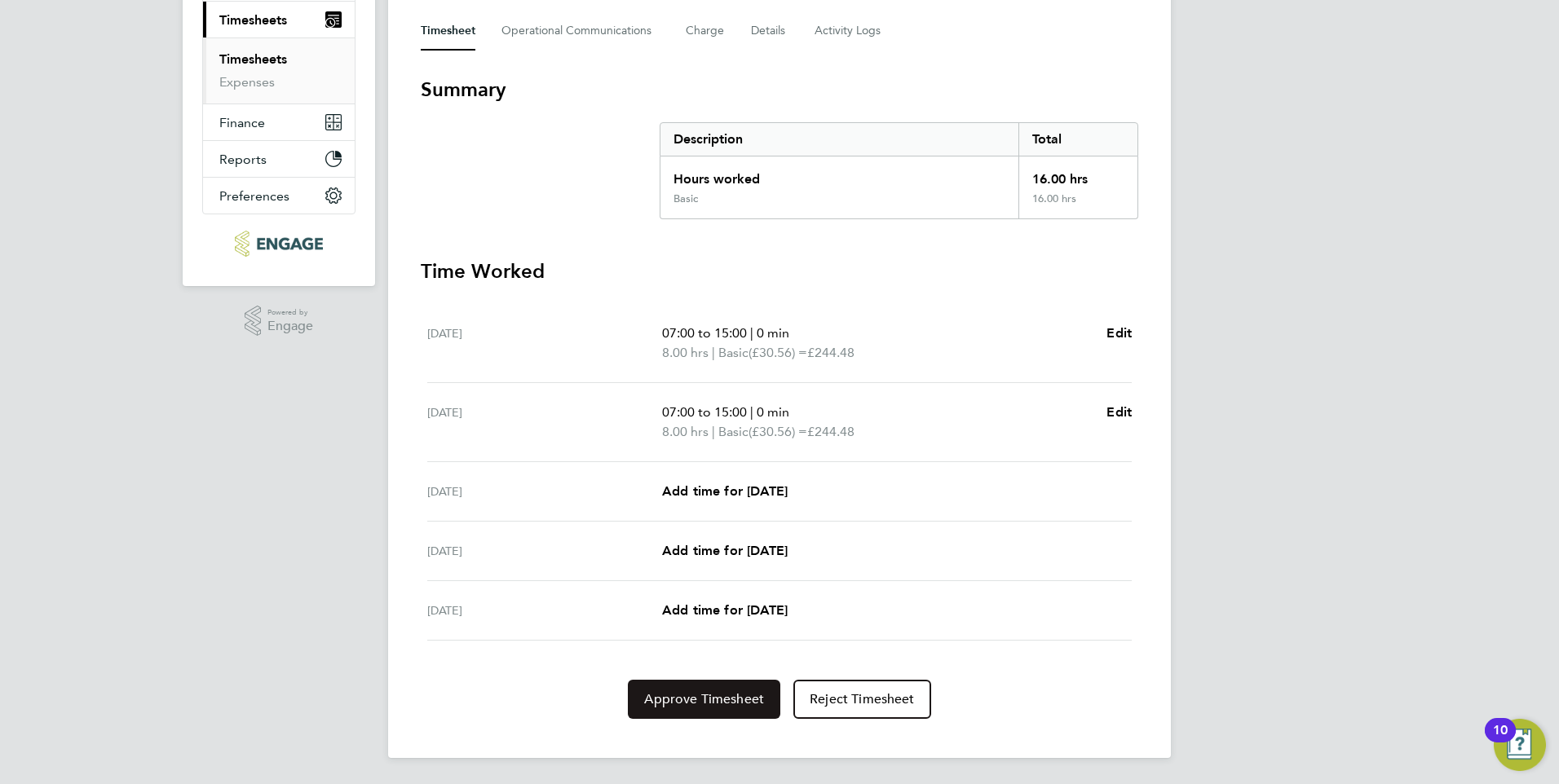
click at [690, 695] on span "Approve Timesheet" at bounding box center [704, 699] width 120 height 16
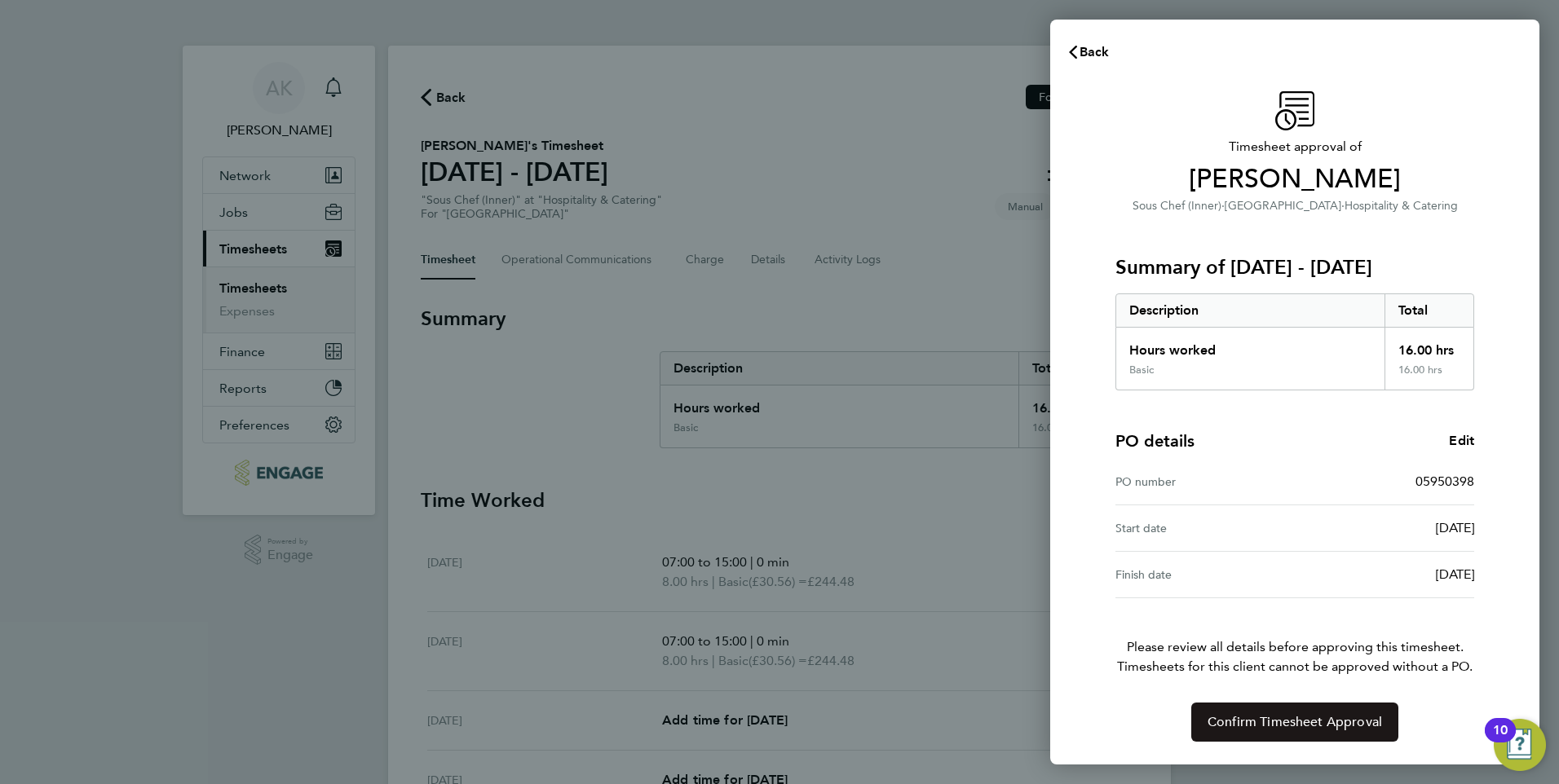
click at [1281, 722] on span "Confirm Timesheet Approval" at bounding box center [1295, 722] width 175 height 16
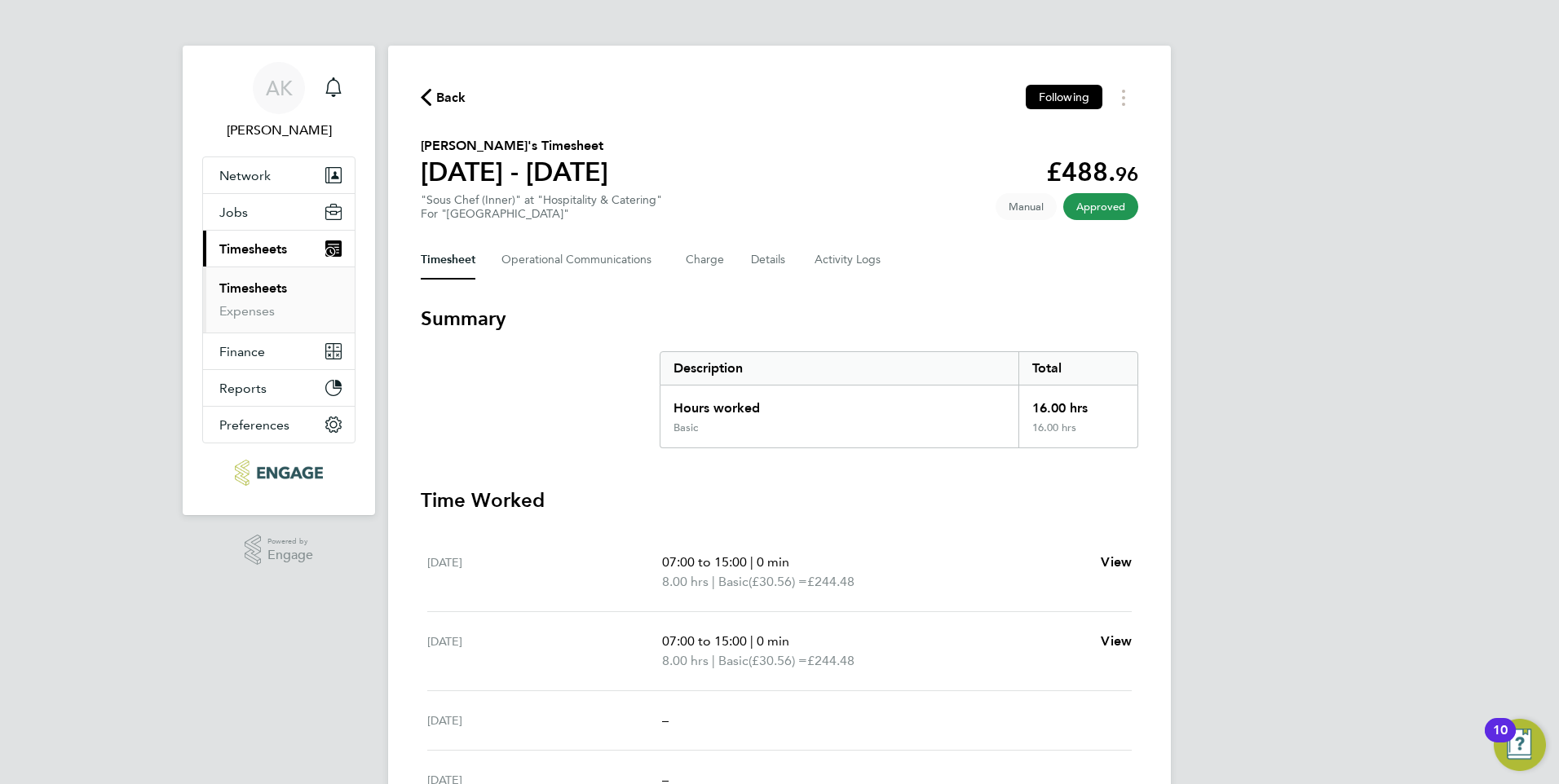
click at [268, 280] on ul "Timesheets Expenses" at bounding box center [278, 300] width 152 height 66
click at [267, 291] on link "Timesheets" at bounding box center [253, 288] width 67 height 16
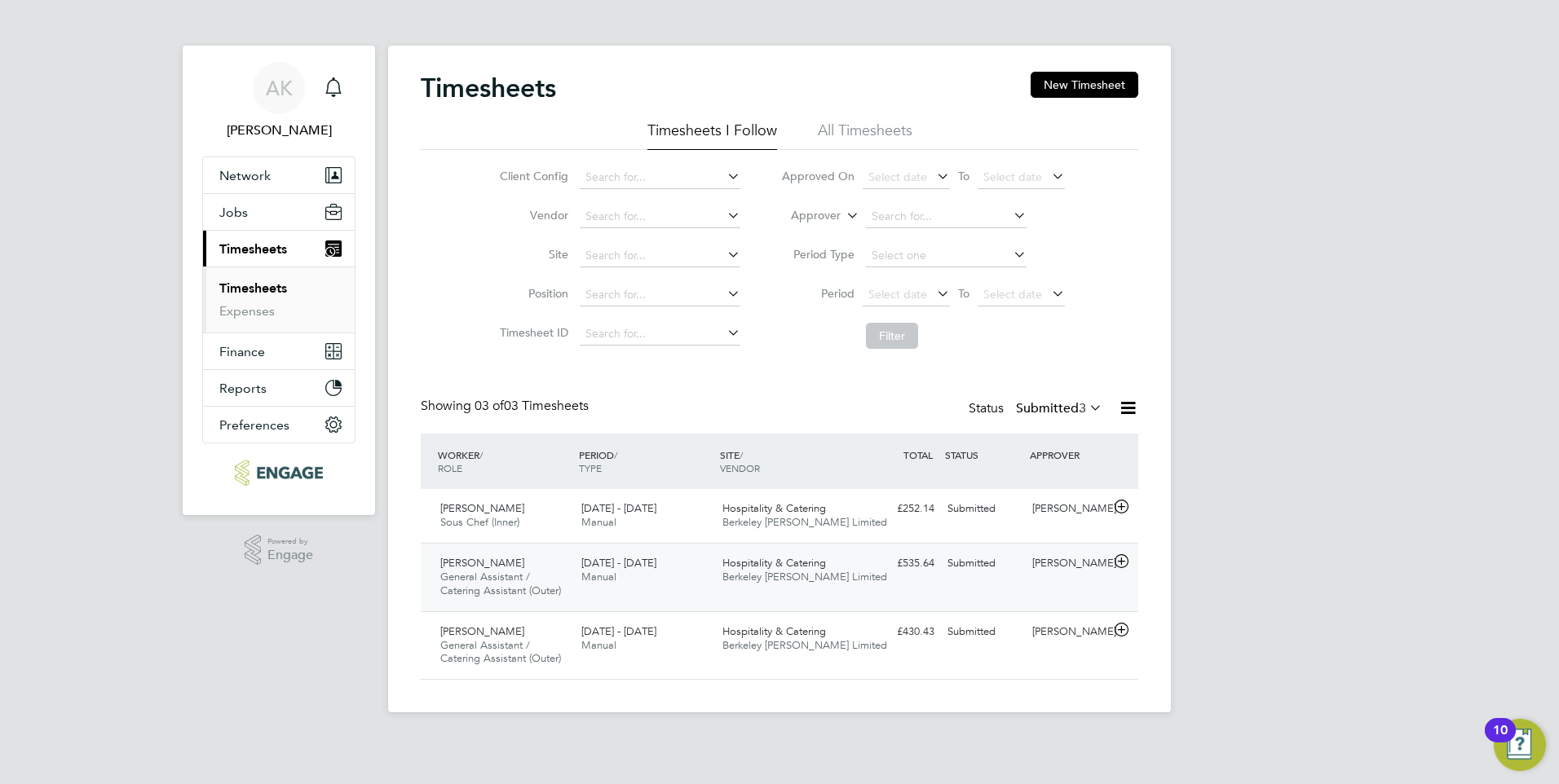
click at [499, 578] on span "General Assistant / Catering Assistant (Outer)" at bounding box center [500, 584] width 121 height 28
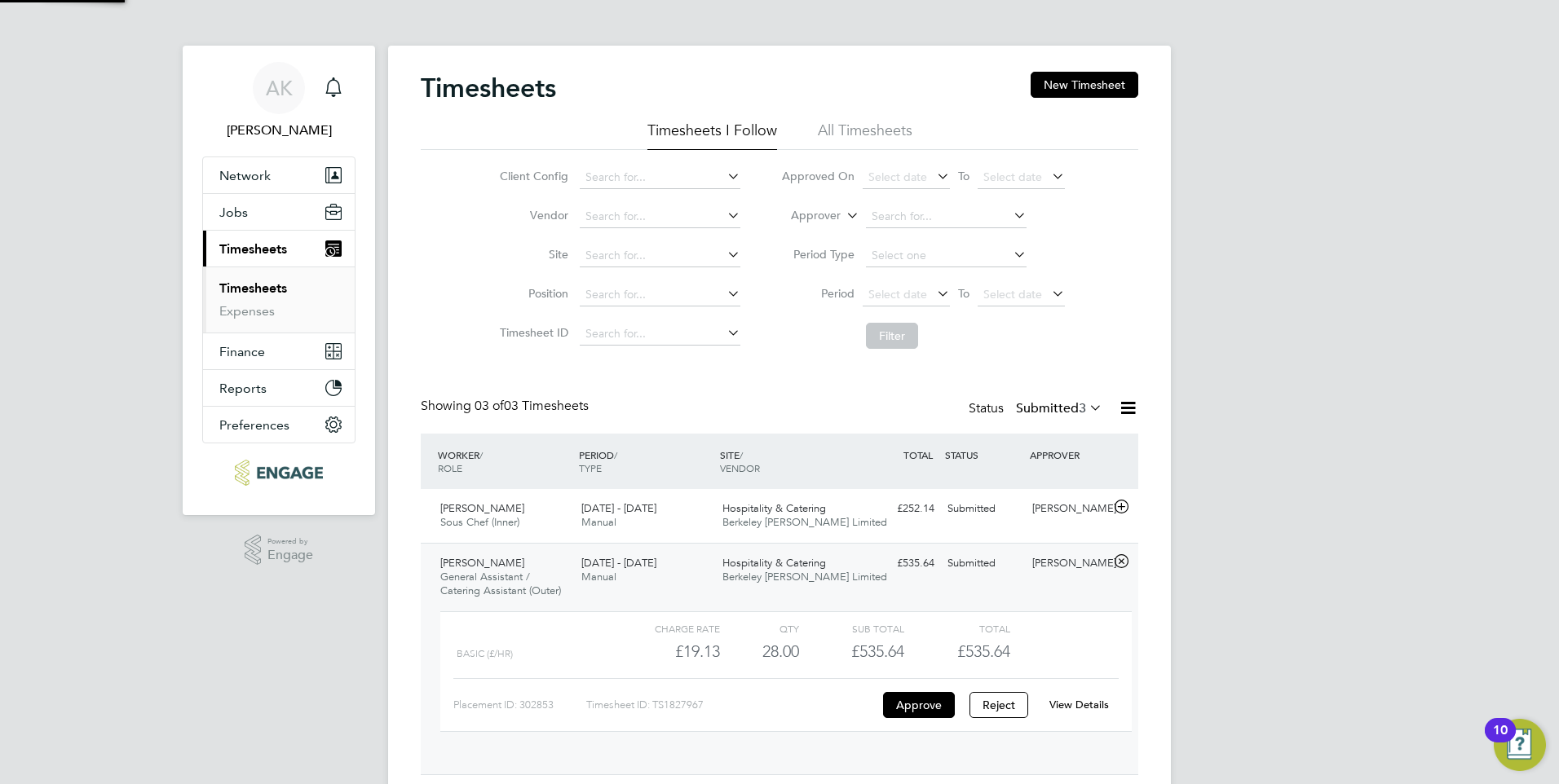
scroll to position [28, 159]
click at [1076, 697] on div "View Details" at bounding box center [1078, 705] width 80 height 26
click at [1077, 707] on link "View Details" at bounding box center [1079, 704] width 60 height 14
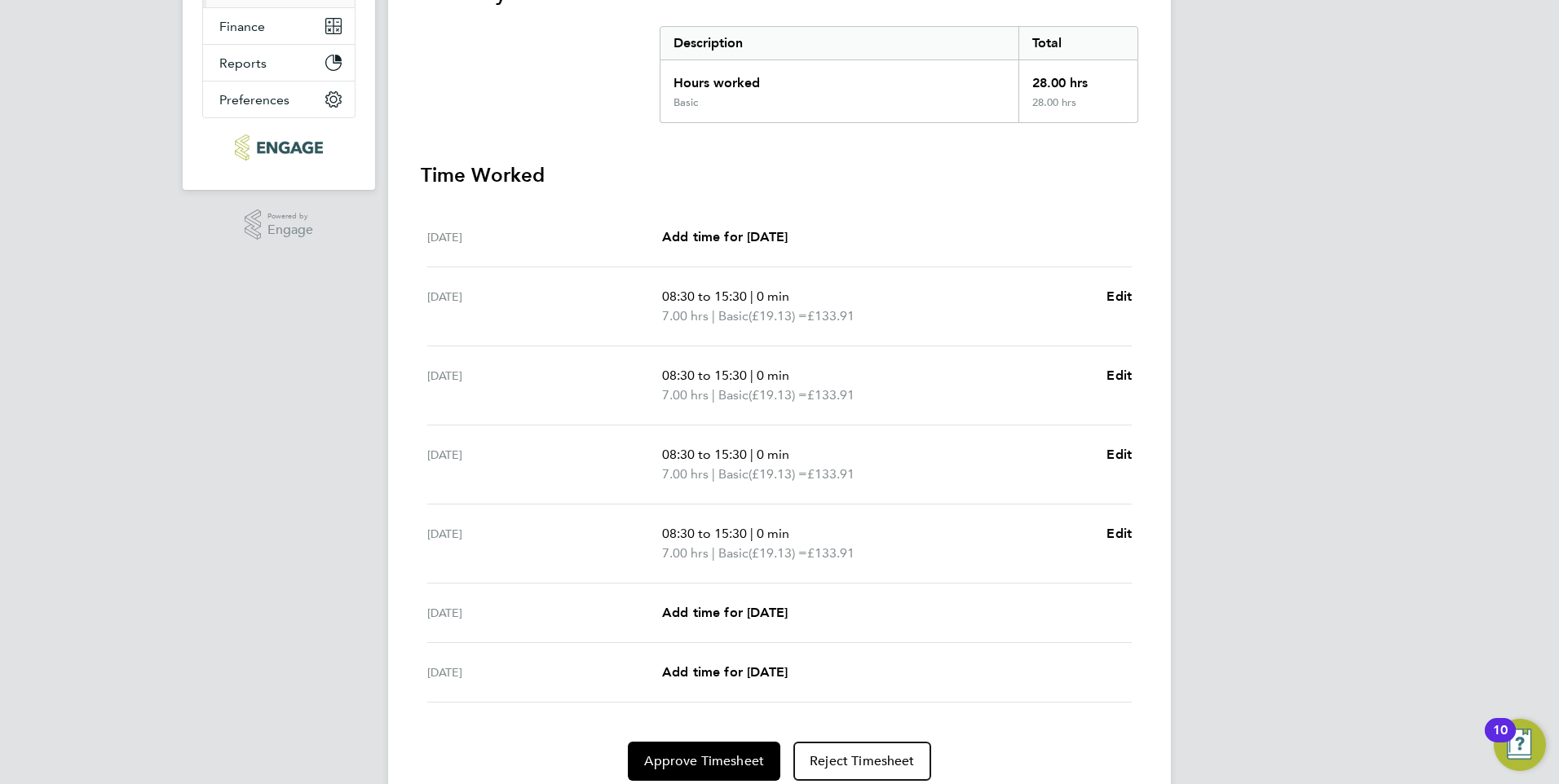
scroll to position [326, 0]
click at [708, 762] on span "Approve Timesheet" at bounding box center [704, 761] width 120 height 16
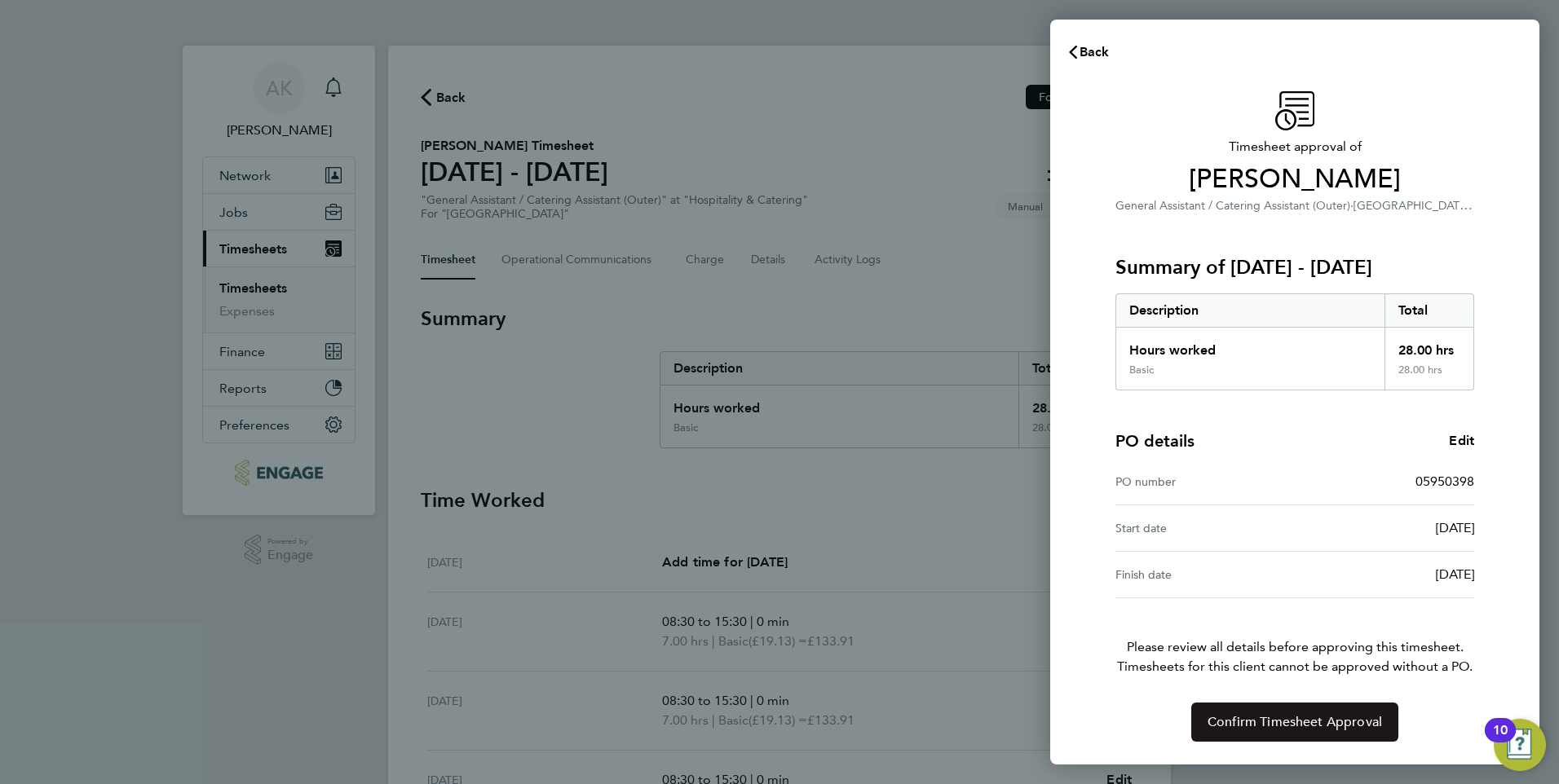
click at [1249, 719] on span "Confirm Timesheet Approval" at bounding box center [1295, 722] width 175 height 16
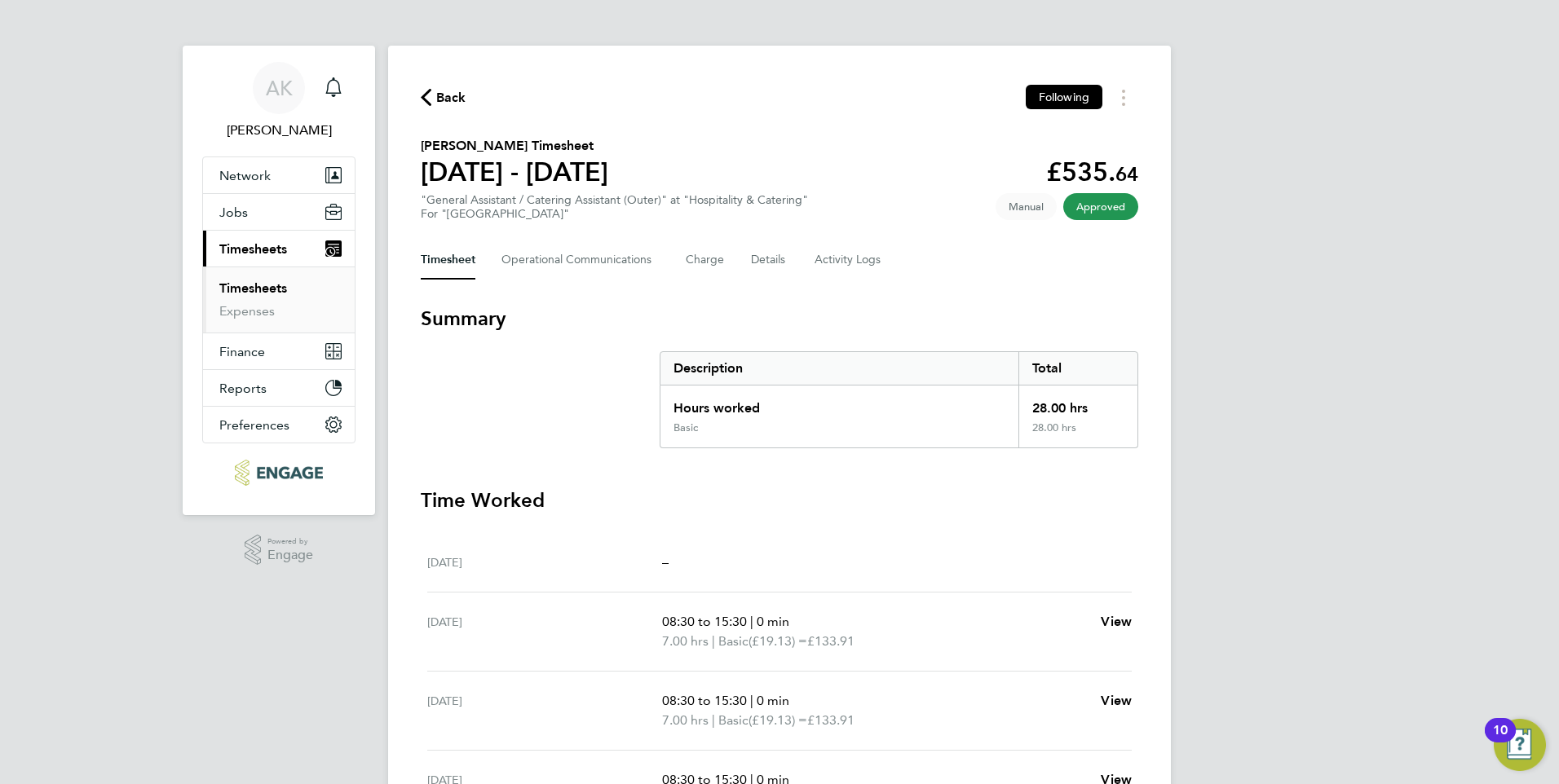
click at [446, 93] on span "Back" at bounding box center [451, 98] width 30 height 20
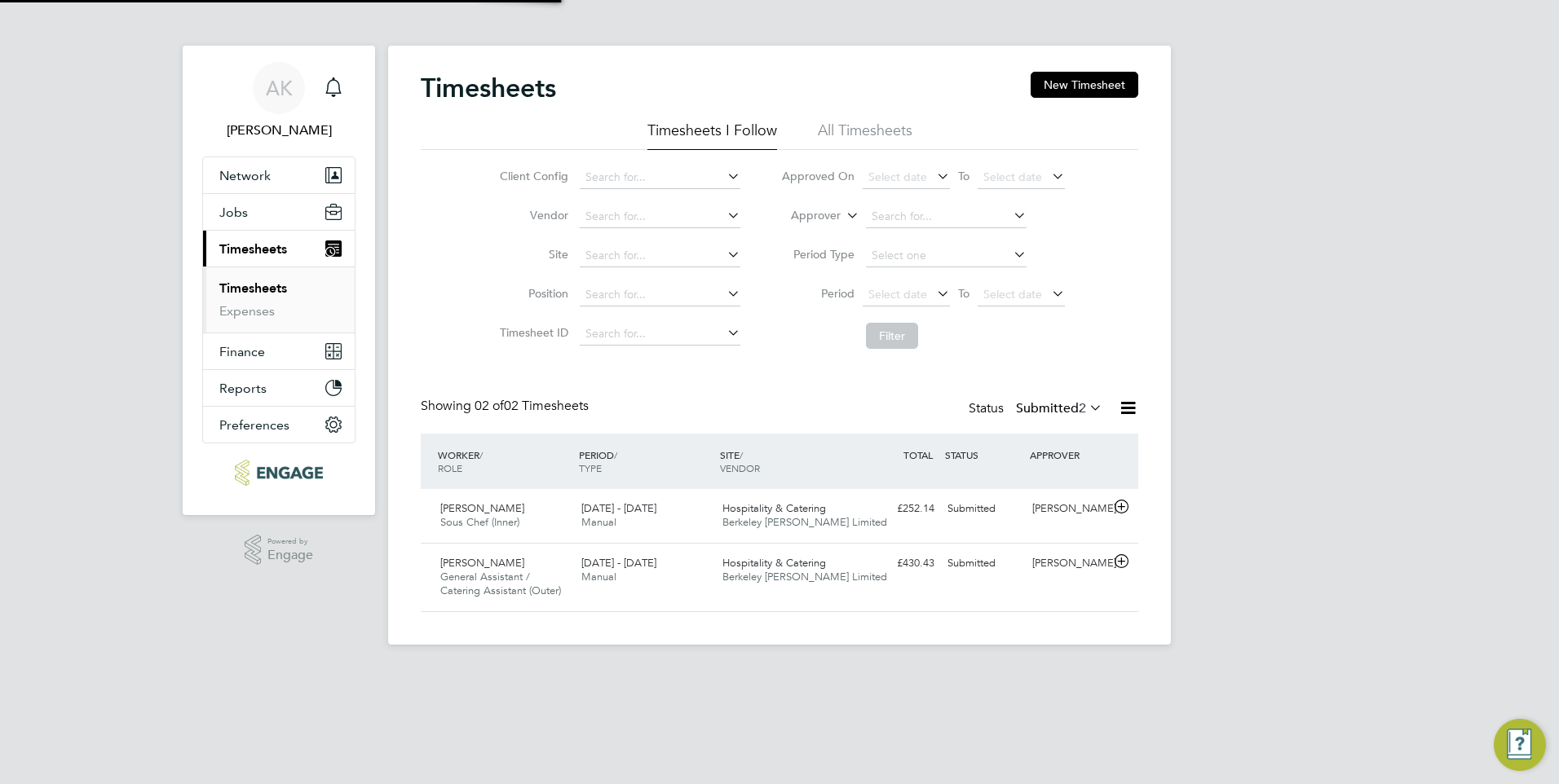
scroll to position [42, 142]
click at [663, 578] on div "8 - 14 Sep 2025 Manual" at bounding box center [645, 571] width 141 height 41
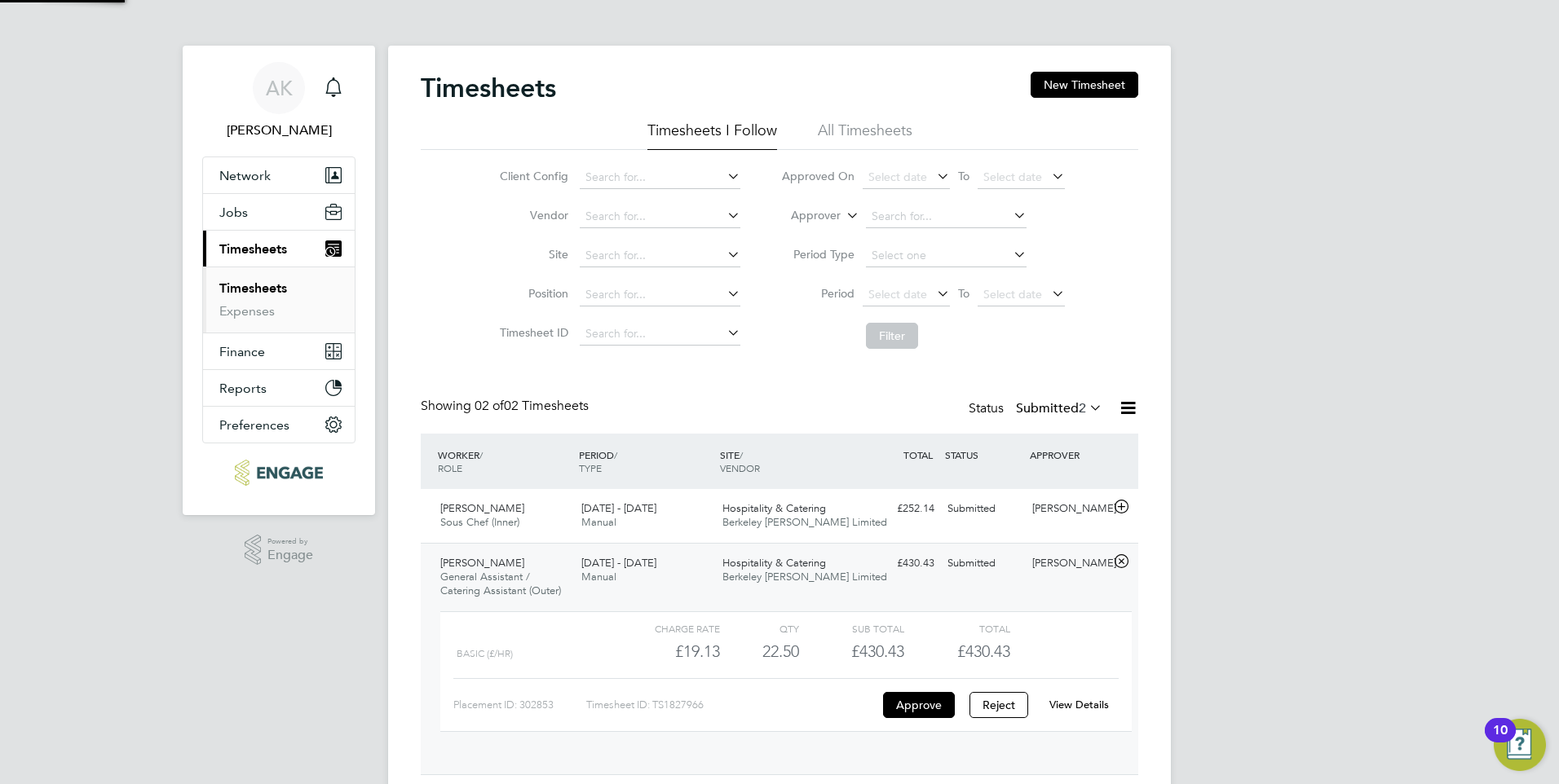
scroll to position [28, 159]
click at [1078, 705] on link "View Details" at bounding box center [1079, 704] width 60 height 14
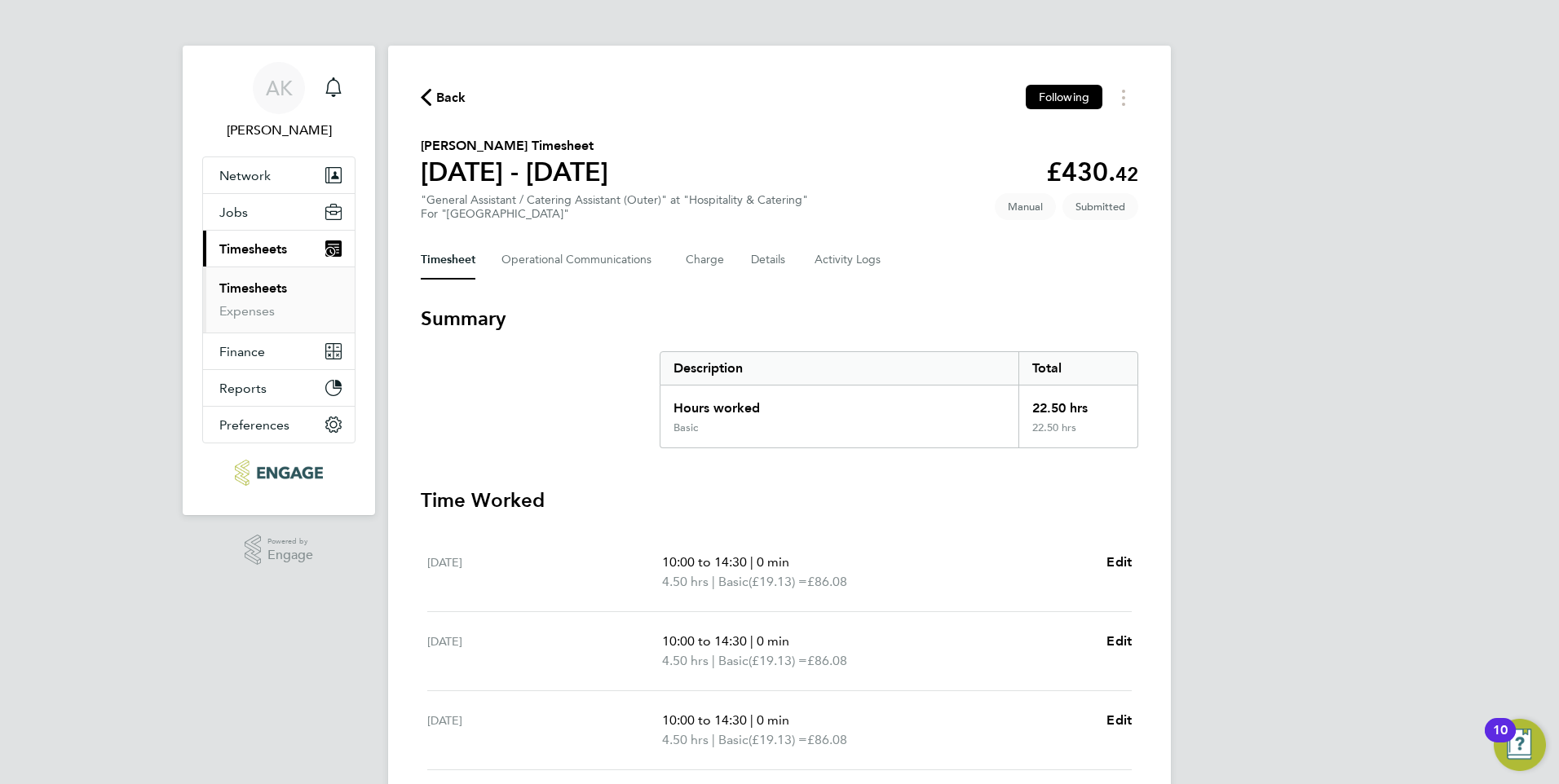
click at [449, 99] on span "Back" at bounding box center [451, 98] width 30 height 20
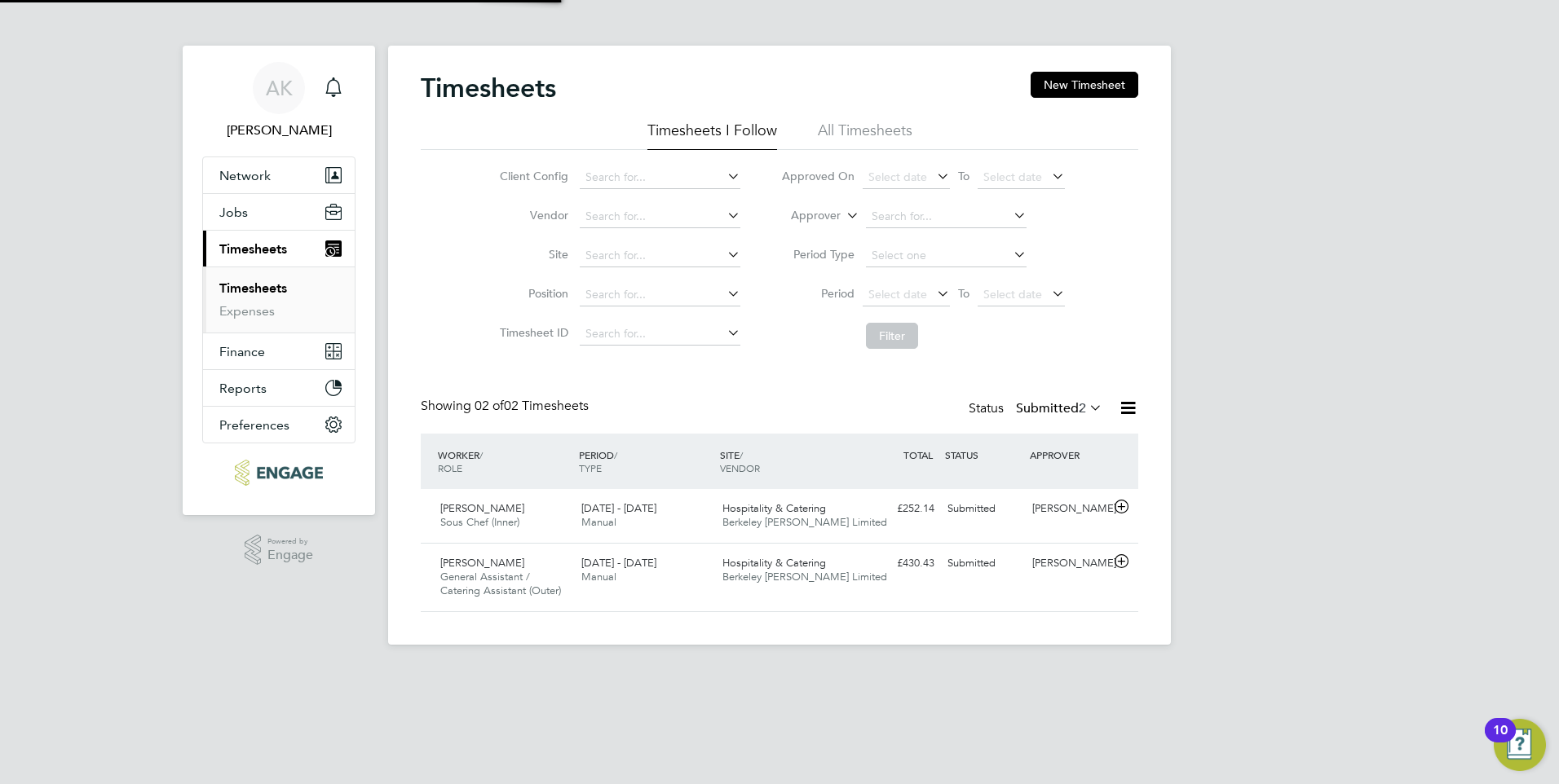
scroll to position [42, 142]
click at [472, 507] on span "[PERSON_NAME]" at bounding box center [482, 508] width 84 height 14
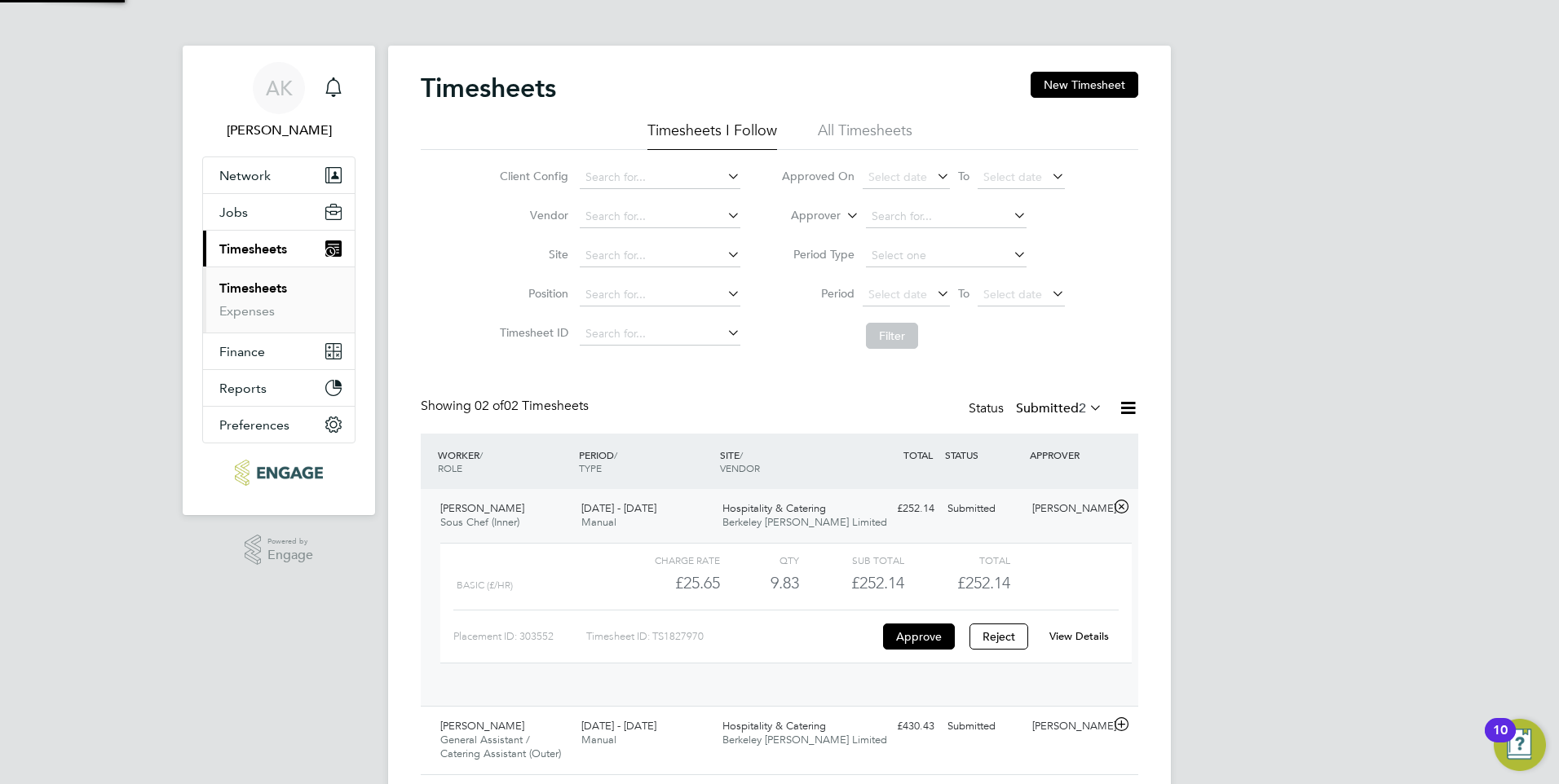
scroll to position [28, 159]
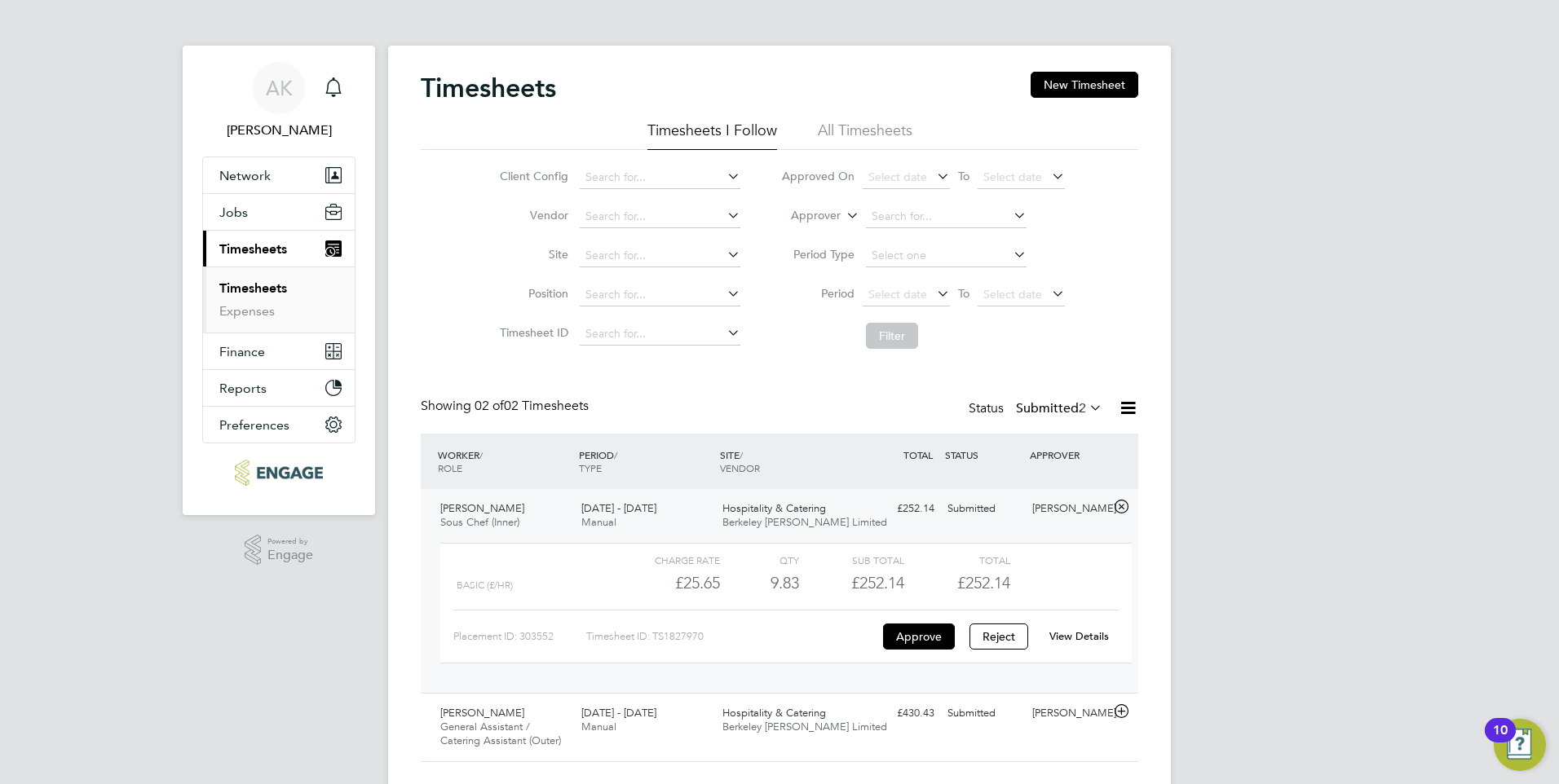
click at [1090, 635] on link "View Details" at bounding box center [1079, 636] width 60 height 14
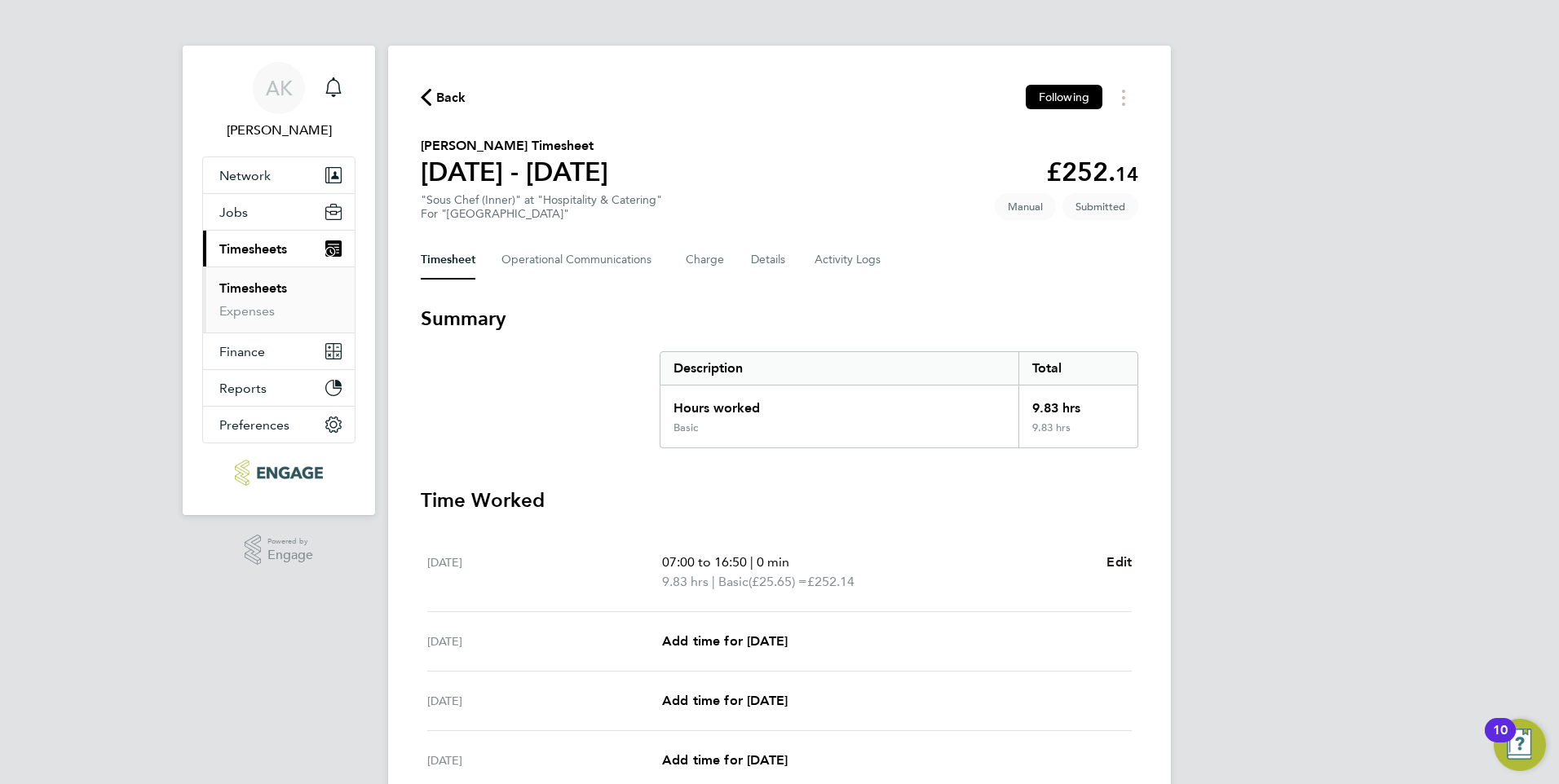
click at [1118, 557] on span "Edit" at bounding box center [1119, 562] width 25 height 16
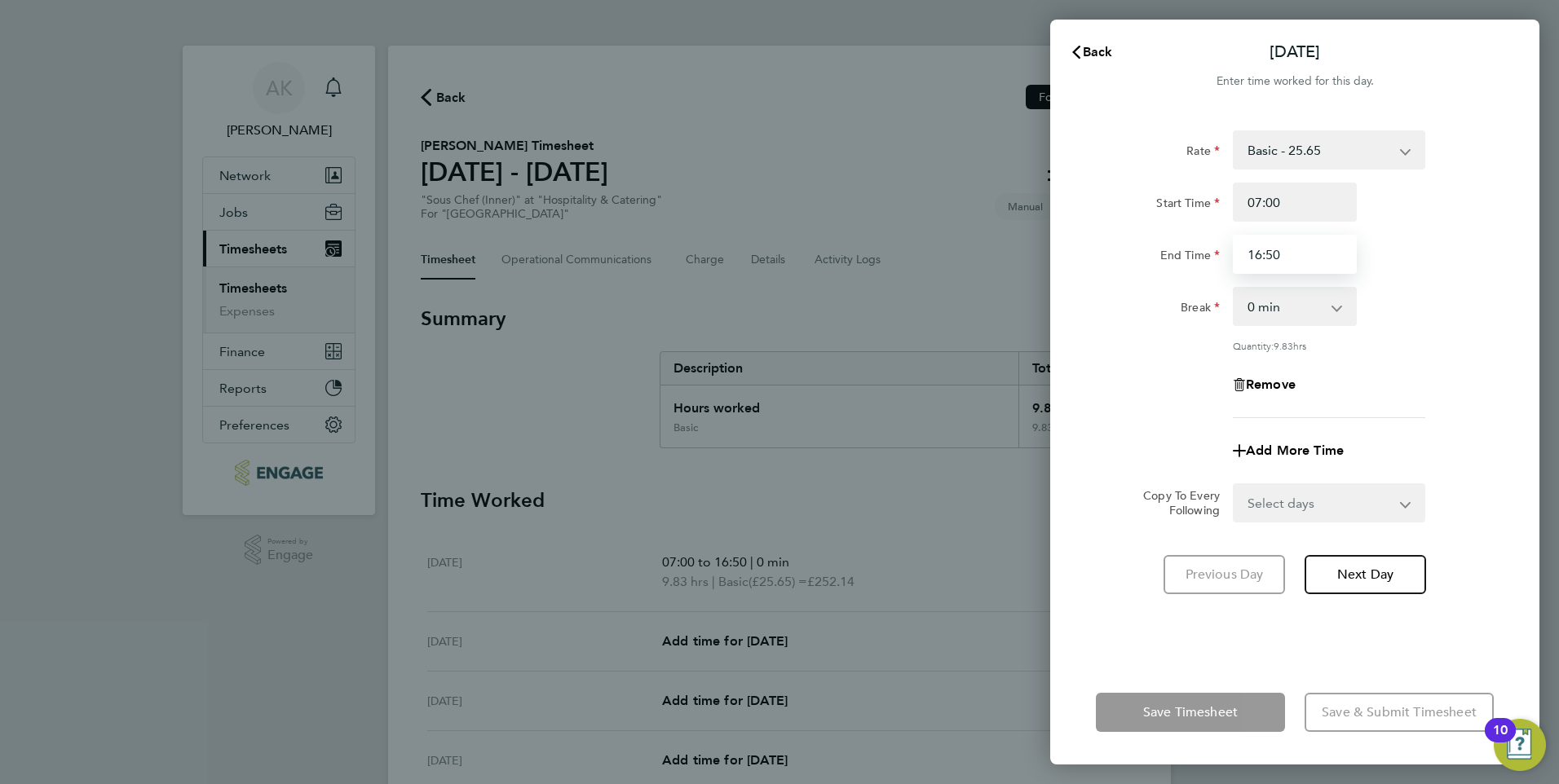
click at [1290, 257] on input "16:50" at bounding box center [1295, 254] width 124 height 39
type input "1"
type input "15:00"
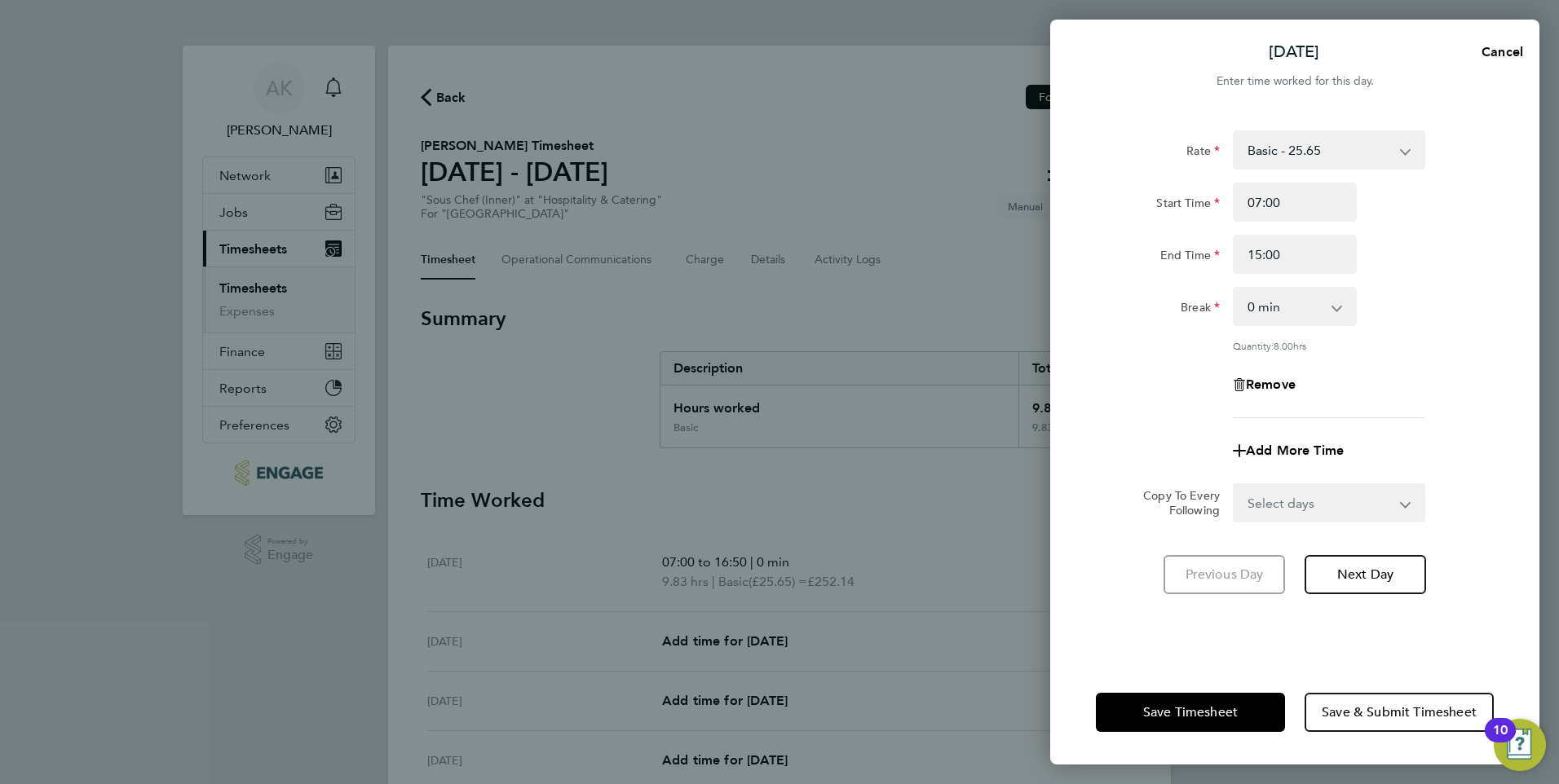
click at [1459, 247] on div "End Time 15:00" at bounding box center [1295, 254] width 411 height 39
click at [1405, 499] on app-icon-cross-button at bounding box center [1415, 503] width 20 height 36
click at [1396, 503] on select "Select days Day Weekday (Mon-Fri) Weekend (Sat-Sun) Tuesday Wednesday Thursday …" at bounding box center [1320, 503] width 172 height 36
click at [1402, 507] on select "Select days Day Weekday (Mon-Fri) Weekend (Sat-Sun) Tuesday Wednesday Thursday …" at bounding box center [1320, 503] width 172 height 36
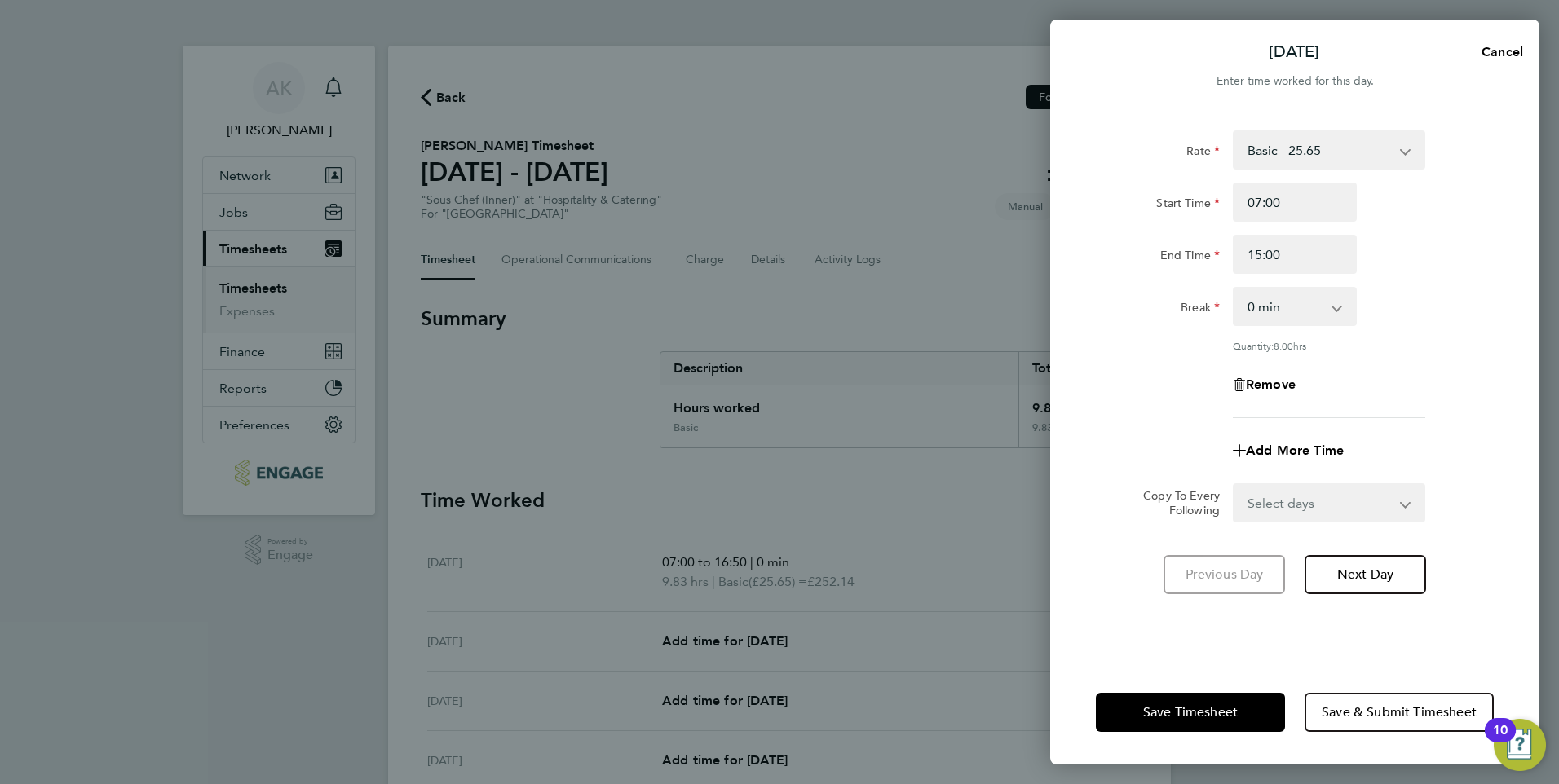
click at [1492, 477] on form "Rate Basic - 25.65 Start Time 07:00 End Time 15:00 Break 0 min 15 min 30 min 45…" at bounding box center [1295, 327] width 398 height 392
click at [1413, 711] on span "Save & Submit Timesheet" at bounding box center [1399, 713] width 155 height 16
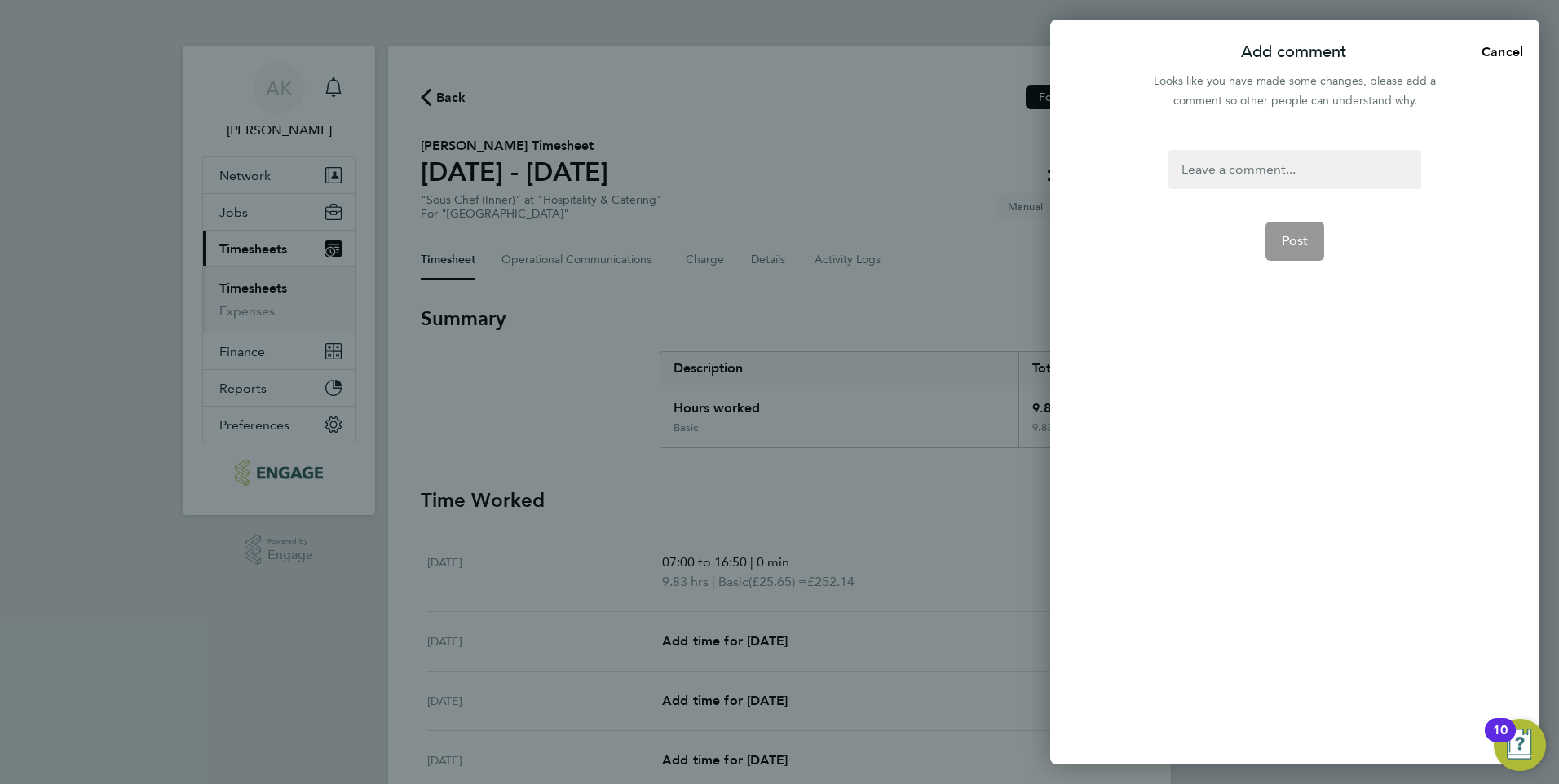
click at [1291, 158] on div at bounding box center [1294, 170] width 252 height 39
click at [1305, 240] on span "Post" at bounding box center [1295, 241] width 27 height 16
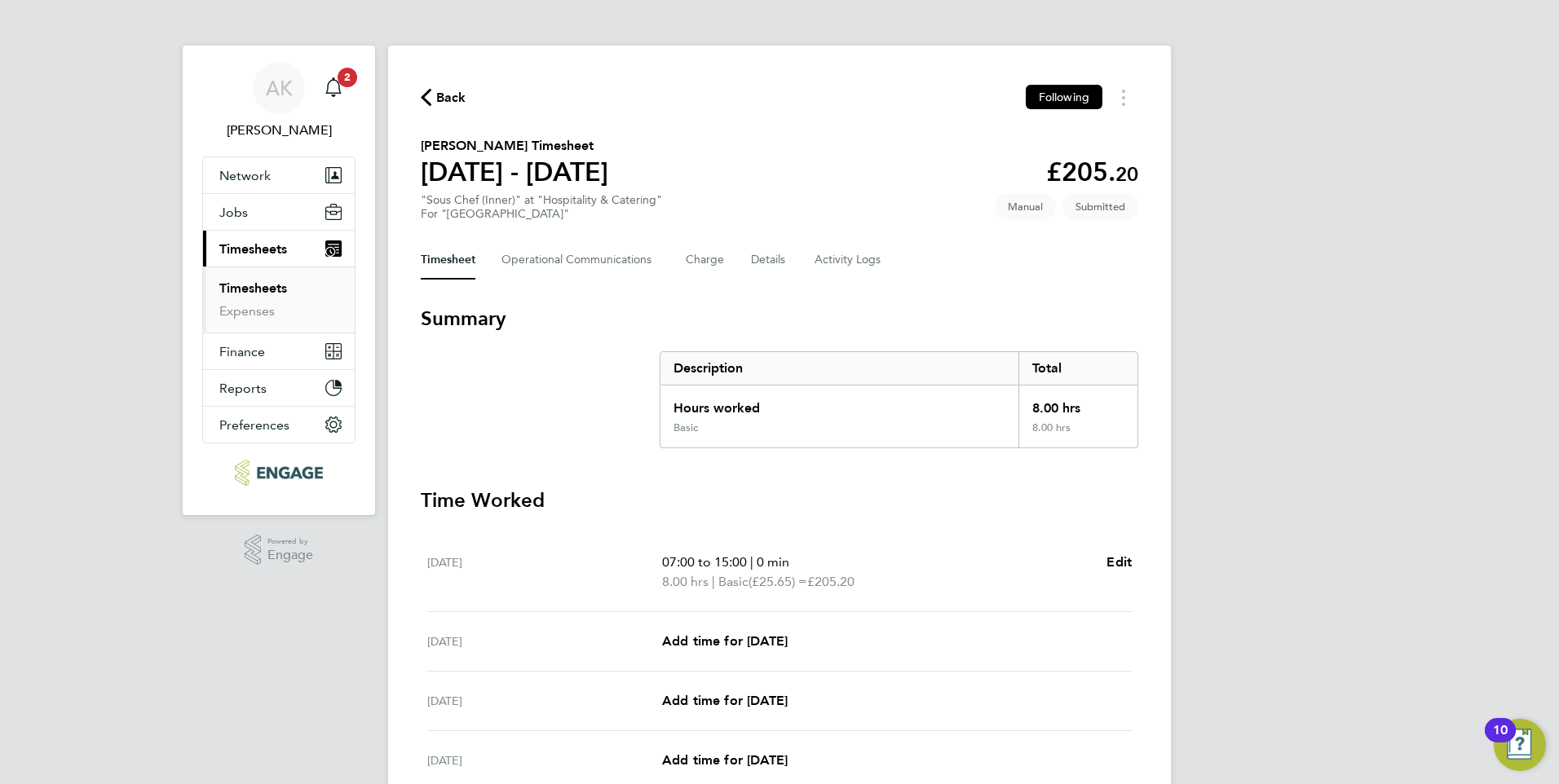
scroll to position [328, 0]
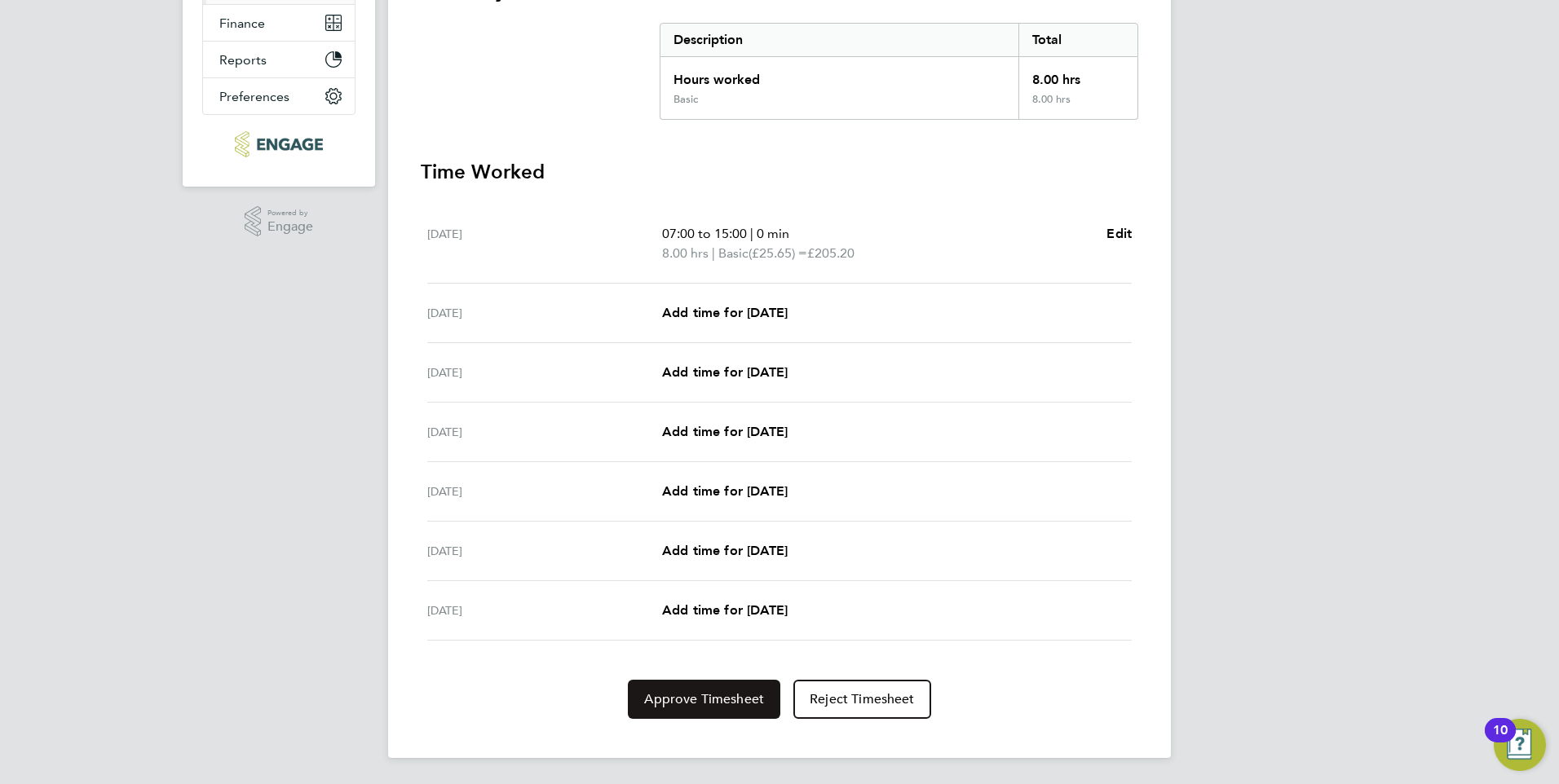
click at [681, 704] on span "Approve Timesheet" at bounding box center [704, 699] width 120 height 16
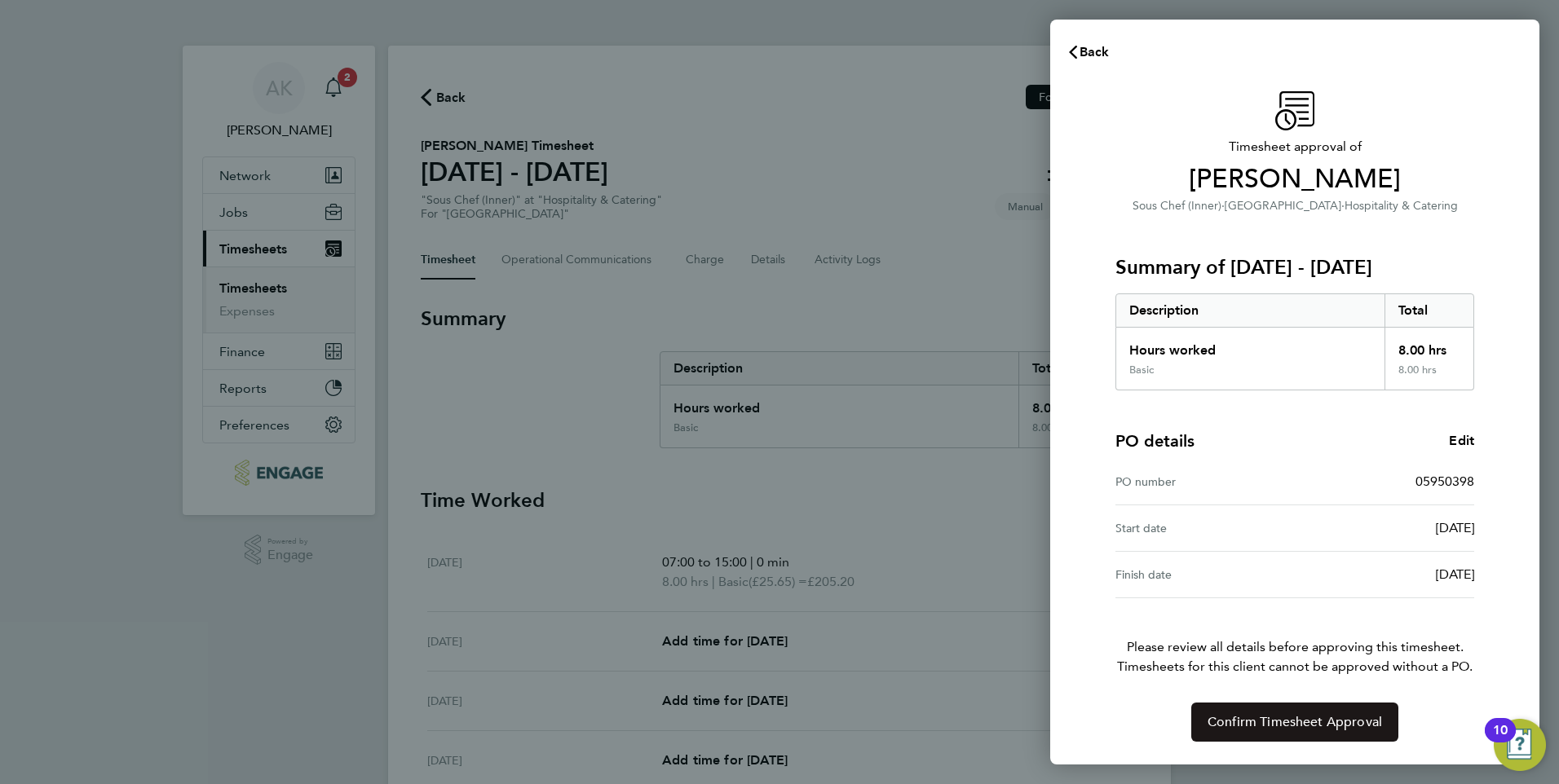
click at [1291, 730] on span "Confirm Timesheet Approval" at bounding box center [1295, 722] width 175 height 16
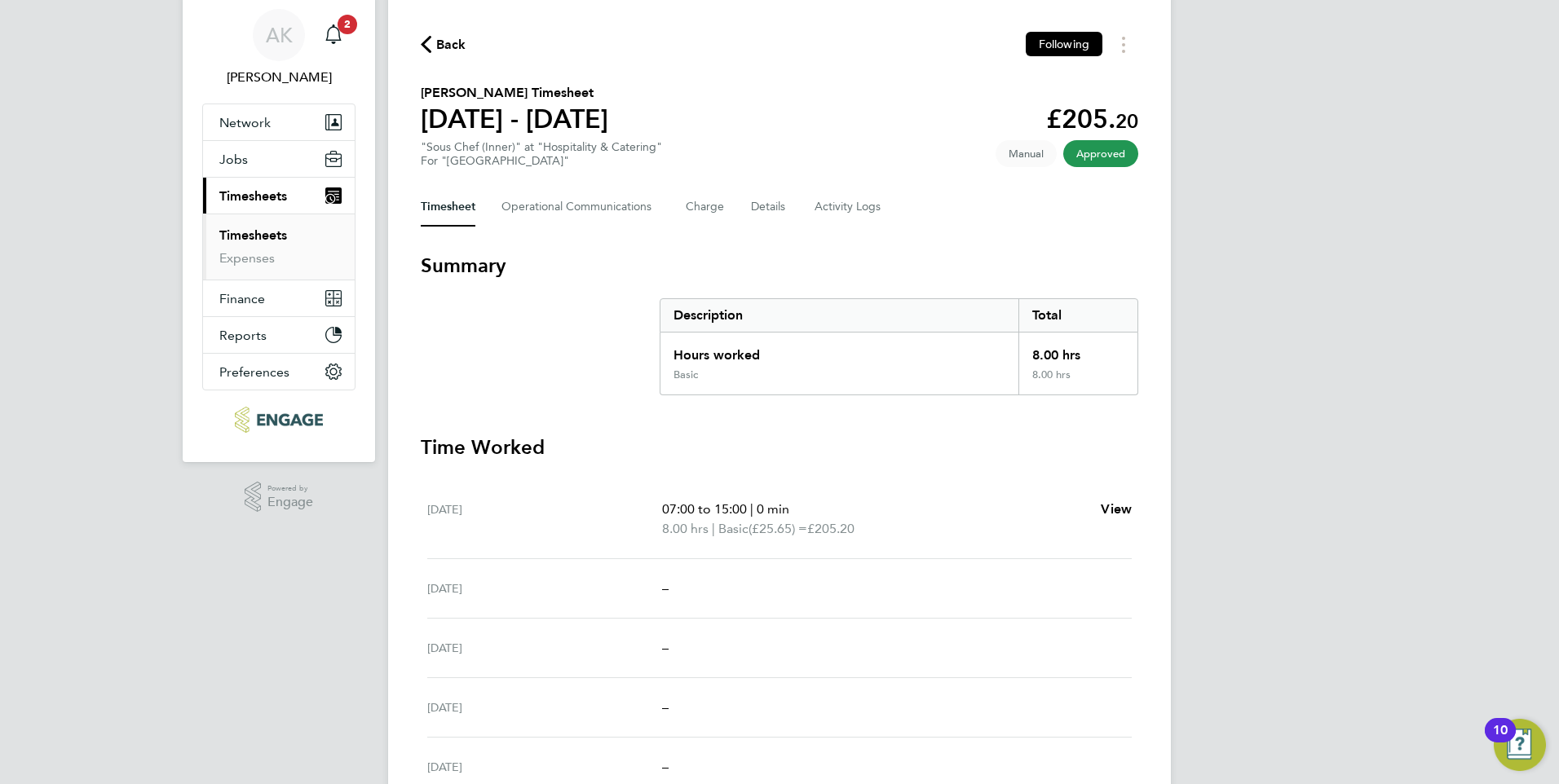
scroll to position [81, 0]
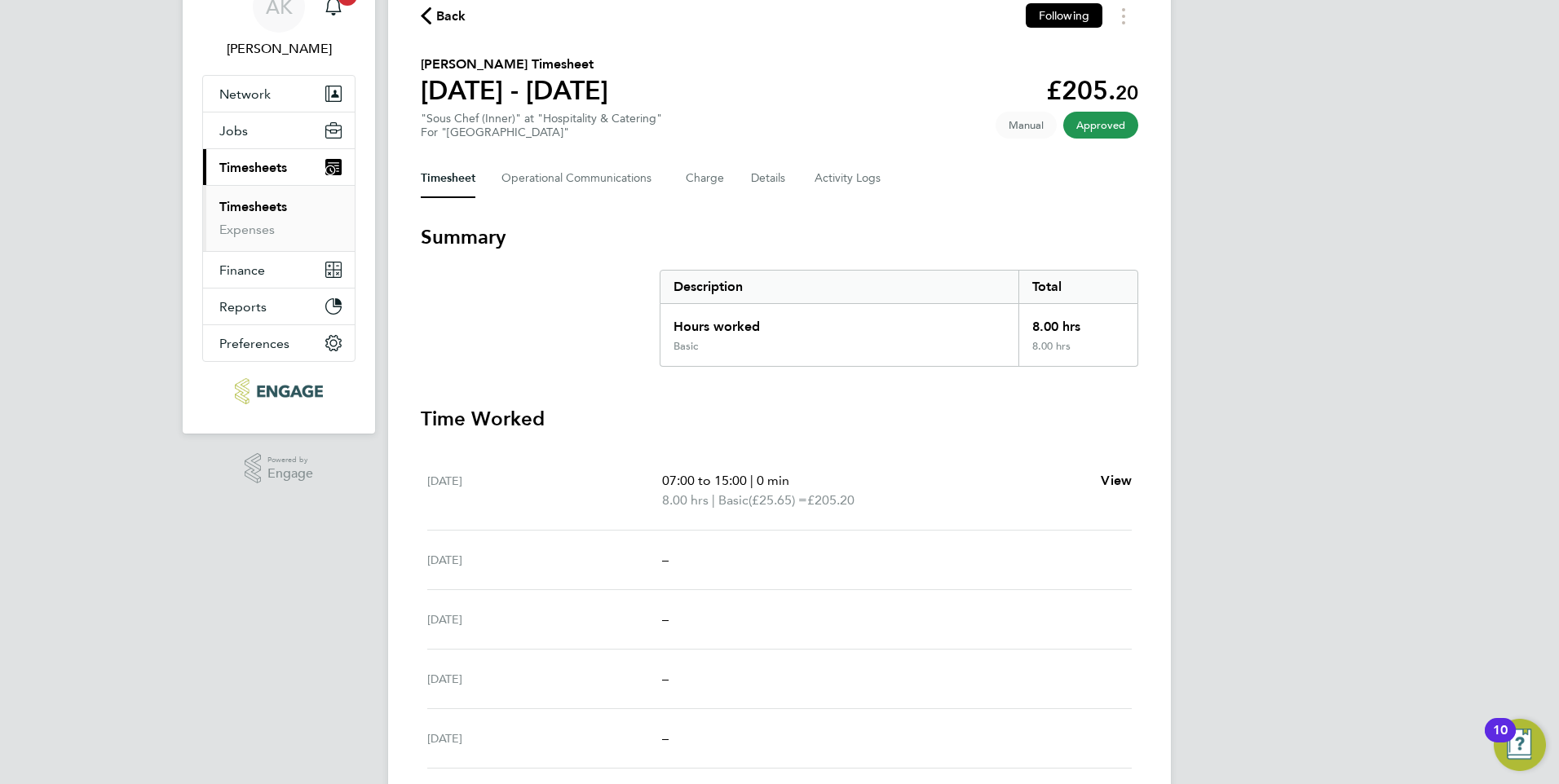
click at [445, 11] on span "Back" at bounding box center [451, 16] width 30 height 20
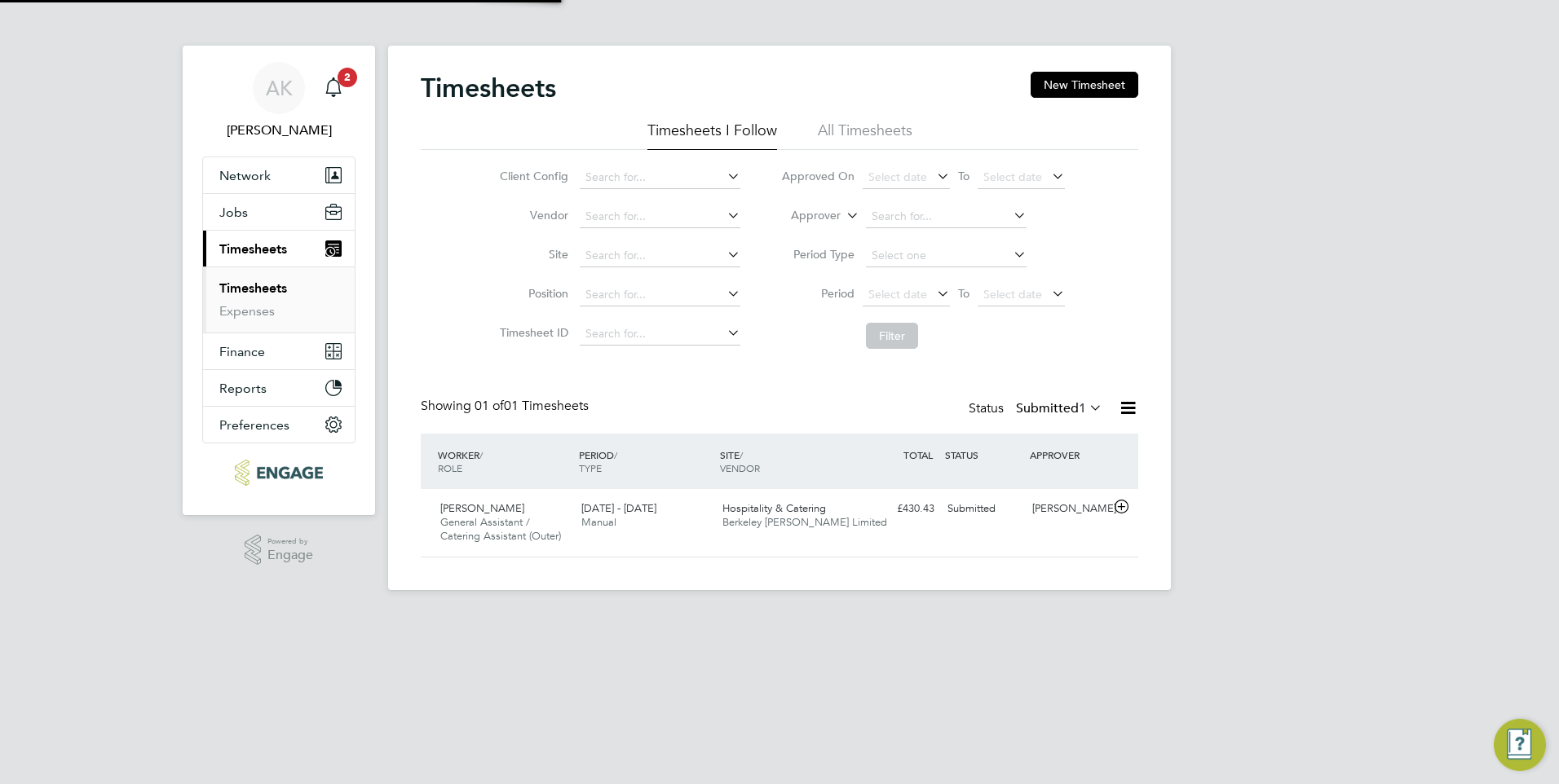
scroll to position [42, 142]
click at [482, 518] on span "General Assistant / Catering Assistant (Outer)" at bounding box center [500, 530] width 121 height 28
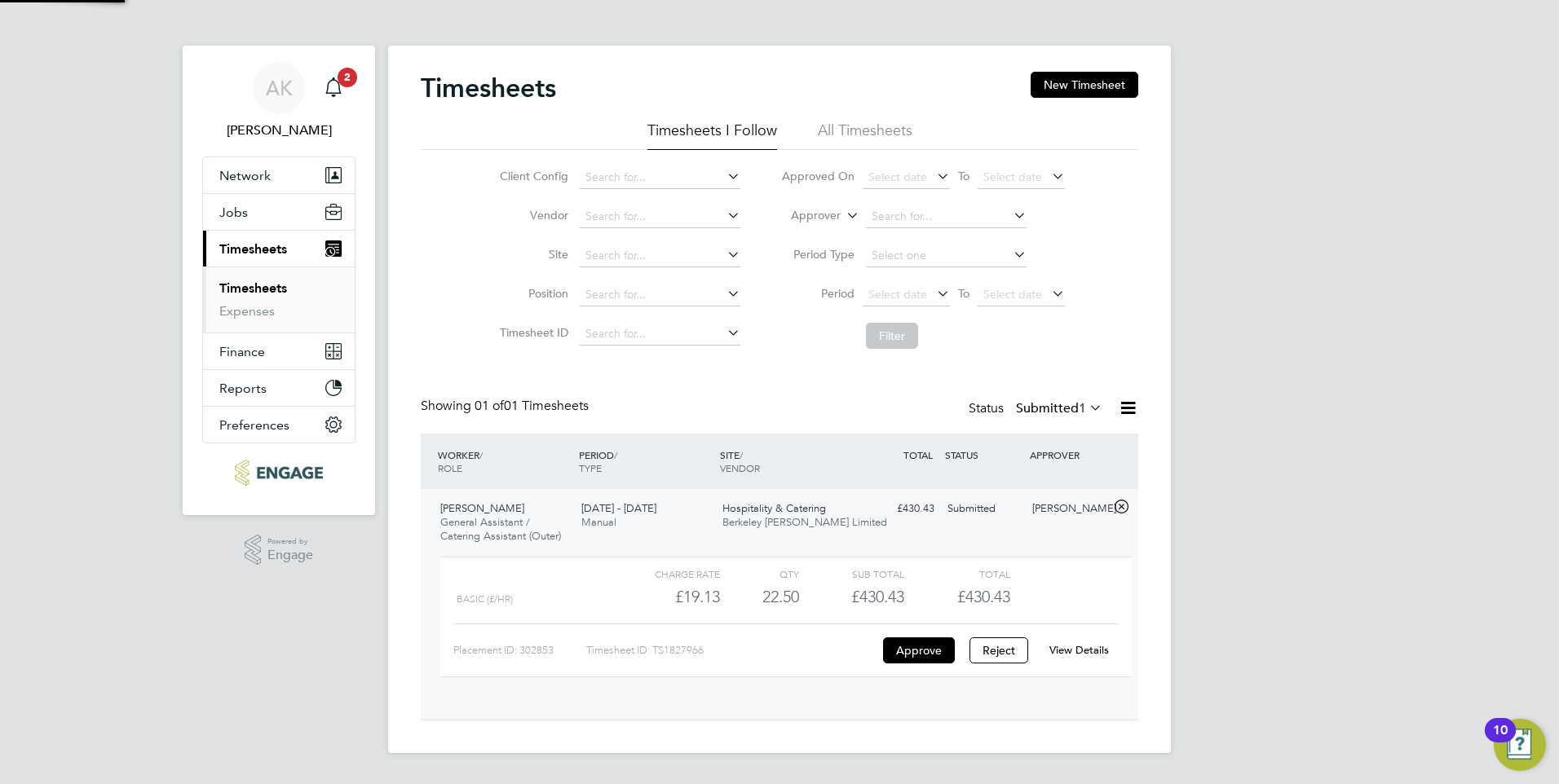
scroll to position [28, 159]
click at [919, 650] on button "Approve" at bounding box center [919, 651] width 71 height 26
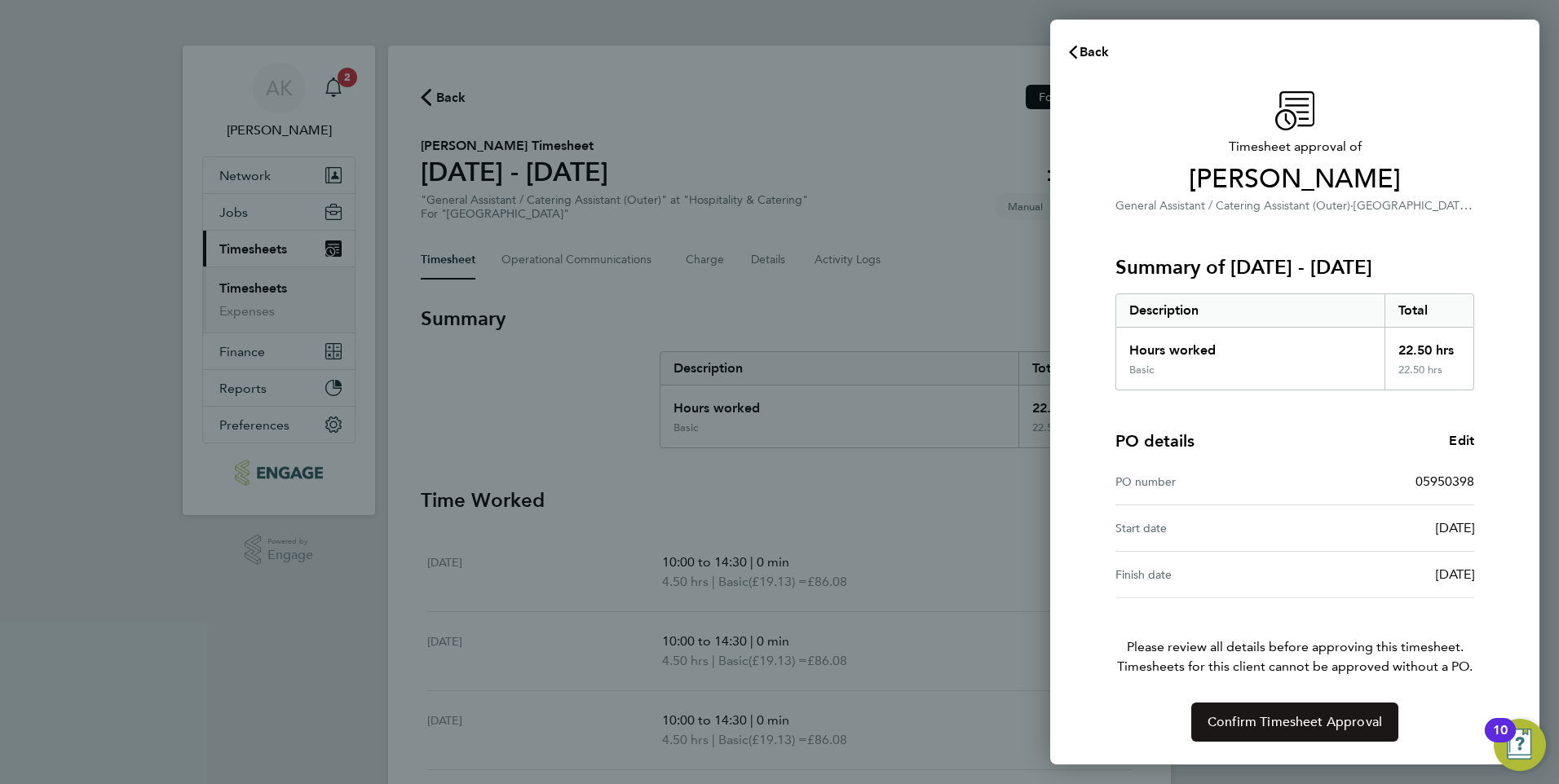
click at [1298, 721] on span "Confirm Timesheet Approval" at bounding box center [1295, 722] width 175 height 16
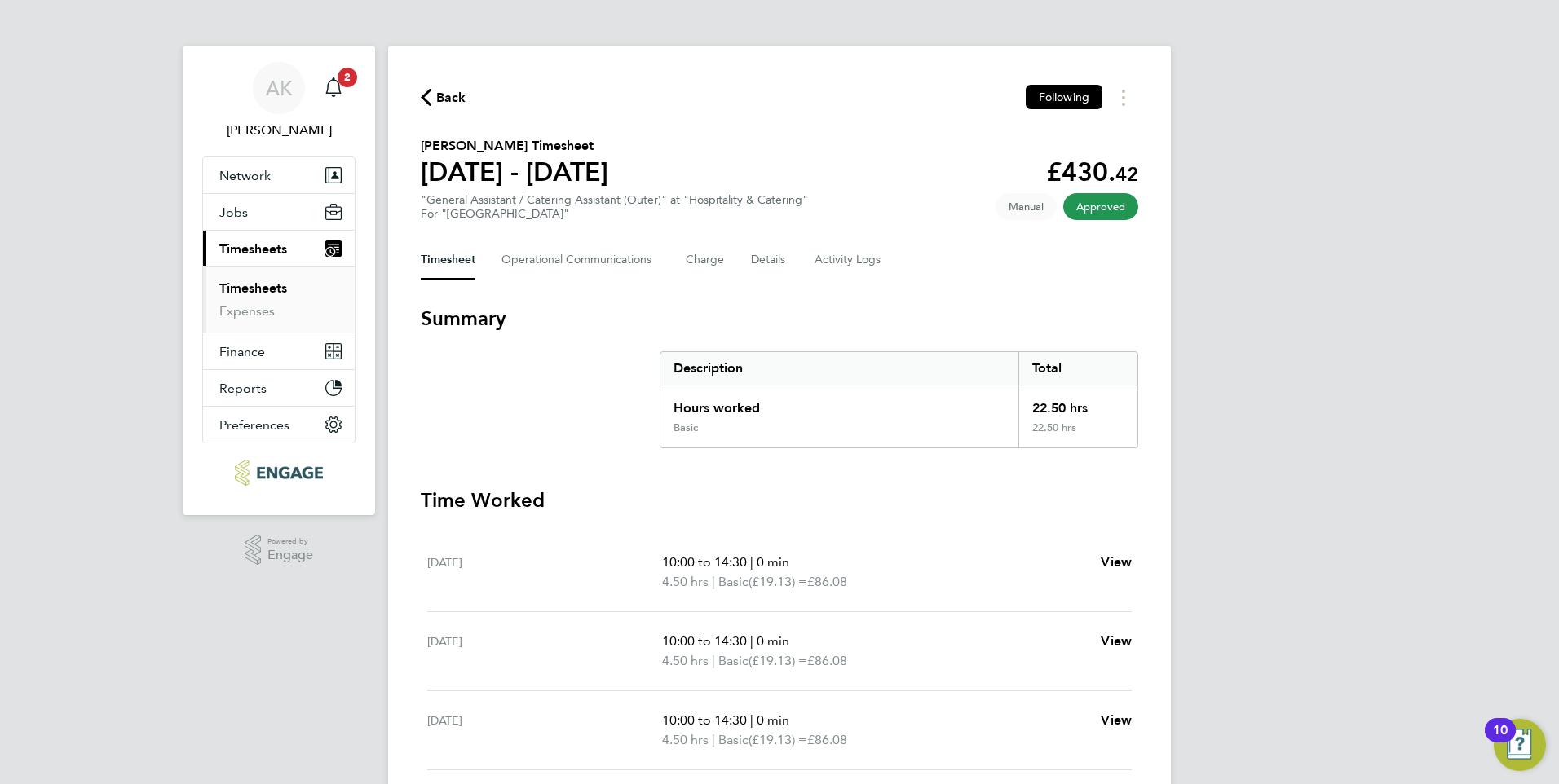
click at [443, 88] on span "Back" at bounding box center [451, 98] width 30 height 20
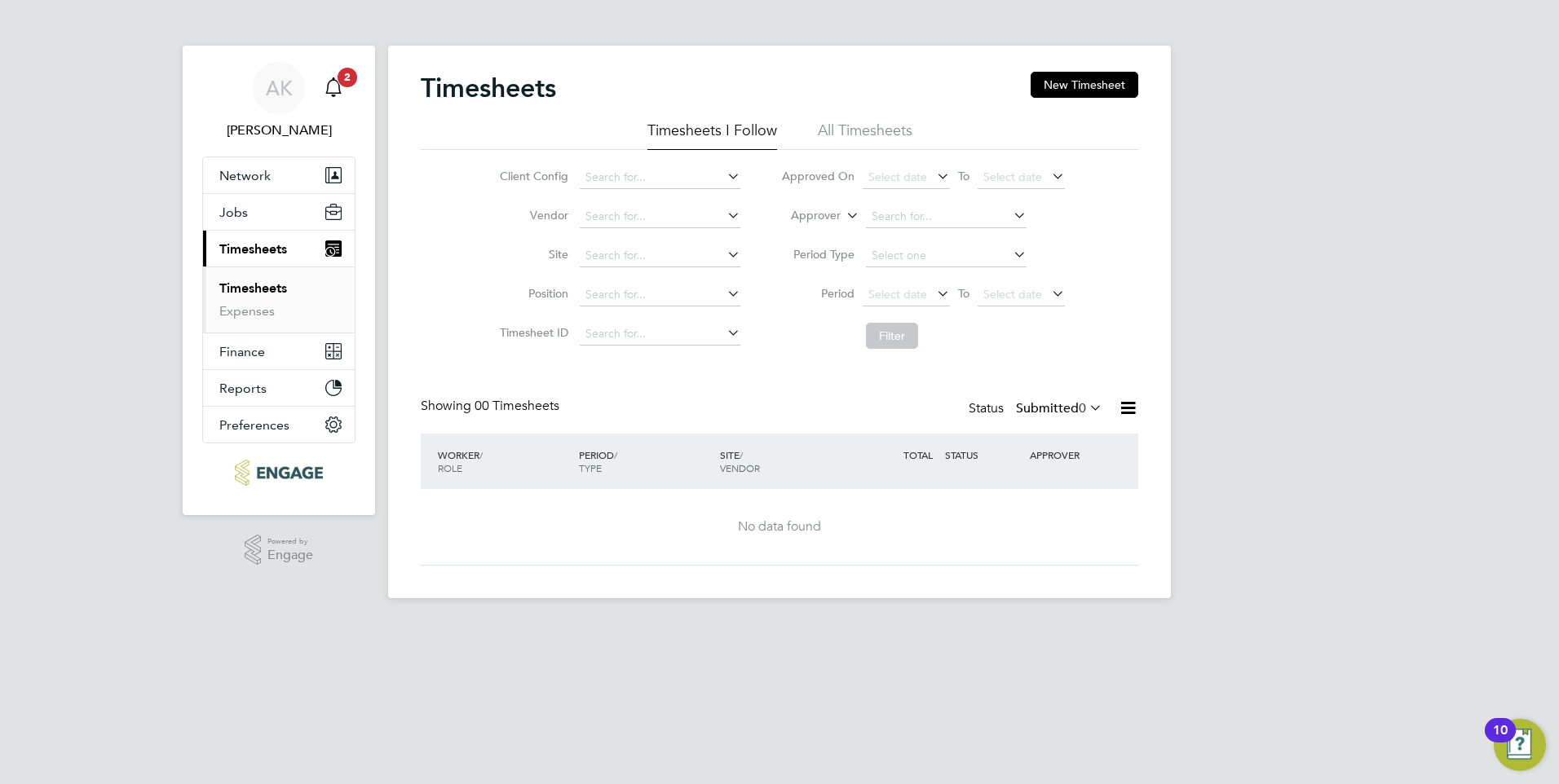
click at [335, 88] on icon "Main navigation" at bounding box center [333, 87] width 20 height 20
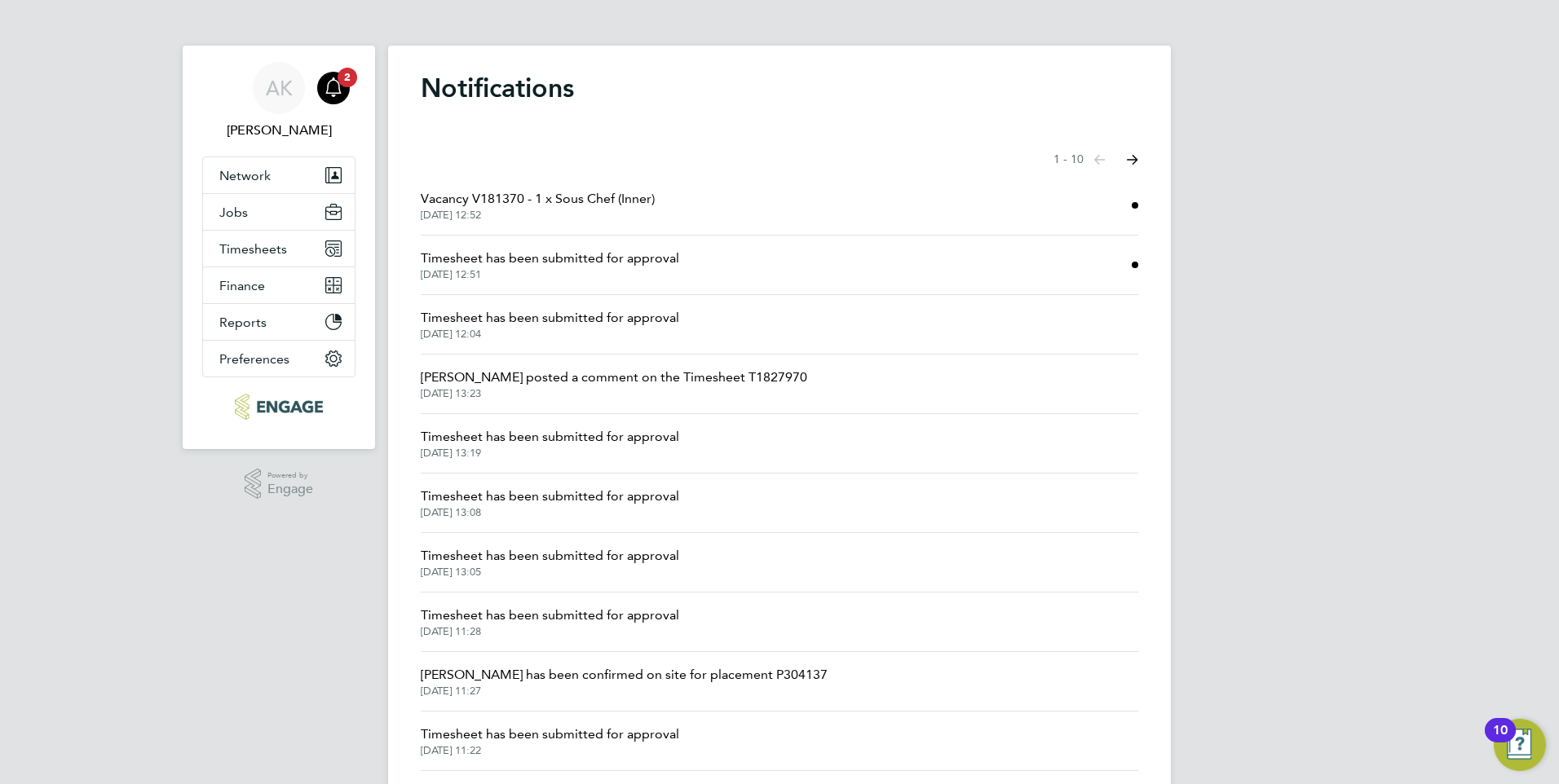
click at [619, 264] on span "Timesheet has been submitted for approval" at bounding box center [550, 259] width 259 height 20
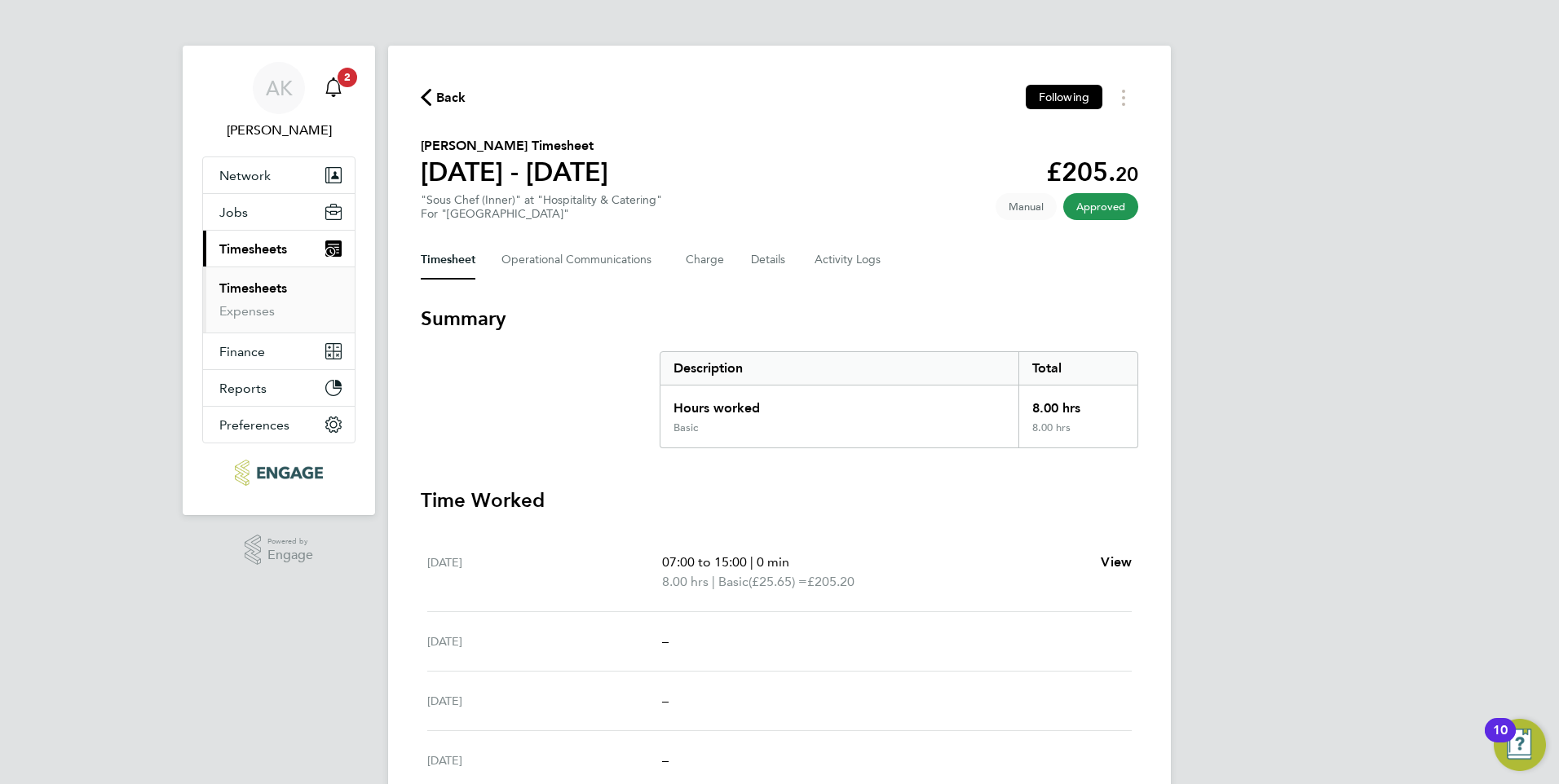
click at [340, 79] on span "2" at bounding box center [347, 77] width 20 height 20
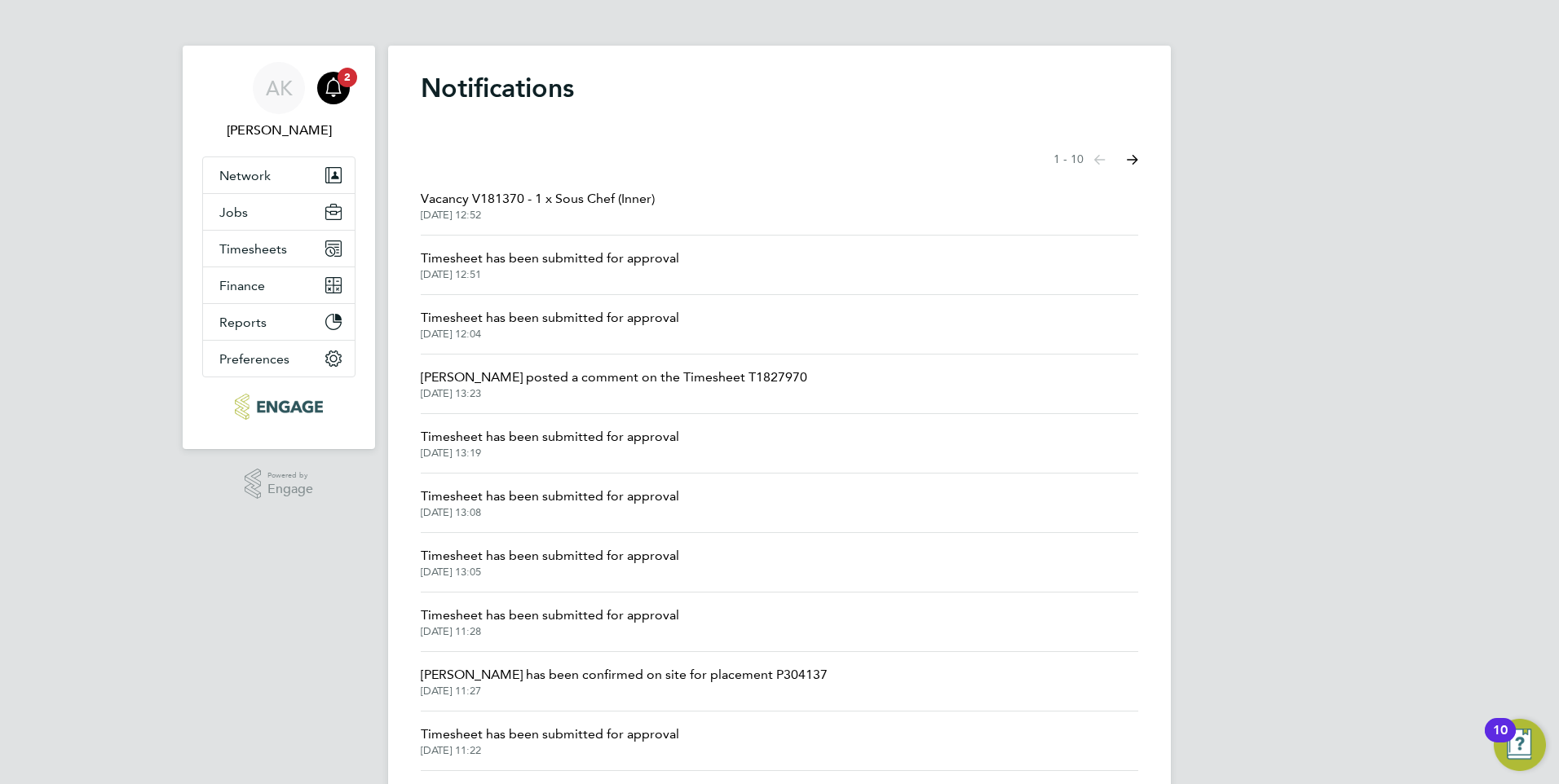
click at [533, 199] on span "Vacancy V181370 - 1 x Sous Chef (Inner)" at bounding box center [538, 199] width 234 height 20
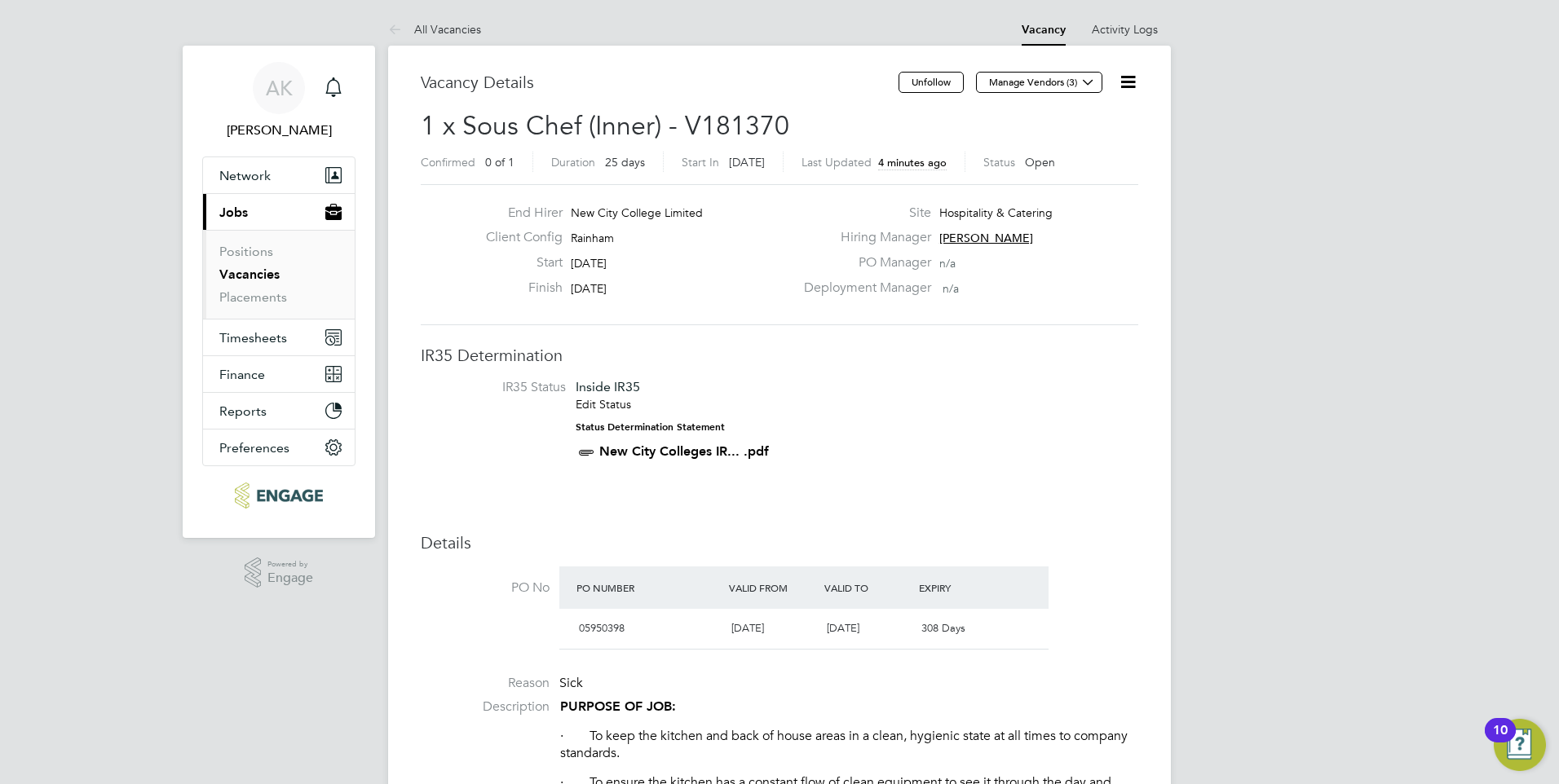
click at [252, 275] on link "Vacancies" at bounding box center [249, 274] width 60 height 16
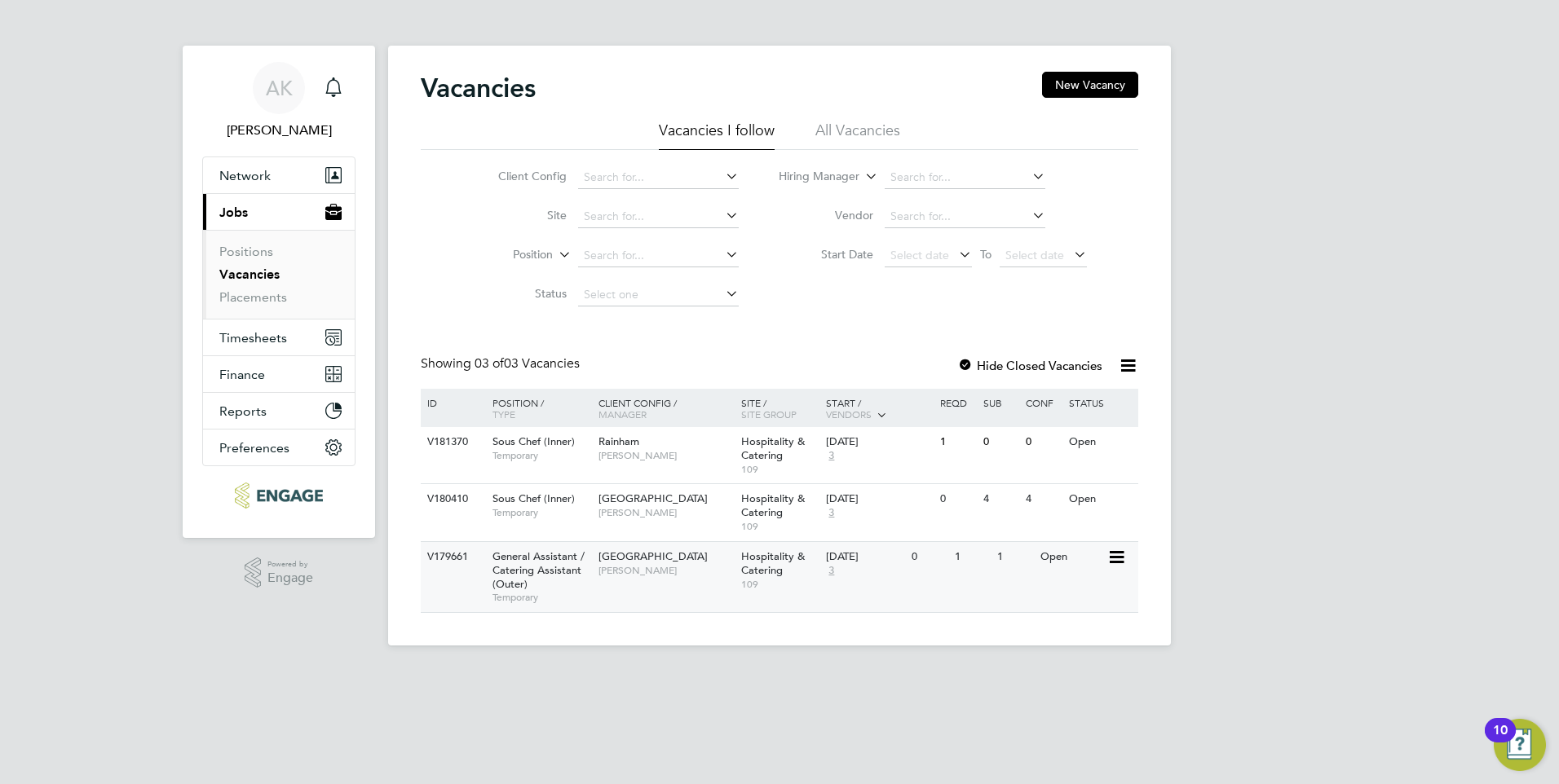
click at [539, 566] on span "General Assistant / Catering Assistant (Outer)" at bounding box center [539, 570] width 92 height 42
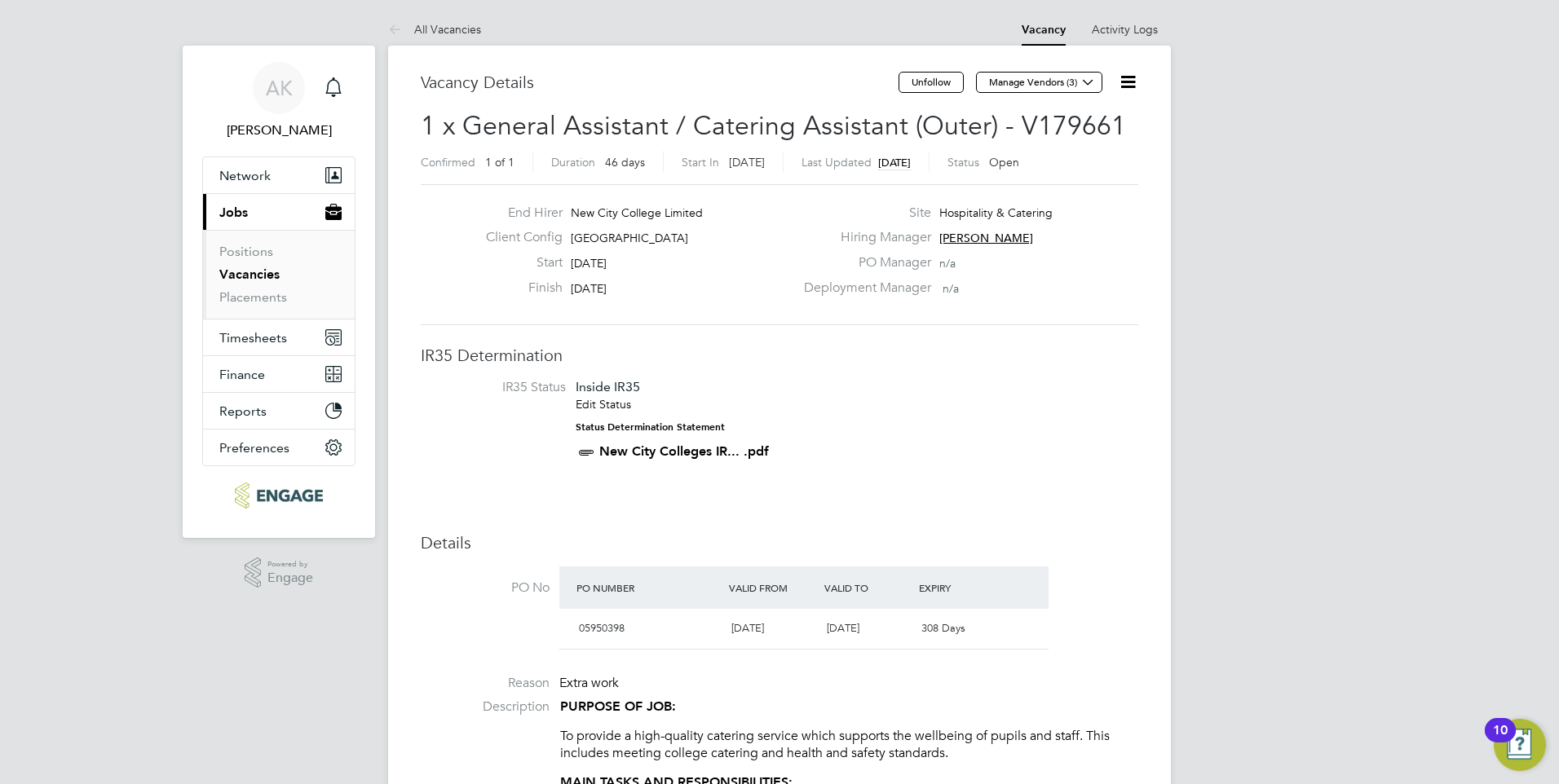
click at [1131, 84] on icon at bounding box center [1128, 81] width 21 height 21
click at [1091, 121] on li "Edit Vacancy e" at bounding box center [1088, 121] width 94 height 23
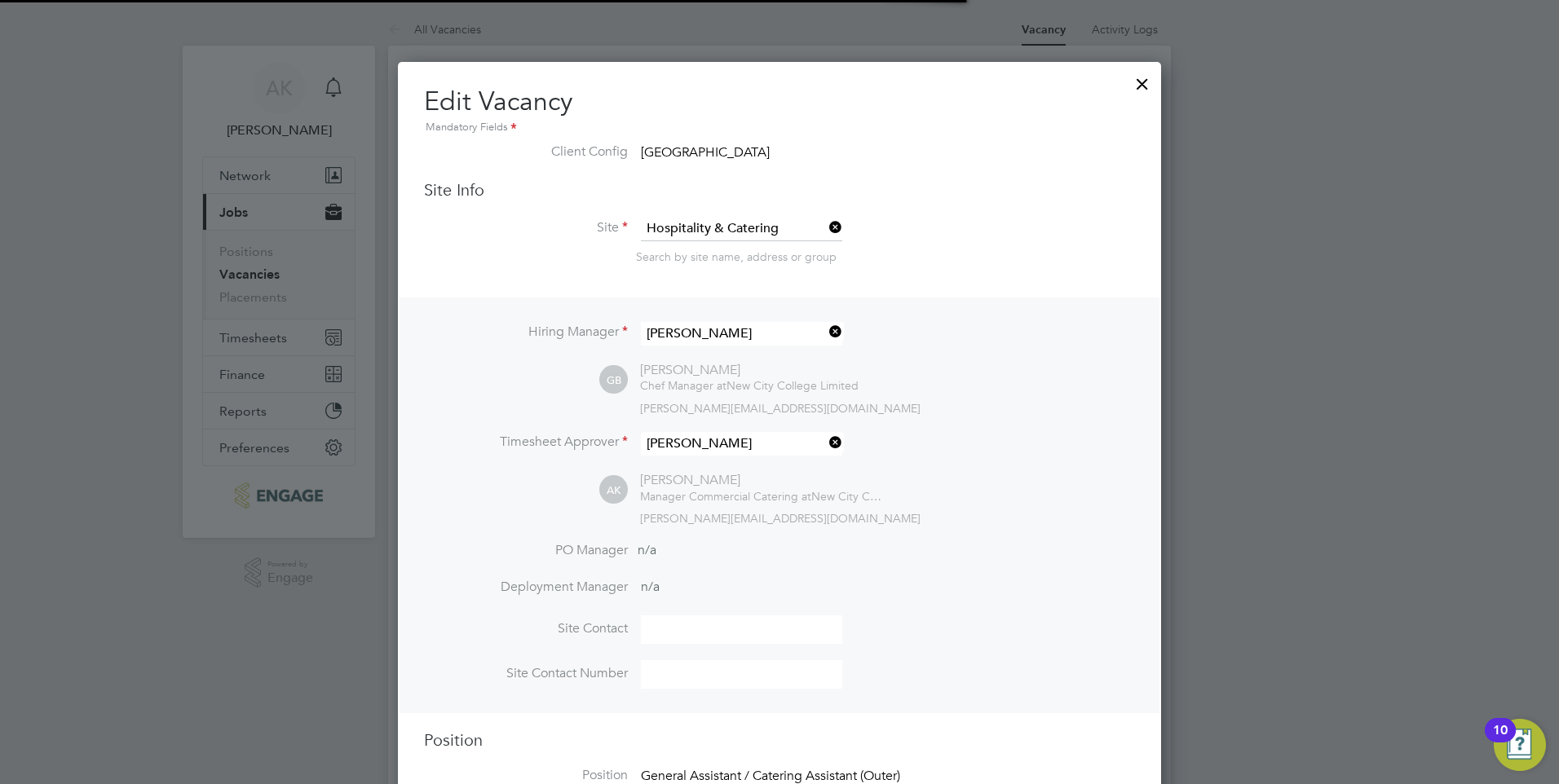
scroll to position [28, 154]
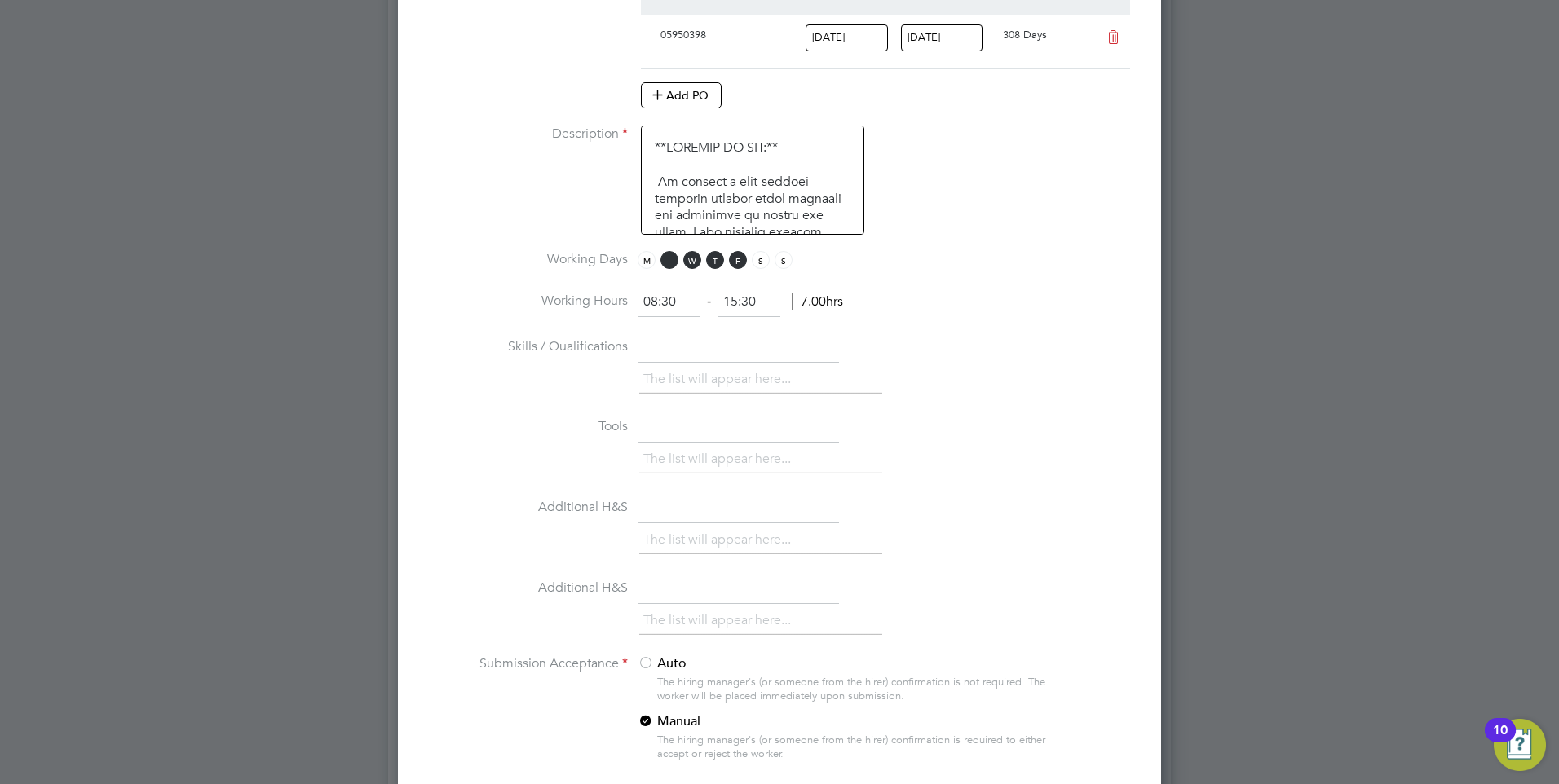
click at [665, 258] on span "T" at bounding box center [670, 260] width 18 height 18
click at [689, 258] on span "W" at bounding box center [692, 260] width 18 height 18
click at [717, 262] on span "T" at bounding box center [715, 260] width 18 height 18
click at [658, 300] on input "08:30" at bounding box center [669, 303] width 62 height 30
click at [668, 301] on input "09:30" at bounding box center [669, 303] width 62 height 30
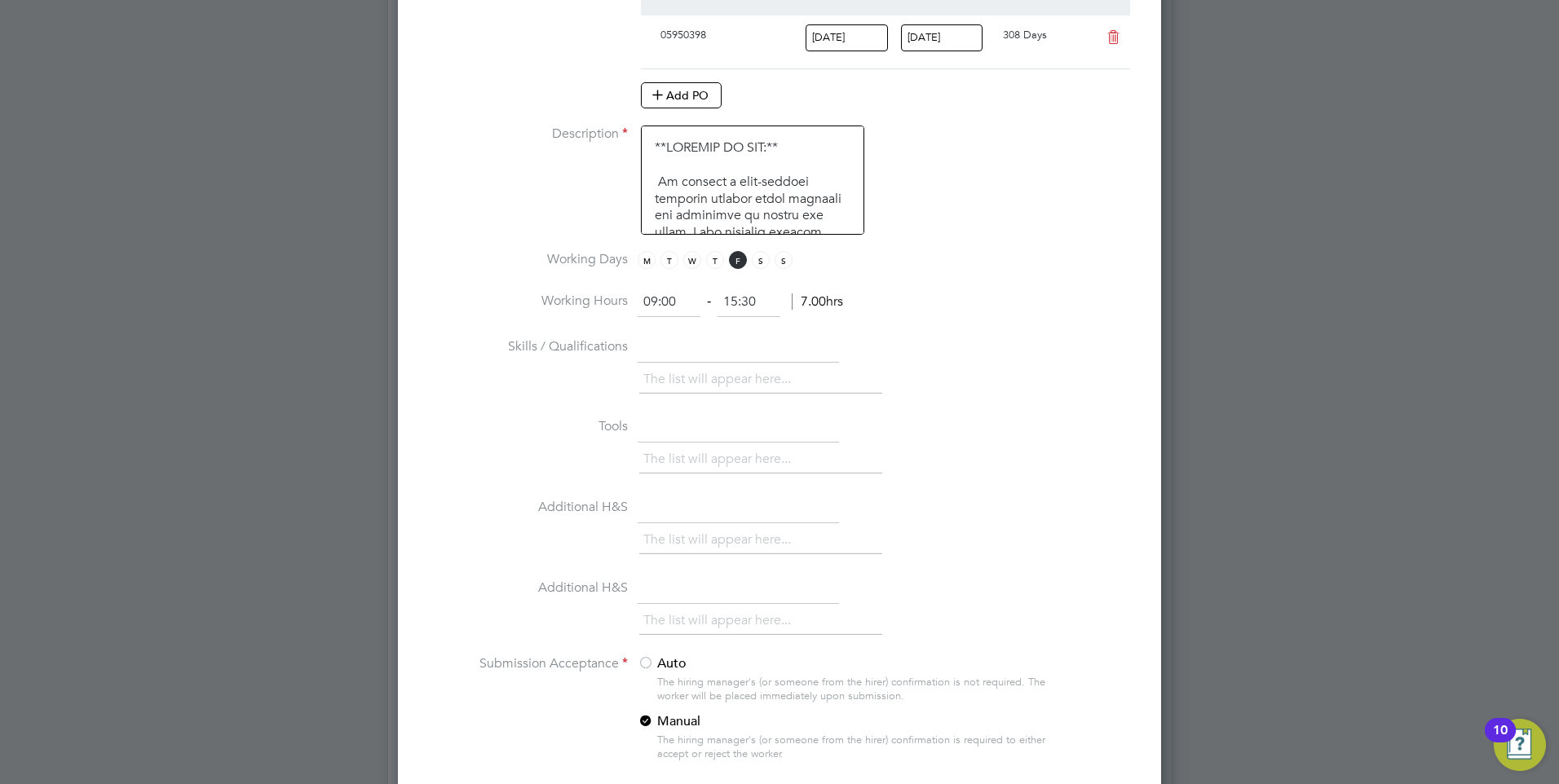
type input "09:00"
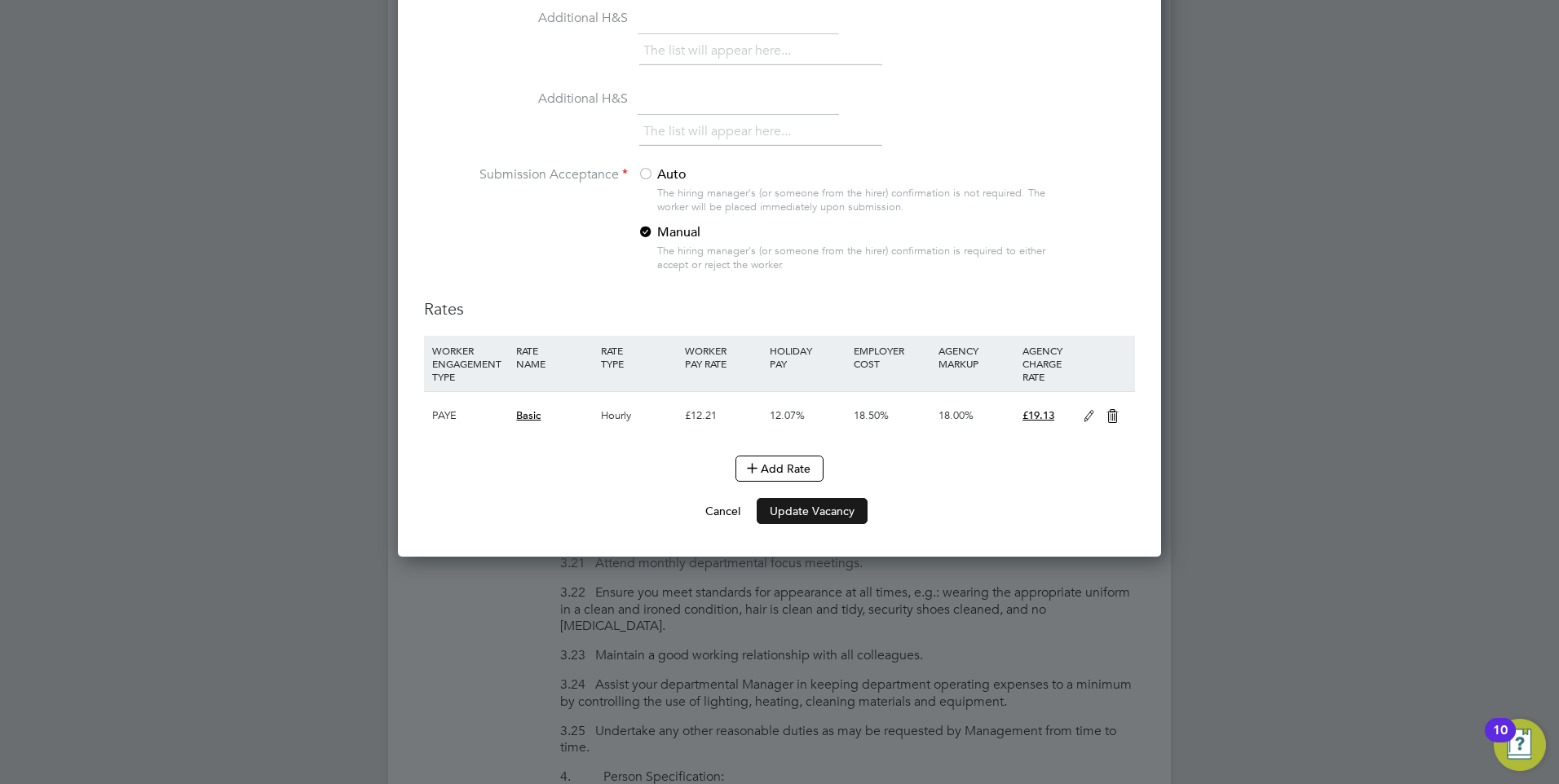
click at [823, 510] on button "Update Vacancy" at bounding box center [812, 511] width 111 height 26
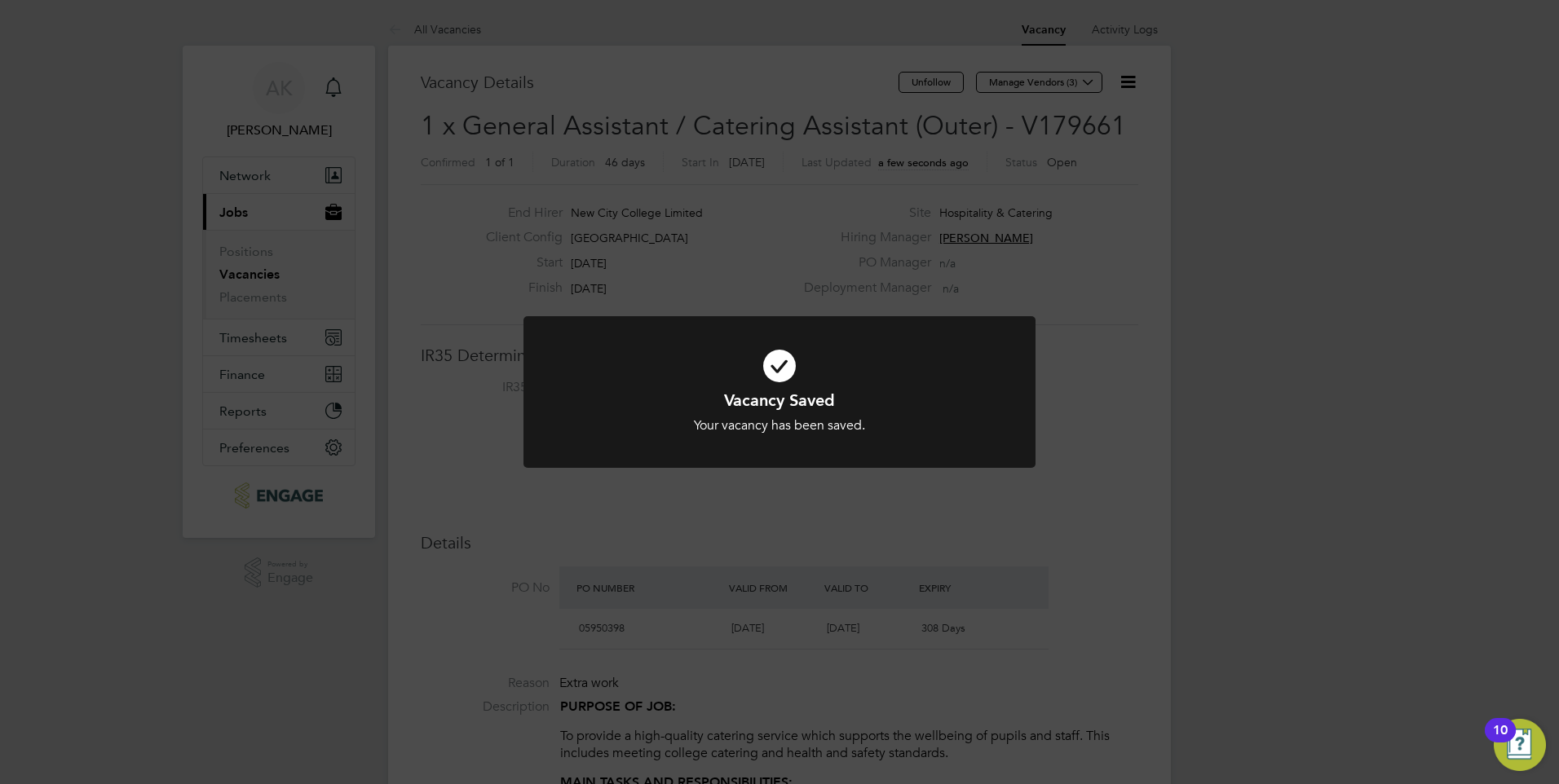
click at [775, 372] on icon at bounding box center [779, 365] width 424 height 63
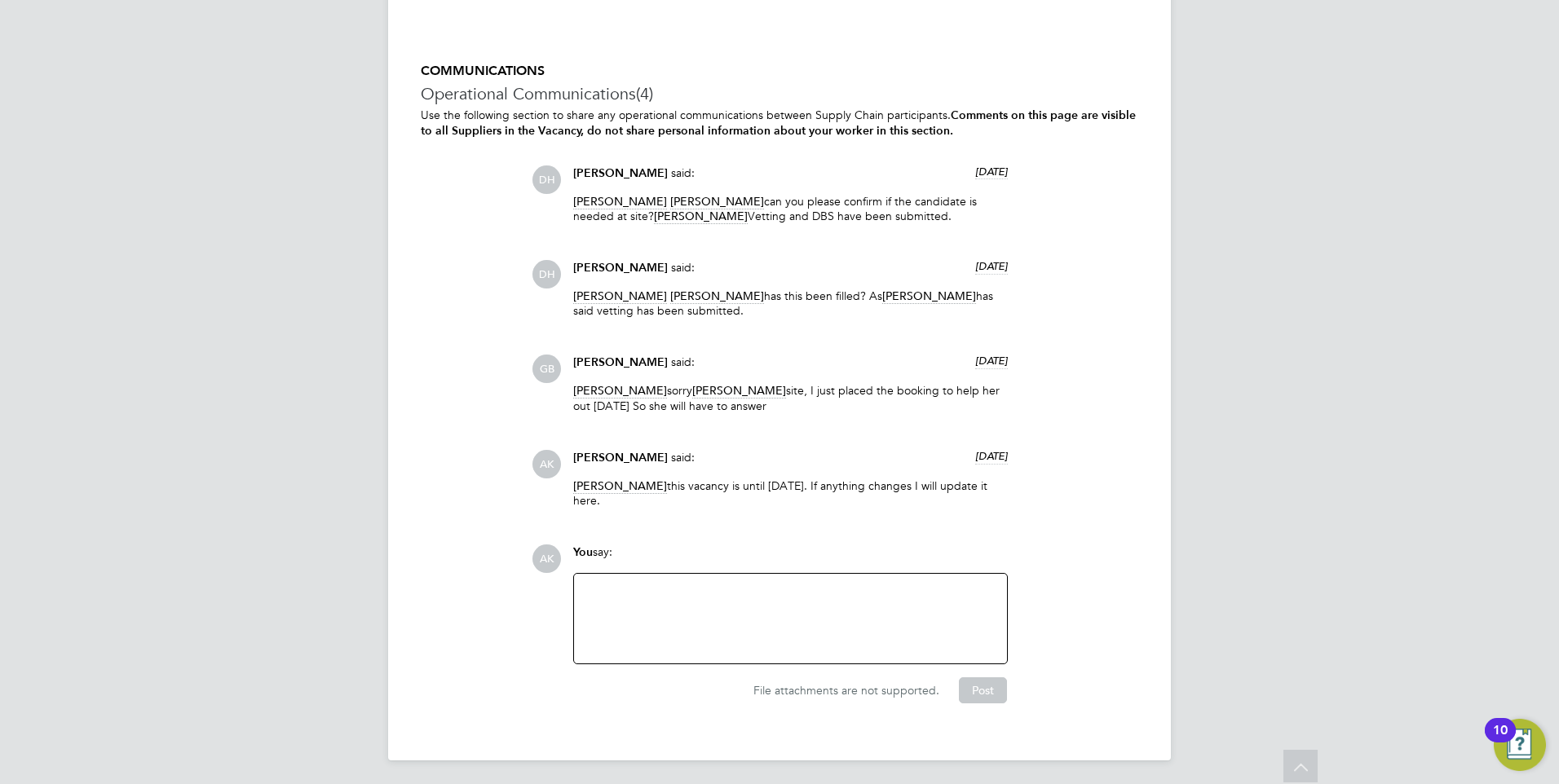
click at [688, 586] on div at bounding box center [791, 618] width 414 height 70
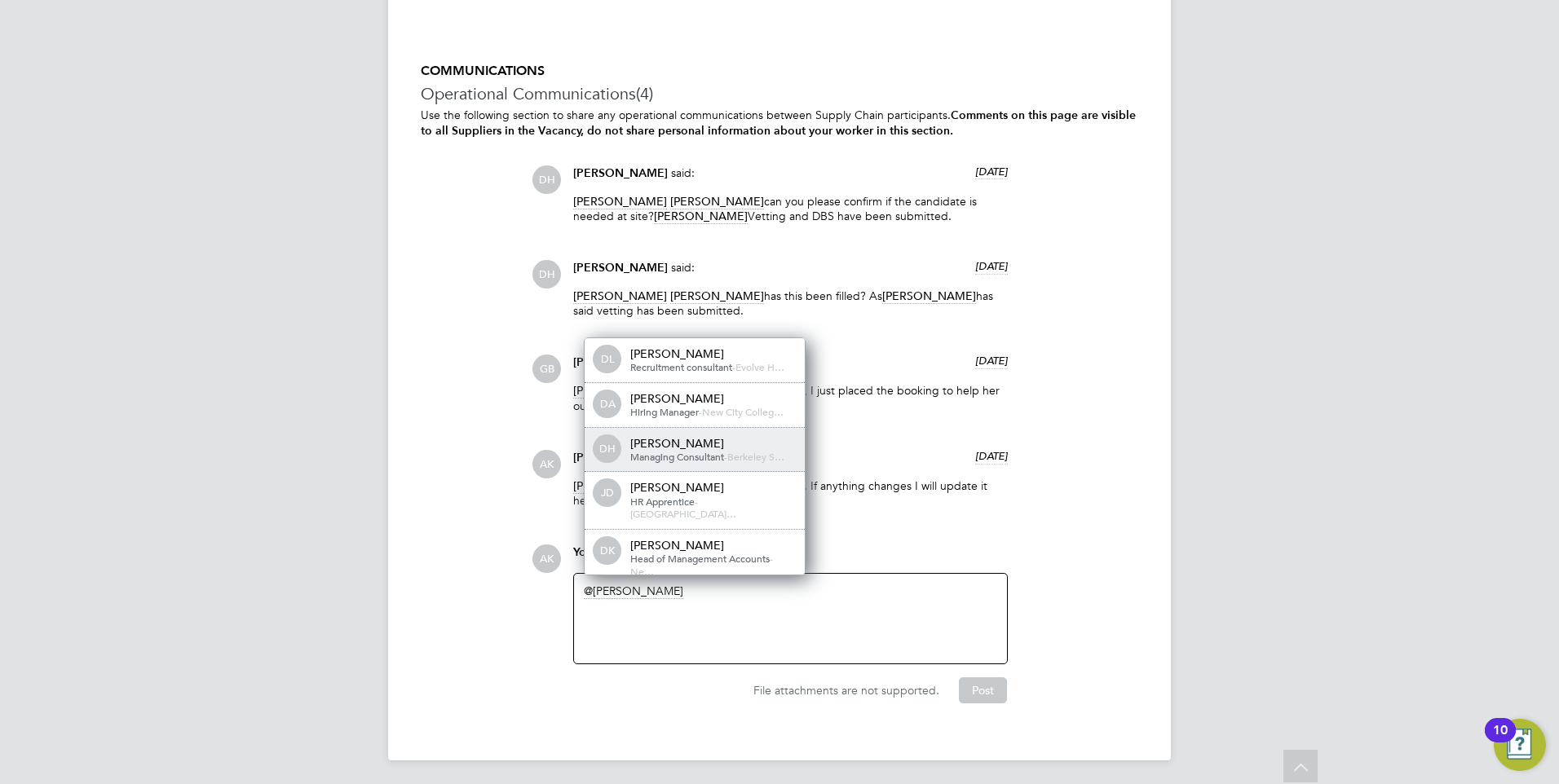
click at [721, 442] on div "Daniela Howell" at bounding box center [712, 443] width 163 height 15
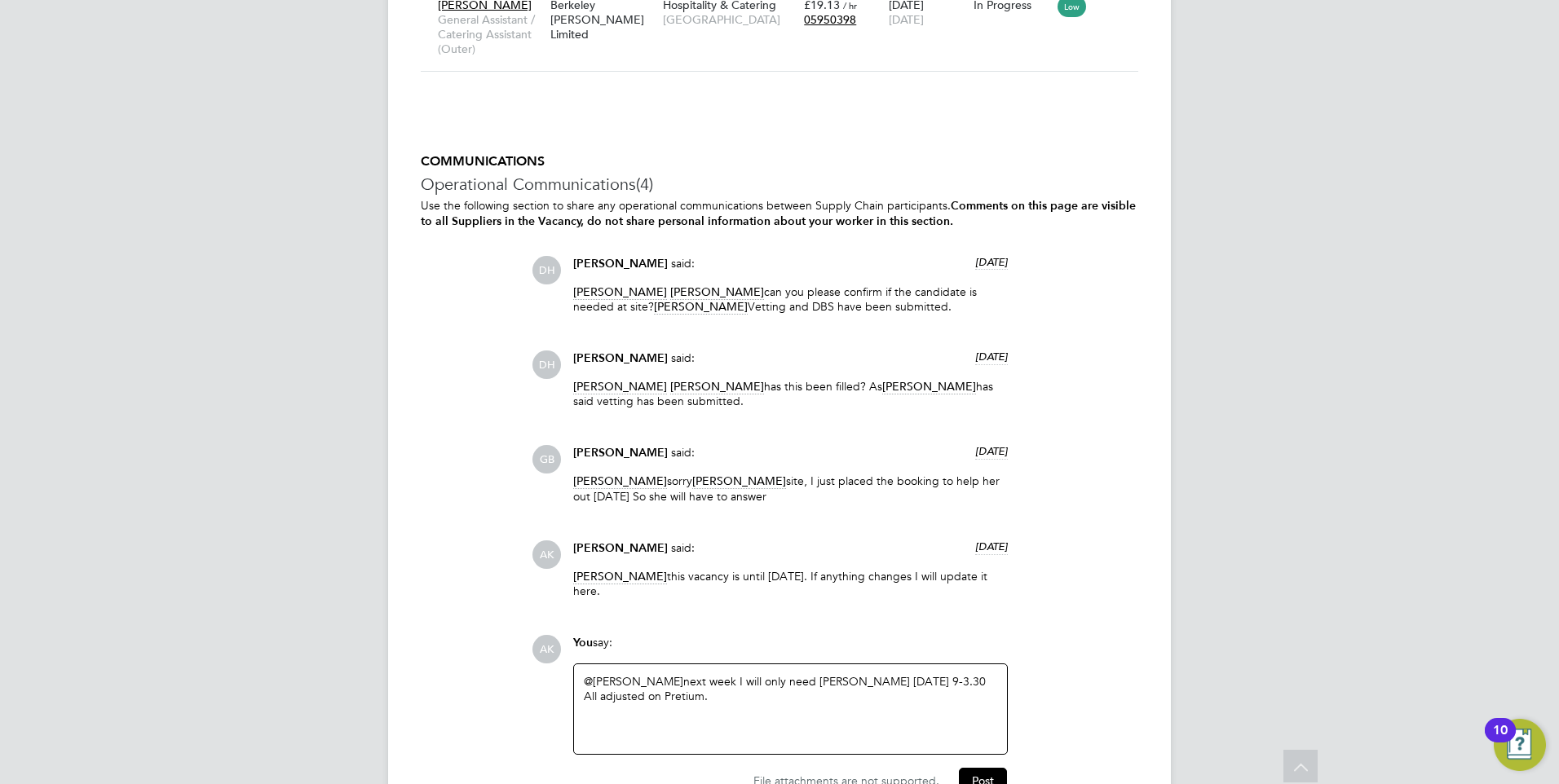
scroll to position [3822, 0]
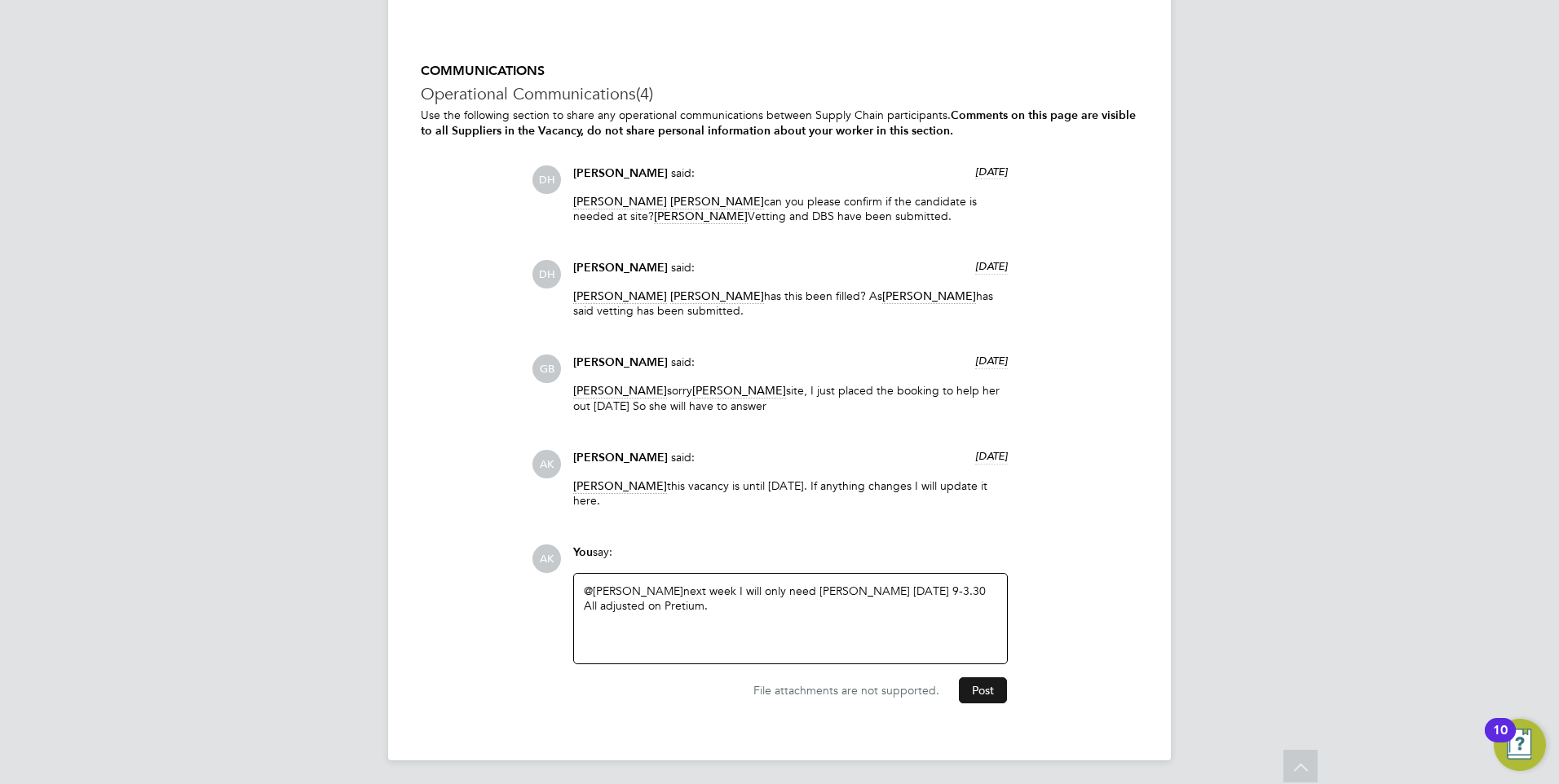
click at [981, 689] on button "Post" at bounding box center [983, 690] width 48 height 26
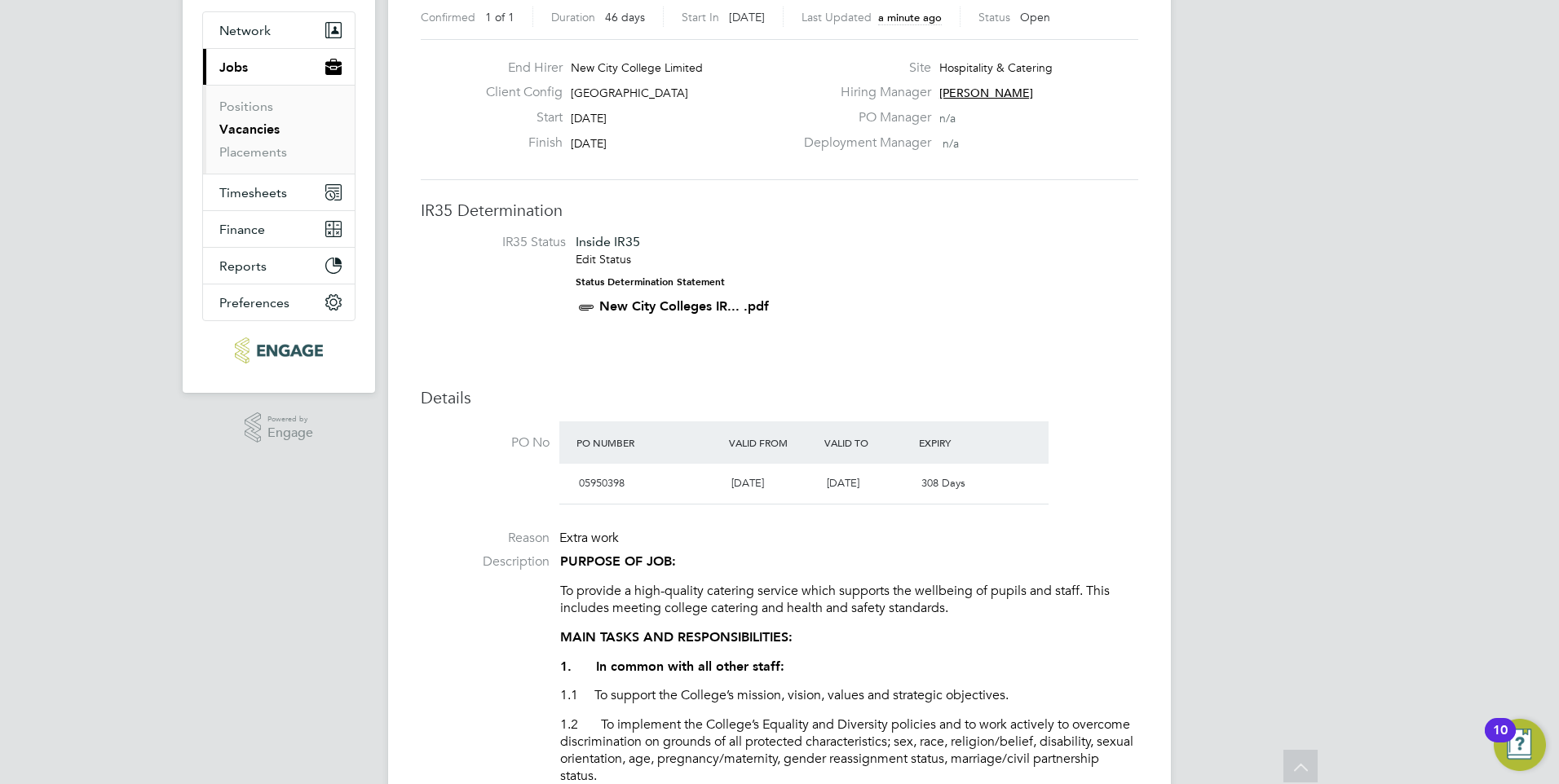
scroll to position [0, 0]
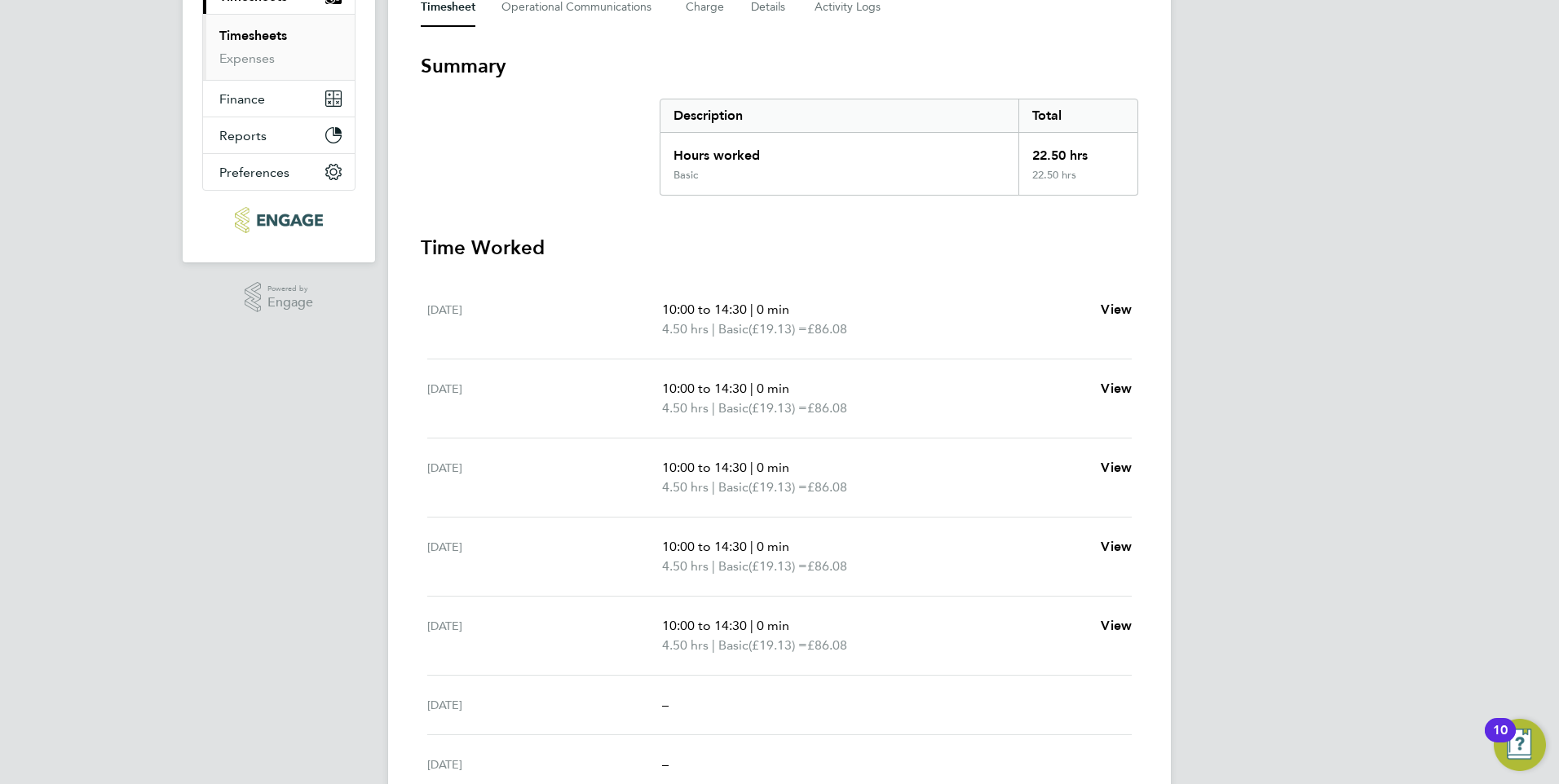
scroll to position [84, 0]
